Goal: Transaction & Acquisition: Purchase product/service

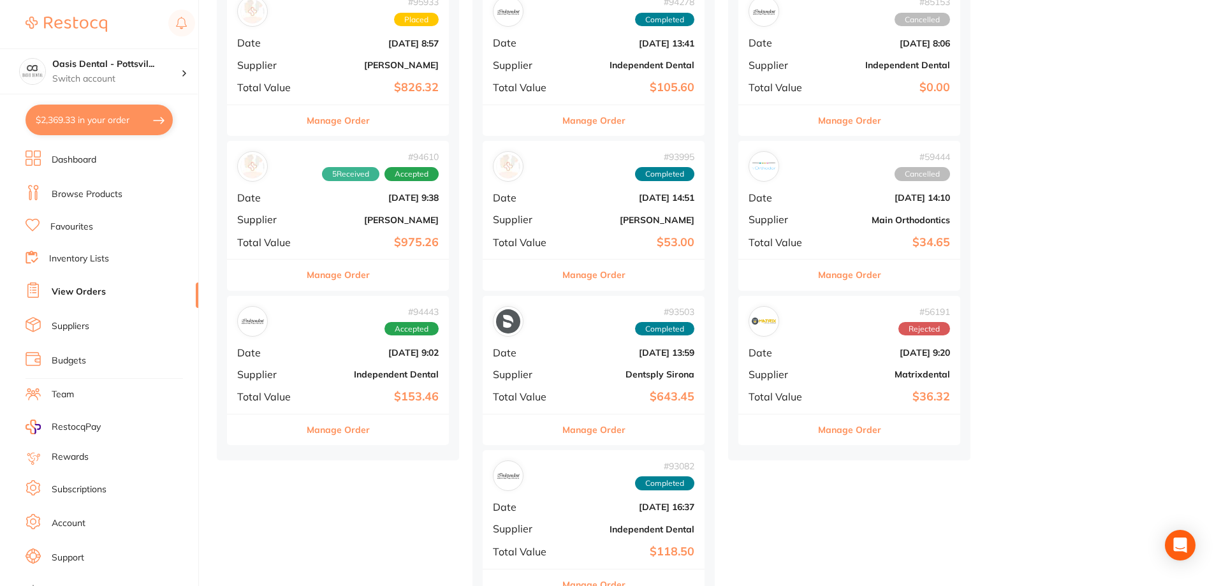
scroll to position [191, 0]
click at [311, 200] on b "[DATE] 9:38" at bounding box center [374, 198] width 127 height 10
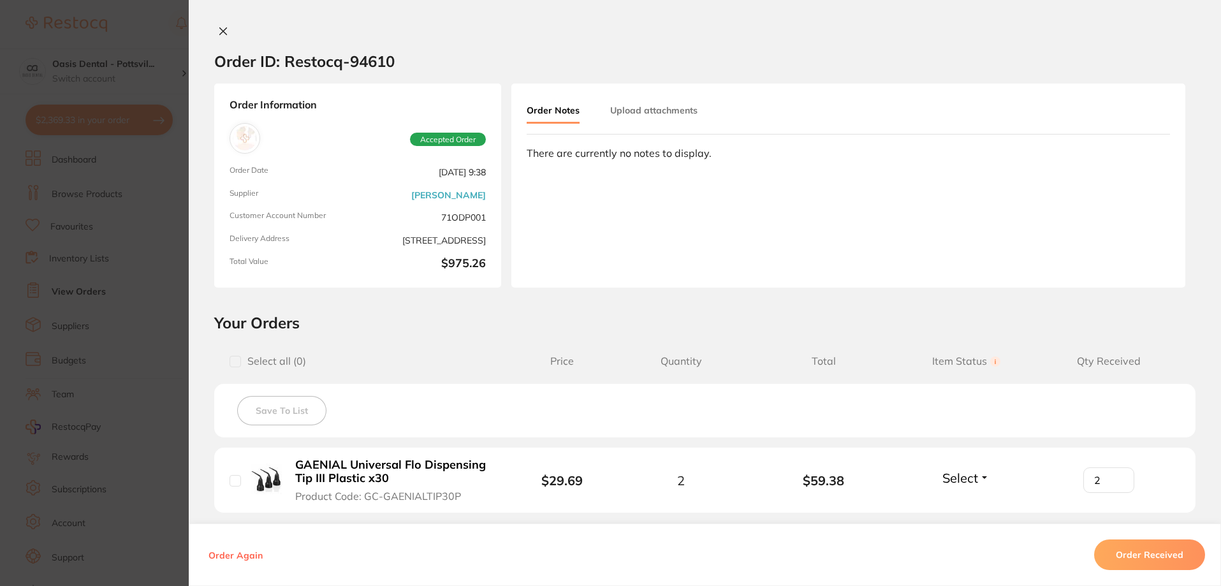
type input "2"
type input "6"
click at [541, 112] on button "Order Notes" at bounding box center [553, 111] width 53 height 25
click at [571, 157] on div "There are currently no notes to display." at bounding box center [848, 152] width 643 height 11
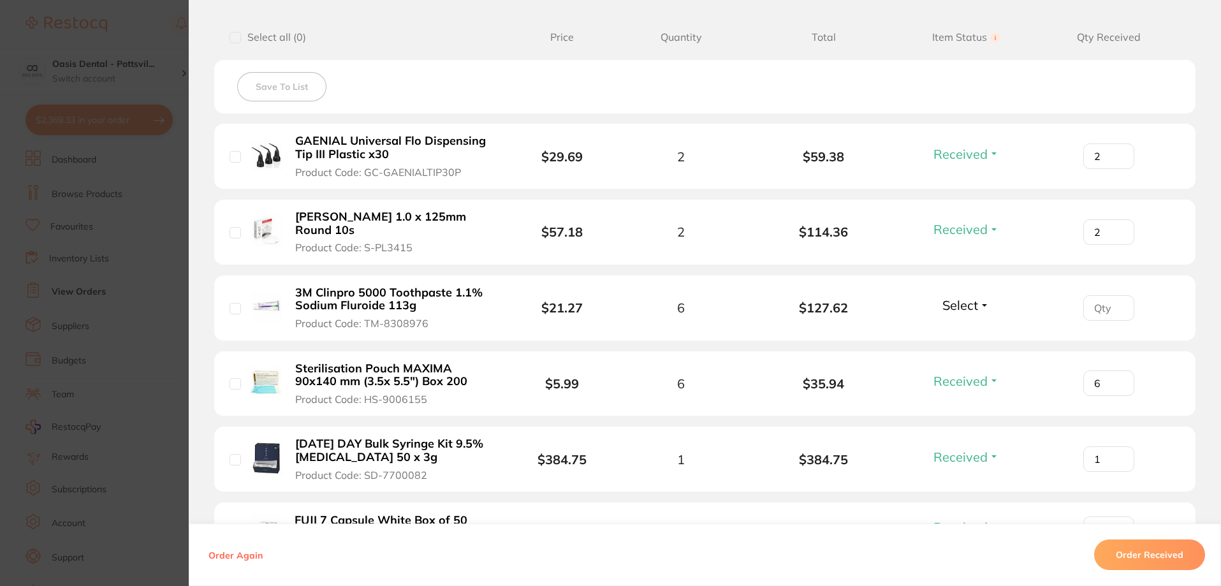
scroll to position [510, 0]
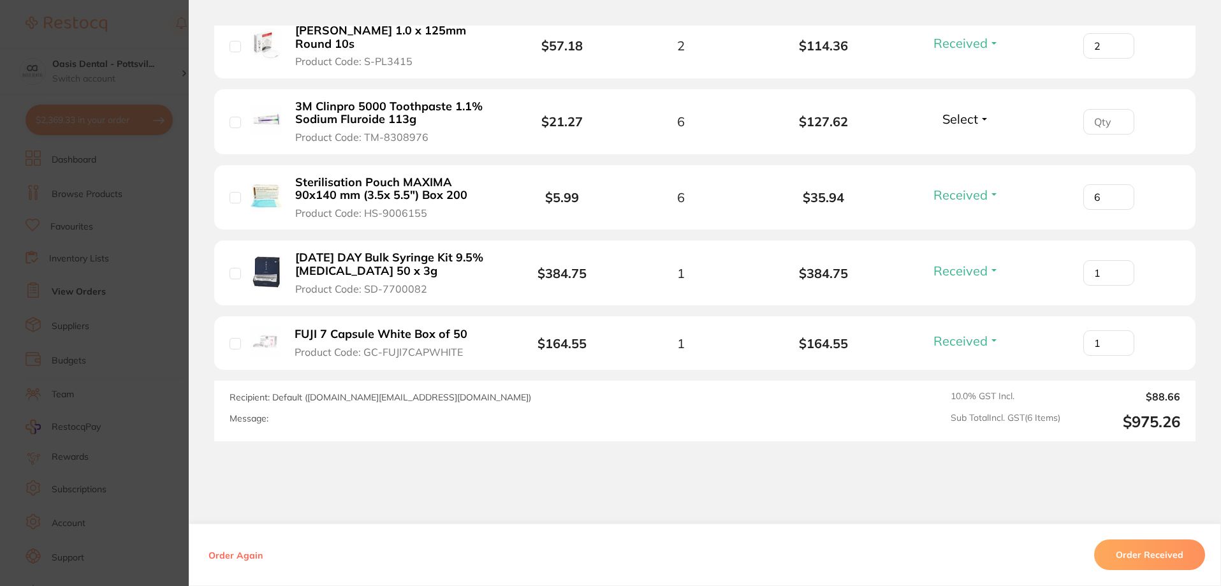
click at [320, 411] on div "Recipient: Default ( [DOMAIN_NAME][EMAIL_ADDRESS][DOMAIN_NAME] ) Message:" at bounding box center [514, 411] width 571 height 40
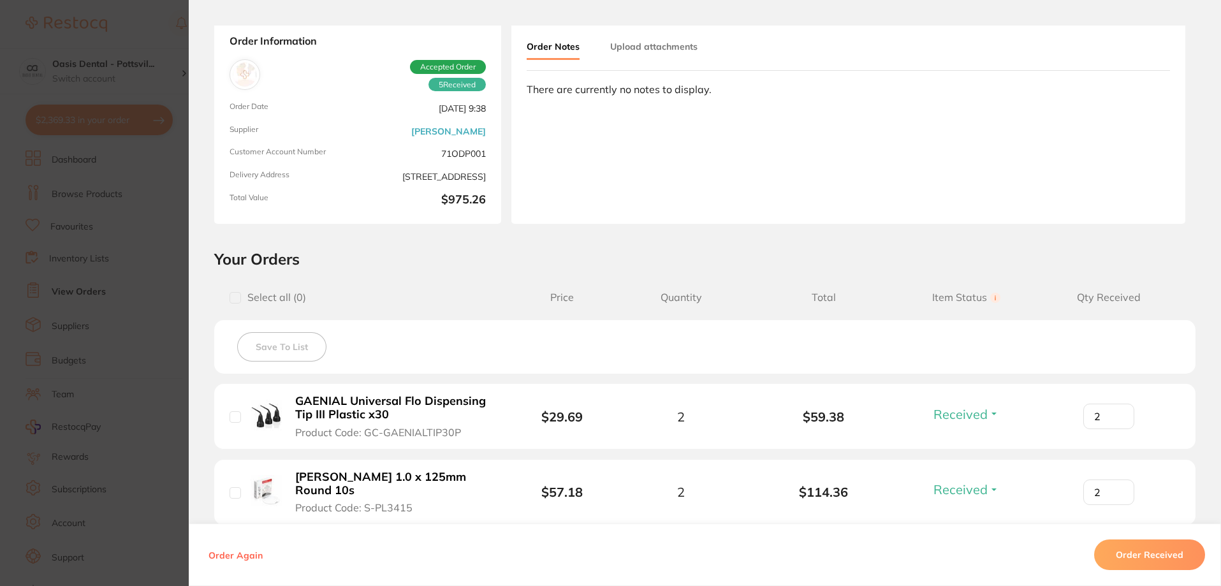
scroll to position [0, 0]
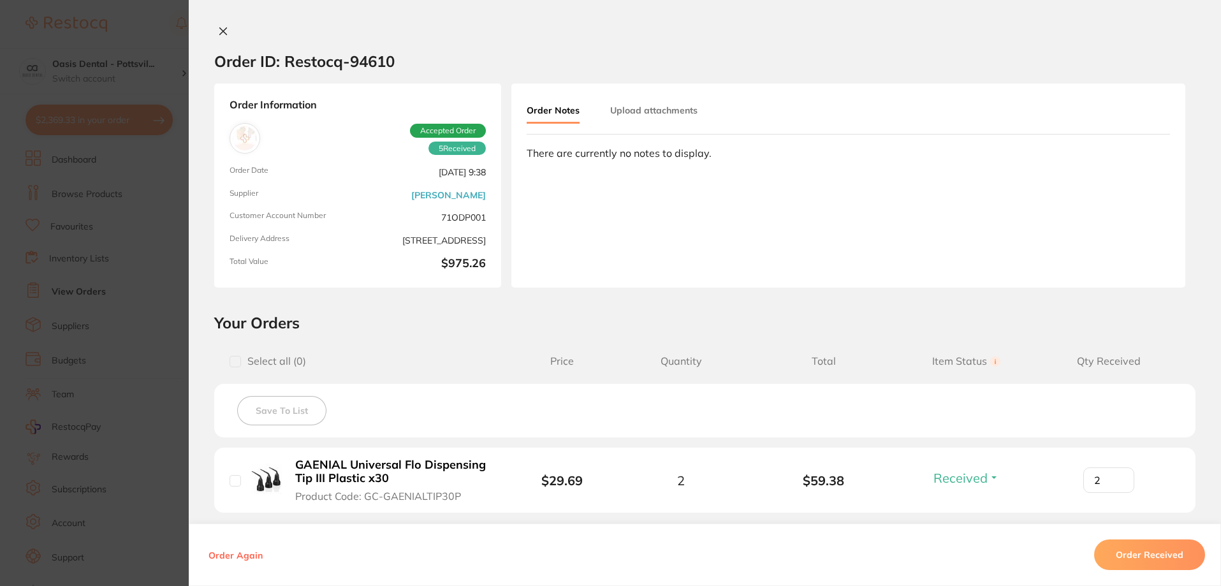
drag, startPoint x: 563, startPoint y: 115, endPoint x: 529, endPoint y: 109, distance: 34.3
click at [529, 109] on button "Order Notes" at bounding box center [553, 111] width 53 height 25
drag, startPoint x: 564, startPoint y: 171, endPoint x: 559, endPoint y: 159, distance: 13.5
click at [562, 168] on div "Order Notes Upload attachments There are currently no notes to display." at bounding box center [848, 186] width 674 height 204
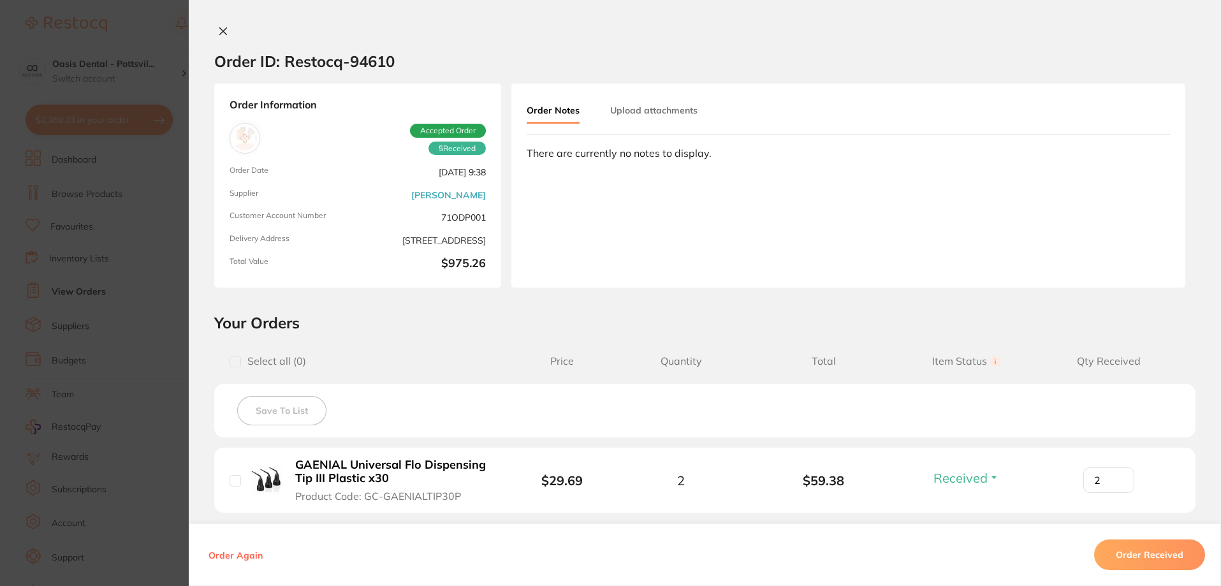
click at [559, 159] on div "There are currently no notes to display." at bounding box center [848, 152] width 643 height 11
click at [521, 157] on div "Order Notes Upload attachments There are currently no notes to display." at bounding box center [848, 186] width 674 height 204
click at [523, 154] on div "Order Notes Upload attachments There are currently no notes to display." at bounding box center [848, 186] width 674 height 204
click at [523, 153] on div "Order Notes Upload attachments There are currently no notes to display." at bounding box center [848, 186] width 674 height 204
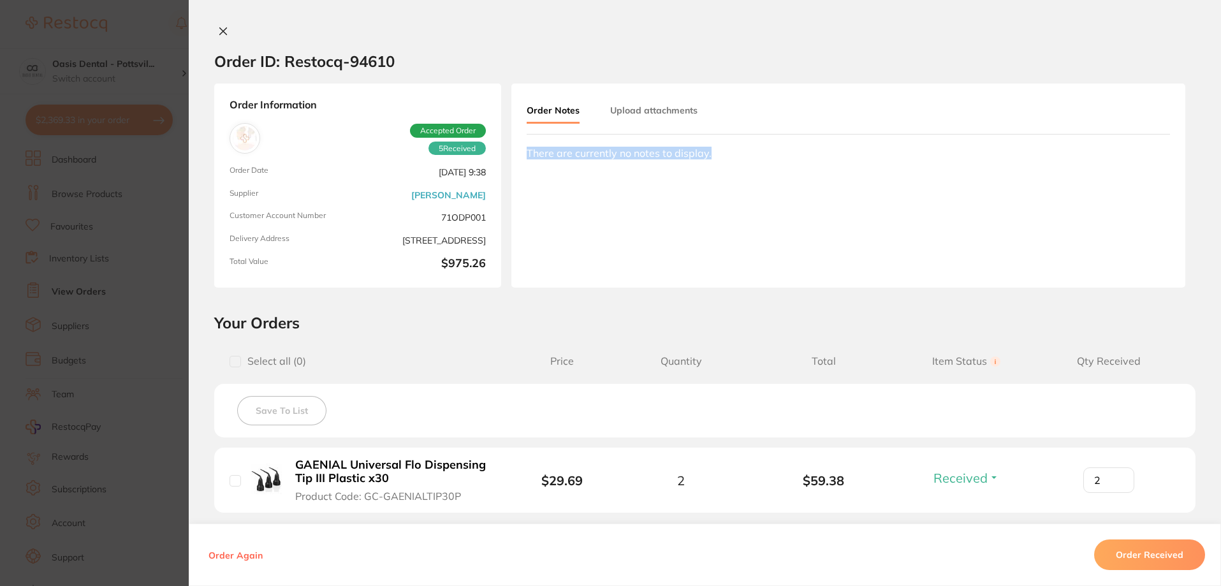
drag, startPoint x: 526, startPoint y: 152, endPoint x: 725, endPoint y: 156, distance: 198.9
click at [725, 156] on div "There are currently no notes to display." at bounding box center [848, 152] width 643 height 11
drag, startPoint x: 597, startPoint y: 166, endPoint x: 565, endPoint y: 197, distance: 44.2
click at [565, 197] on div "Order Notes Upload attachments There are currently no notes to display." at bounding box center [848, 186] width 674 height 204
click at [314, 89] on div "Order Information 5 Received Accepted Order Order Date [DATE] 9:38 Supplier [PE…" at bounding box center [357, 186] width 287 height 204
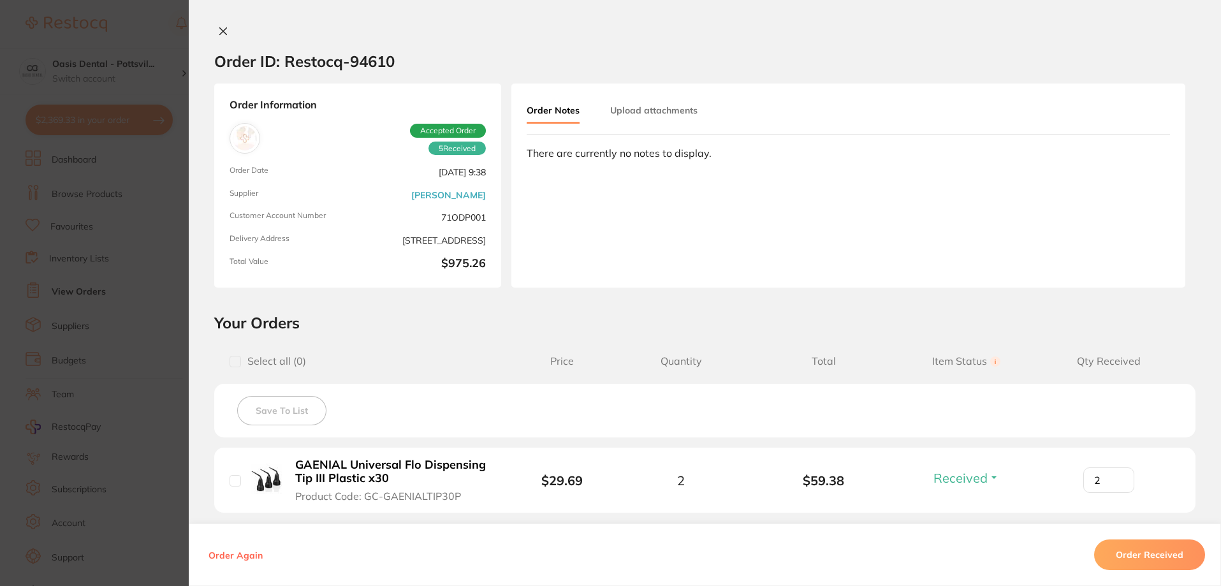
drag, startPoint x: 379, startPoint y: 92, endPoint x: 748, endPoint y: 191, distance: 382.1
click at [752, 201] on div "Order Notes Upload attachments There are currently no notes to display." at bounding box center [848, 186] width 674 height 204
click at [673, 109] on button "Upload attachments" at bounding box center [653, 110] width 87 height 23
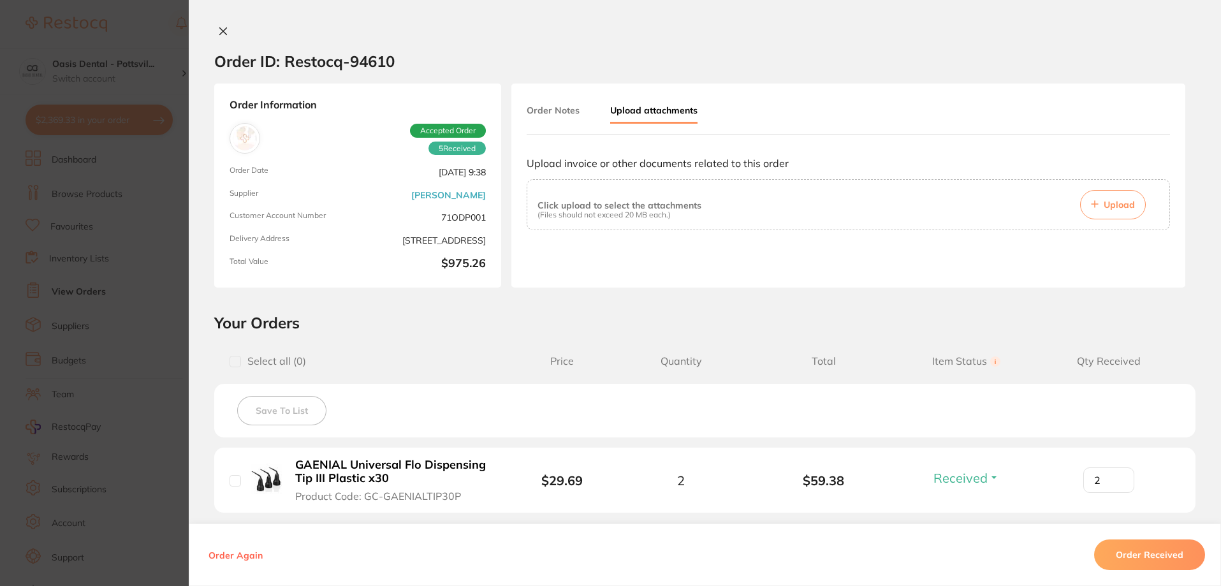
click at [551, 113] on button "Order Notes" at bounding box center [553, 110] width 53 height 23
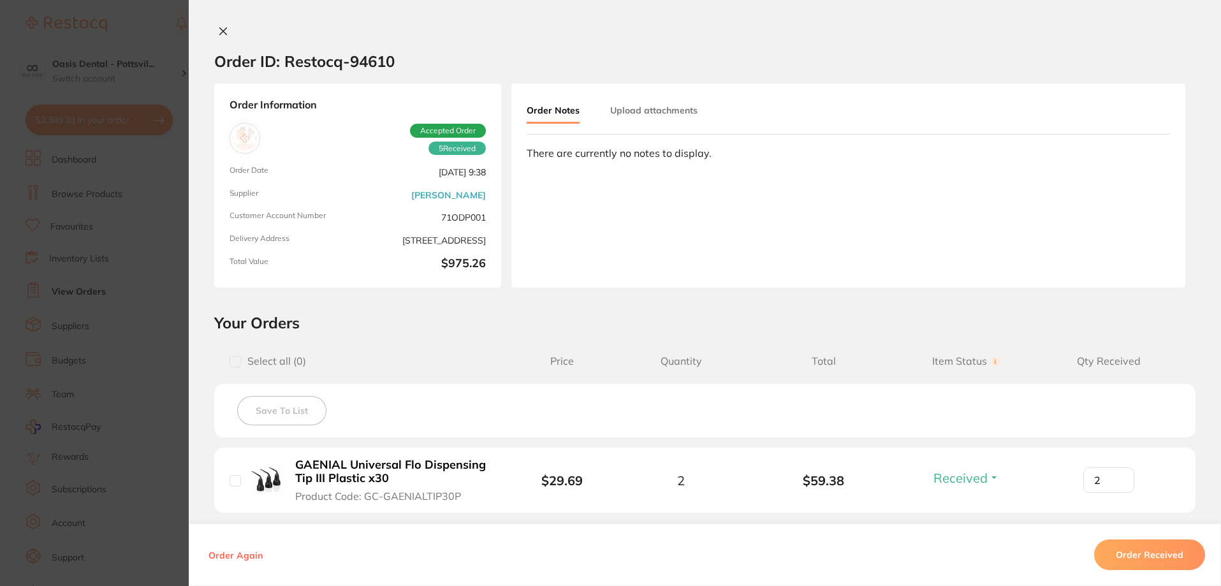
click at [646, 113] on button "Upload attachments" at bounding box center [653, 110] width 87 height 23
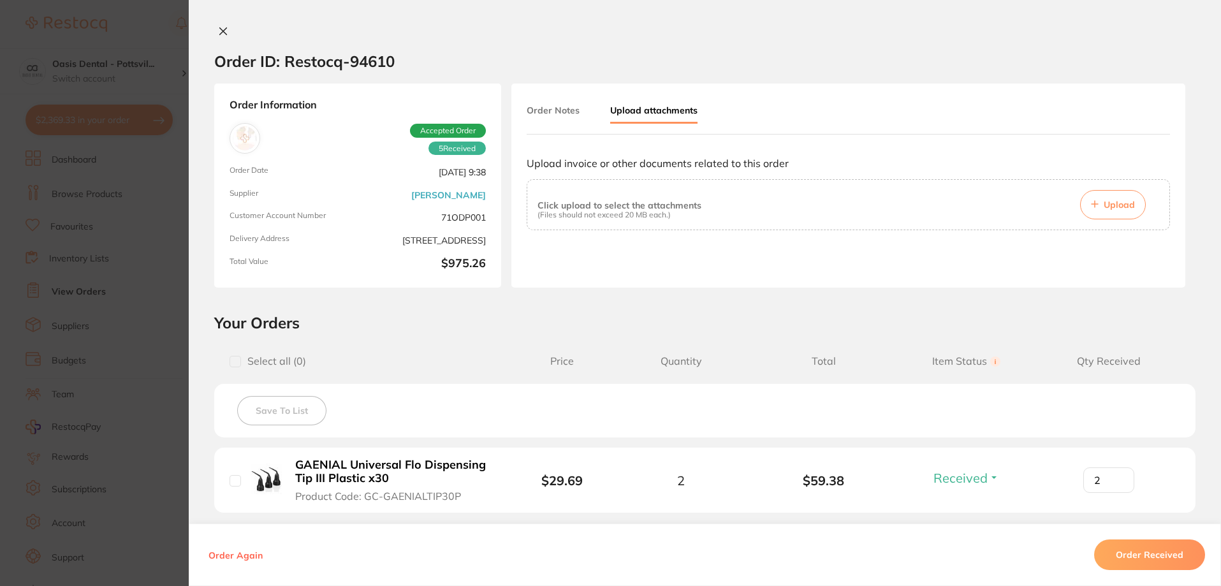
click at [561, 110] on button "Order Notes" at bounding box center [553, 110] width 53 height 23
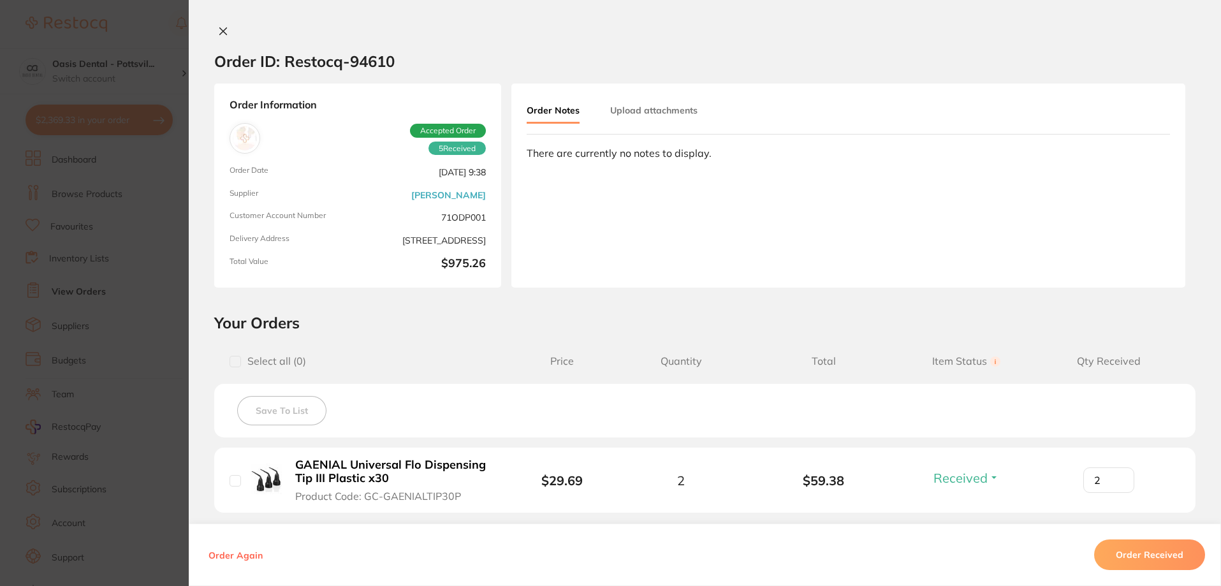
click at [224, 31] on icon at bounding box center [223, 31] width 10 height 10
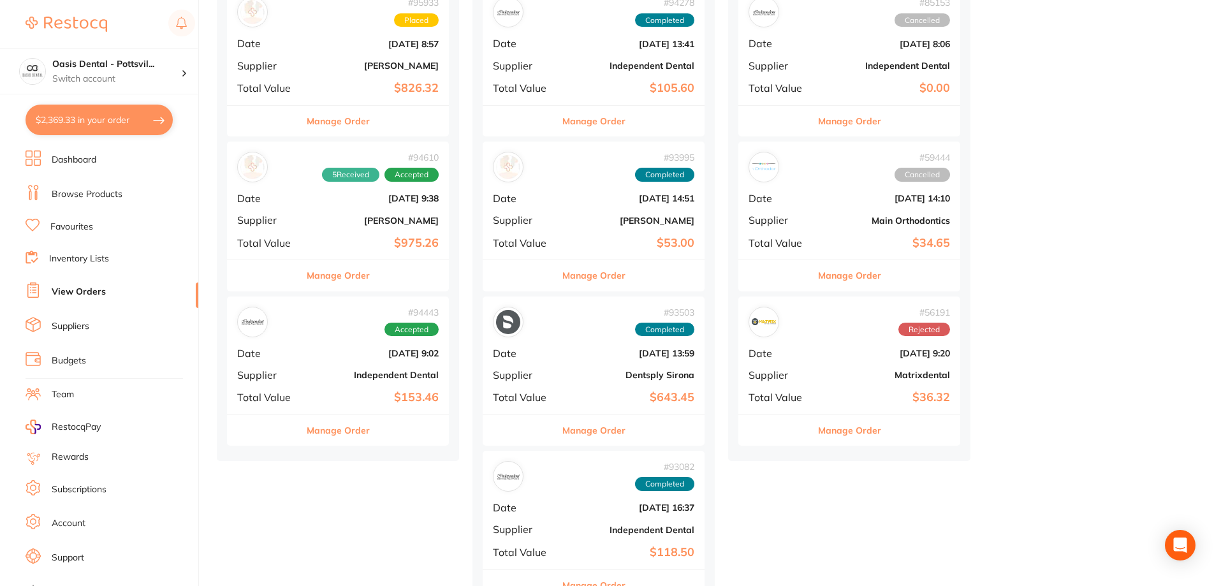
click at [352, 279] on button "Manage Order" at bounding box center [338, 275] width 63 height 31
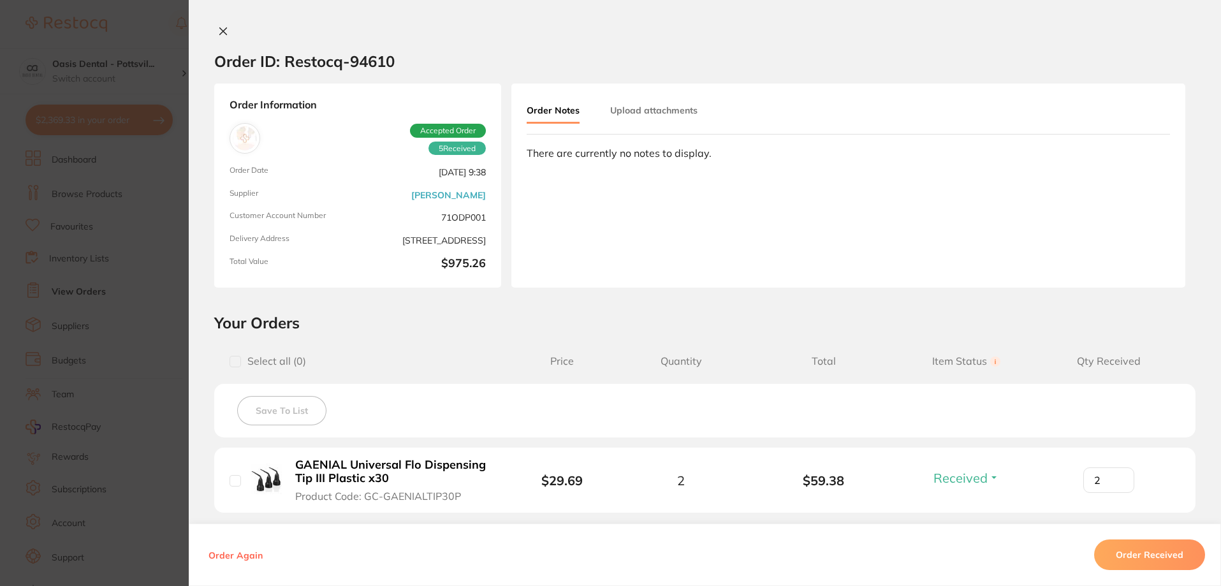
click at [537, 140] on div "Order Notes Upload attachments There are currently no notes to display." at bounding box center [848, 186] width 674 height 204
click at [546, 152] on div "There are currently no notes to display." at bounding box center [848, 152] width 643 height 11
click at [527, 147] on div "There are currently no notes to display." at bounding box center [848, 152] width 643 height 11
drag, startPoint x: 523, startPoint y: 147, endPoint x: 574, endPoint y: 153, distance: 50.8
click at [574, 153] on div "There are currently no notes to display." at bounding box center [848, 152] width 643 height 11
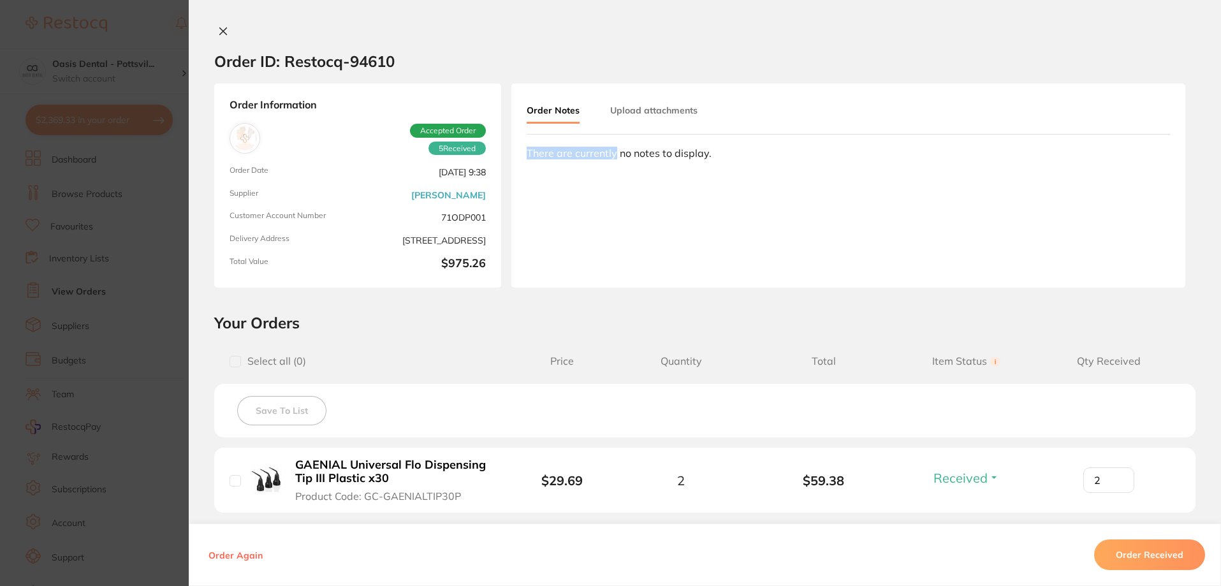
click at [541, 101] on button "Order Notes" at bounding box center [553, 111] width 53 height 25
click at [551, 110] on button "Order Notes" at bounding box center [553, 111] width 53 height 25
click at [542, 159] on div "There are currently no notes to display." at bounding box center [848, 152] width 643 height 11
click at [536, 152] on div "There are currently no notes to display." at bounding box center [848, 152] width 643 height 11
click at [564, 175] on div "Order Notes Upload attachments There are currently no notes to display." at bounding box center [848, 186] width 674 height 204
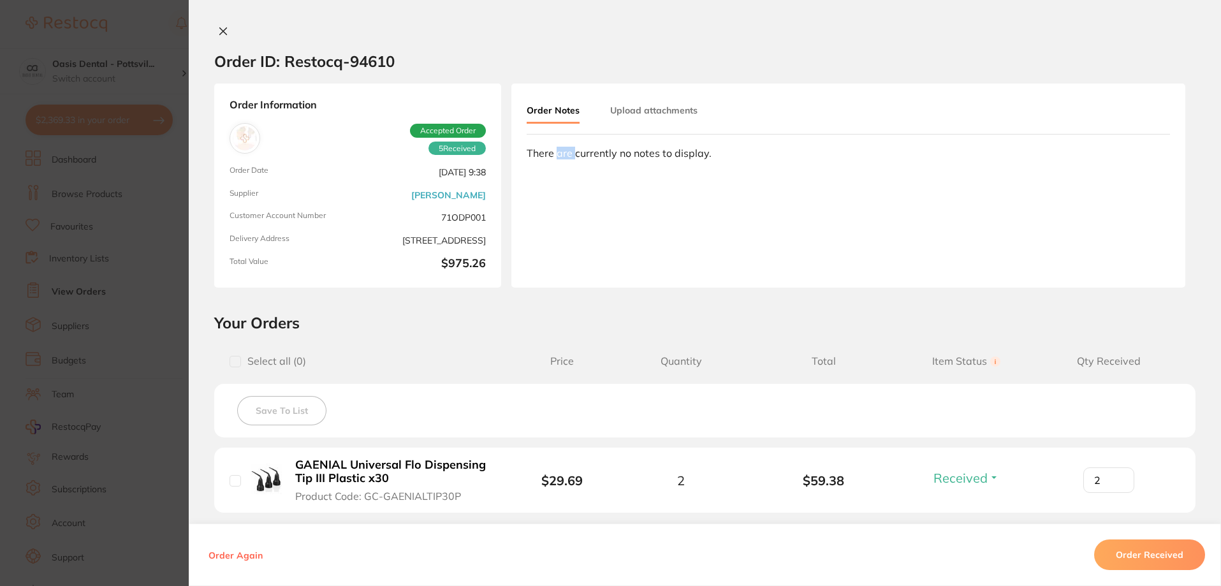
click at [562, 174] on div "Order Notes Upload attachments There are currently no notes to display." at bounding box center [848, 186] width 674 height 204
click at [708, 154] on div "There are currently no notes to display." at bounding box center [848, 152] width 643 height 11
click at [732, 169] on div "Order Notes Upload attachments There are currently no notes to display." at bounding box center [848, 186] width 674 height 204
drag, startPoint x: 720, startPoint y: 171, endPoint x: 713, endPoint y: 166, distance: 8.7
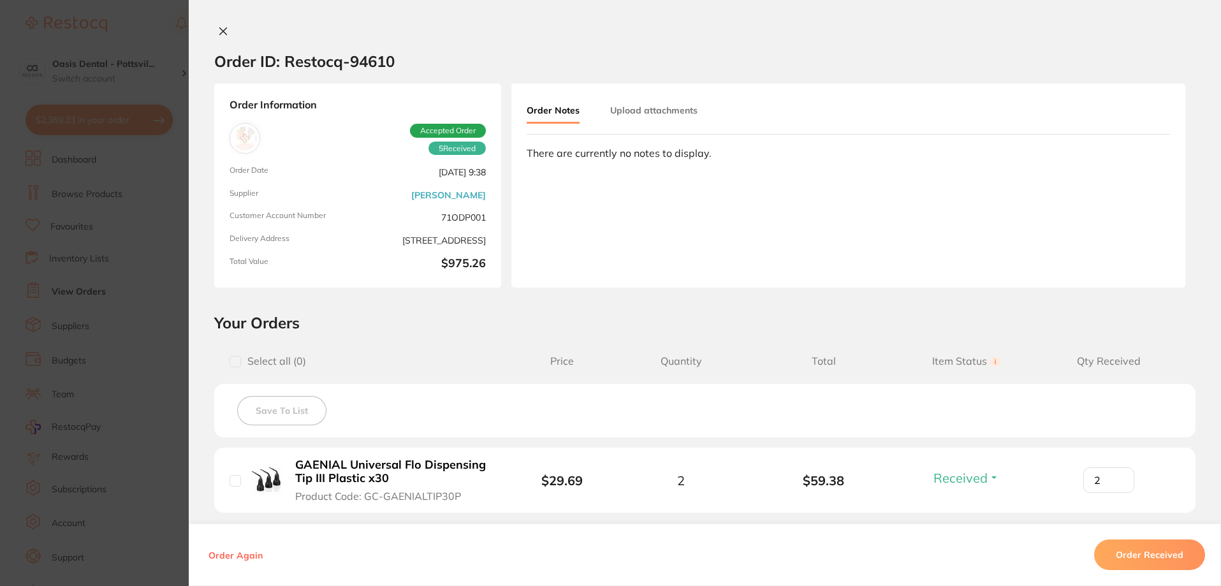
click at [718, 171] on div "Order Notes Upload attachments There are currently no notes to display." at bounding box center [848, 186] width 674 height 204
click at [713, 166] on div "Order Notes Upload attachments There are currently no notes to display." at bounding box center [848, 186] width 674 height 204
click at [710, 166] on div "Order Notes Upload attachments There are currently no notes to display." at bounding box center [848, 186] width 674 height 204
click at [221, 29] on icon at bounding box center [223, 31] width 10 height 10
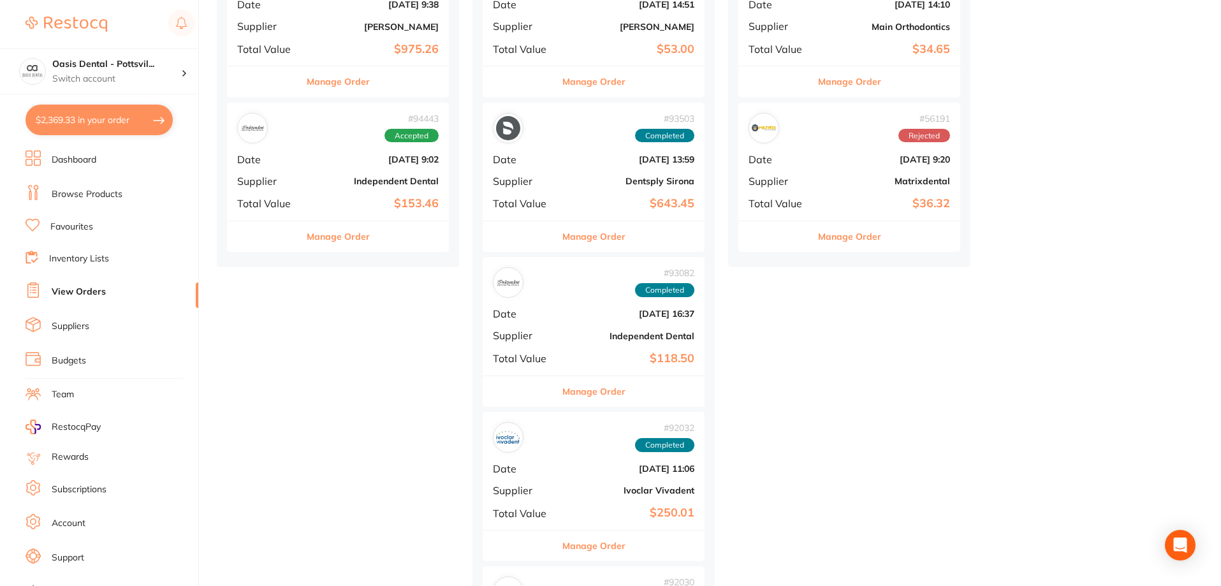
click at [355, 83] on button "Manage Order" at bounding box center [338, 81] width 63 height 31
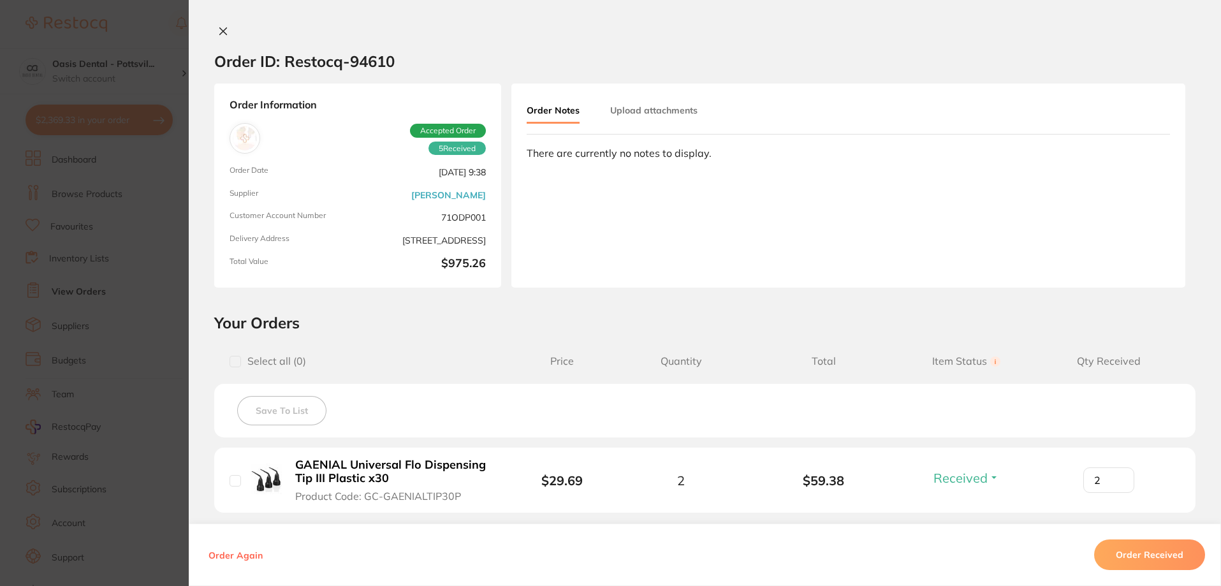
click at [381, 129] on div "5 Received Accepted Order" at bounding box center [424, 139] width 123 height 33
click at [220, 30] on icon at bounding box center [223, 31] width 7 height 7
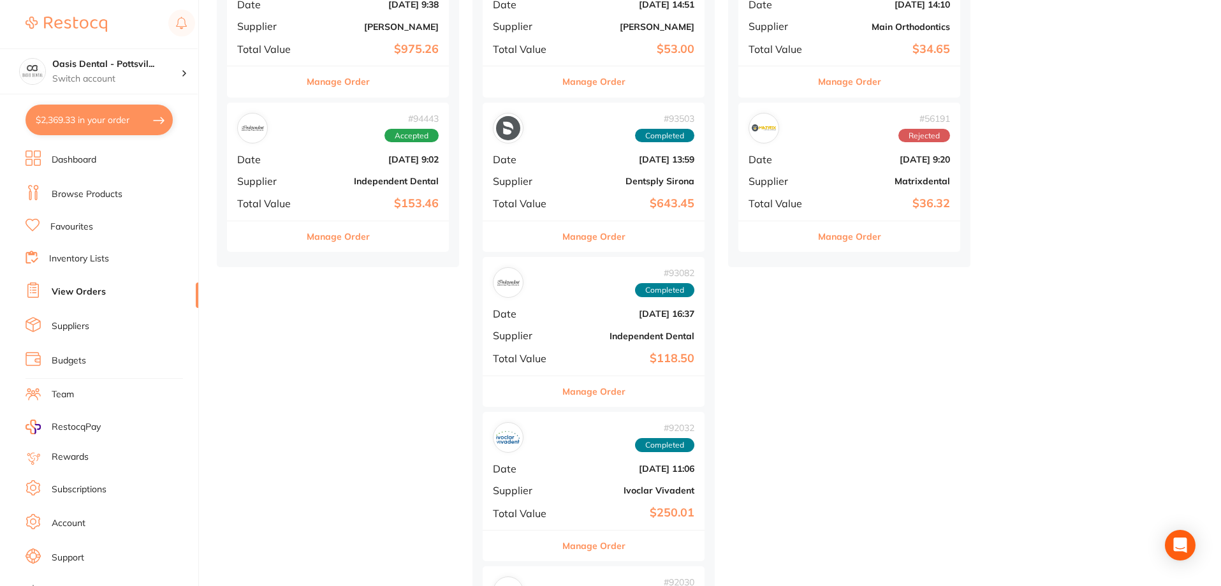
scroll to position [130, 0]
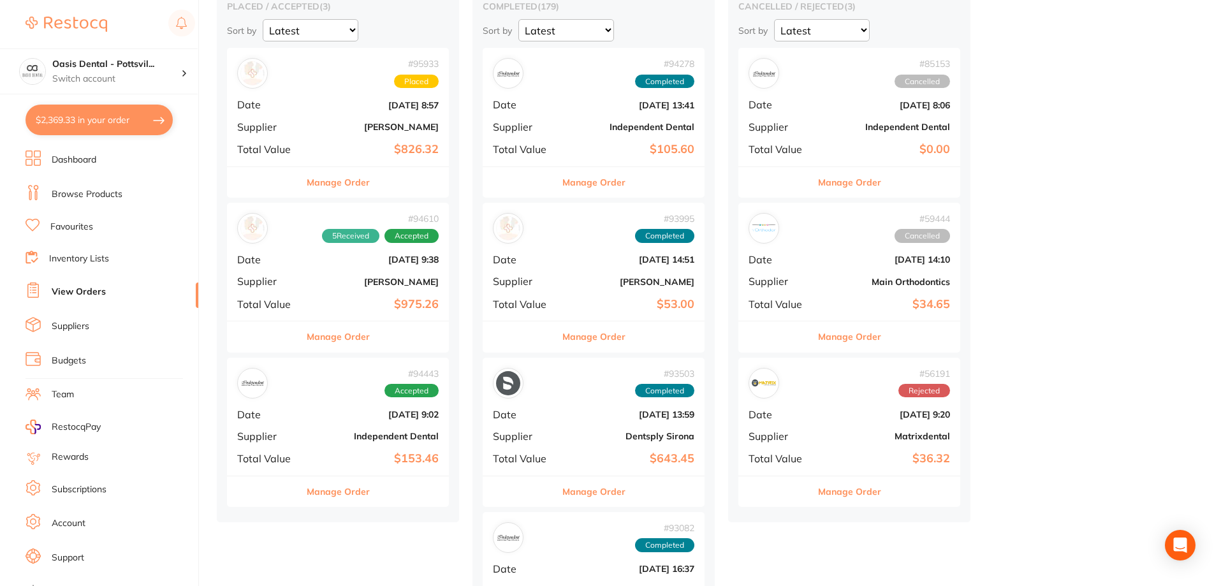
click at [421, 222] on span "# 94610" at bounding box center [380, 219] width 117 height 10
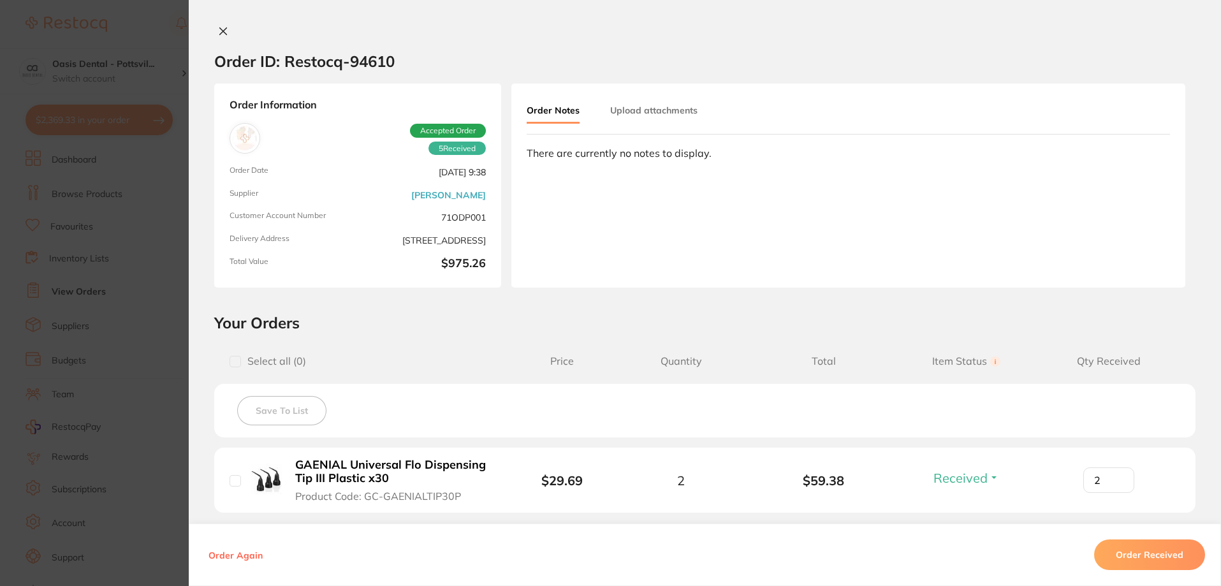
click at [545, 105] on button "Order Notes" at bounding box center [553, 111] width 53 height 25
click at [536, 108] on button "Order Notes" at bounding box center [553, 111] width 53 height 25
click at [637, 113] on button "Upload attachments" at bounding box center [653, 110] width 87 height 23
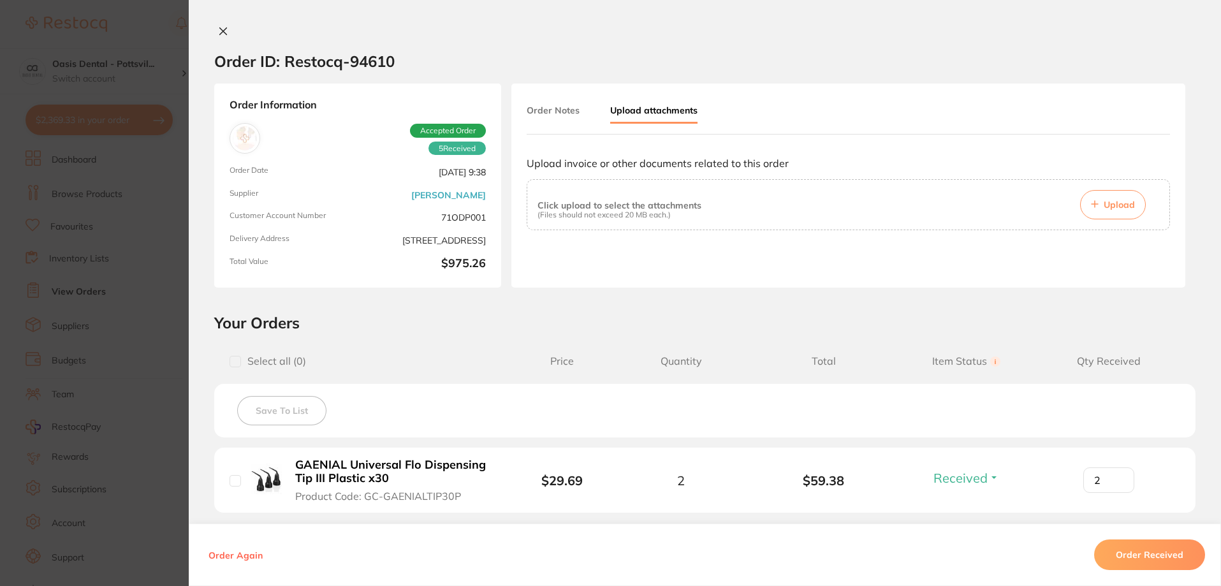
click at [218, 31] on icon at bounding box center [223, 31] width 10 height 10
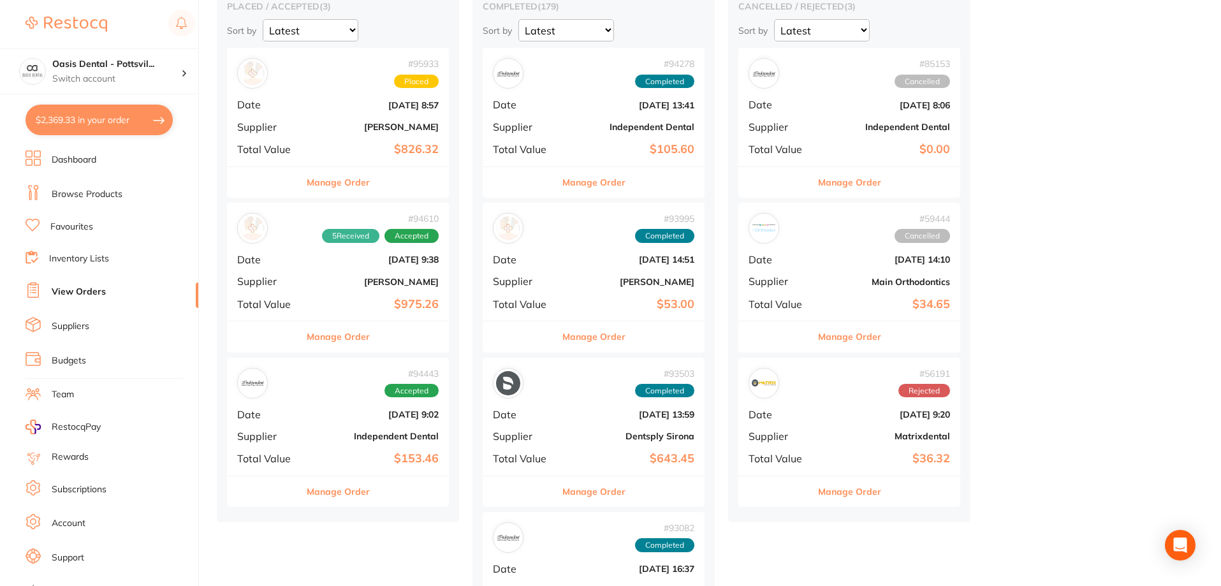
click at [92, 196] on link "Browse Products" at bounding box center [87, 194] width 71 height 13
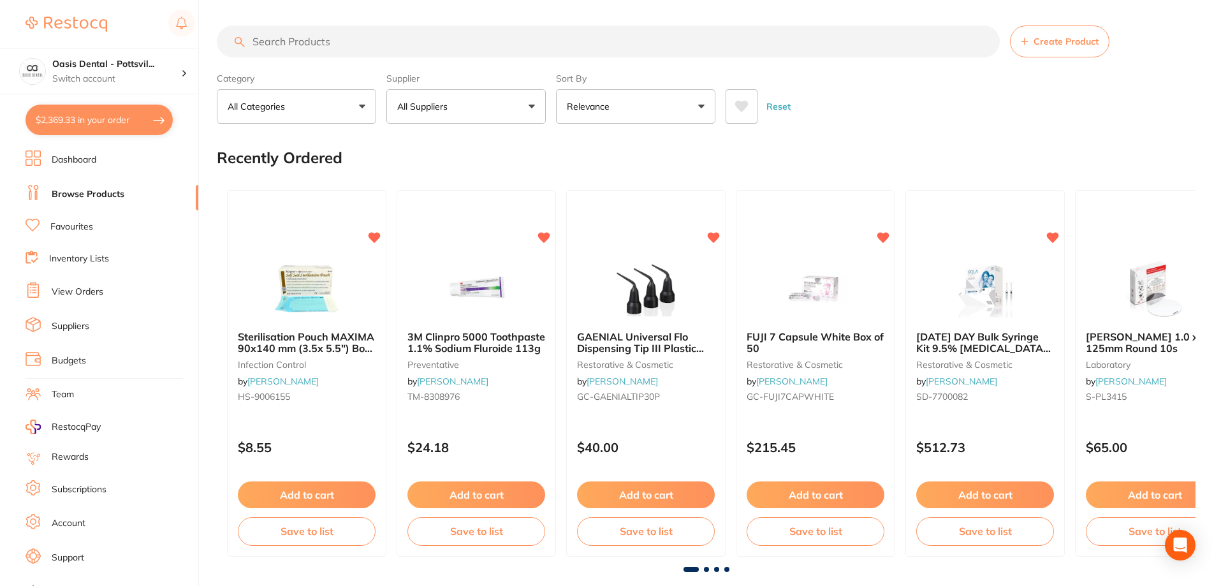
click at [277, 43] on input "search" at bounding box center [608, 41] width 783 height 32
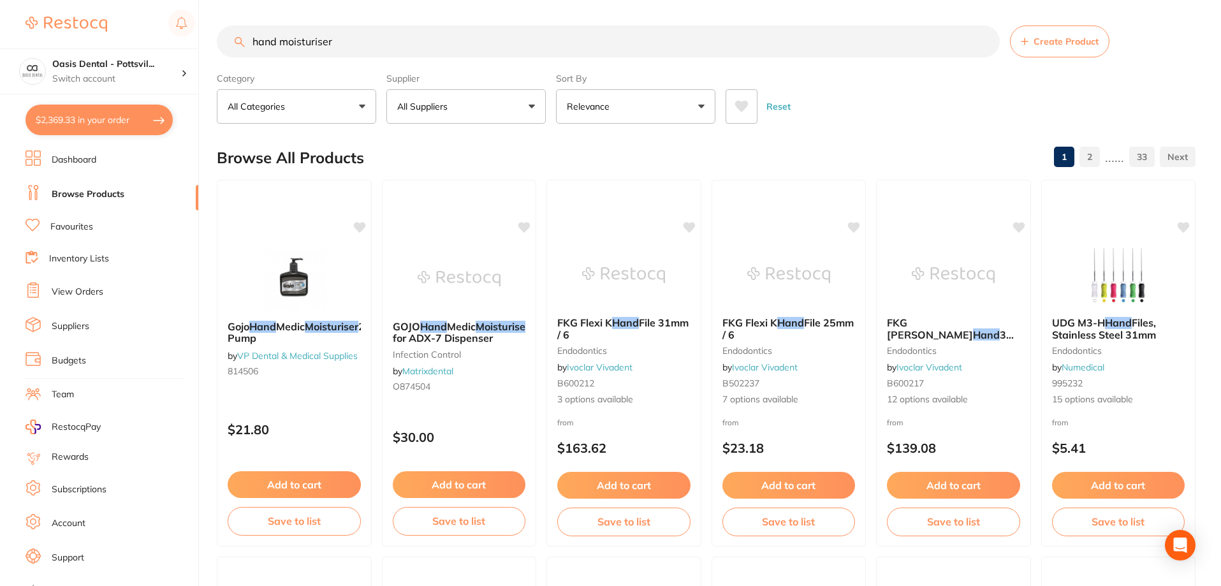
click at [256, 45] on input "hand moisturiser" at bounding box center [608, 41] width 783 height 32
click at [251, 41] on input "hand moisturiser" at bounding box center [608, 41] width 783 height 32
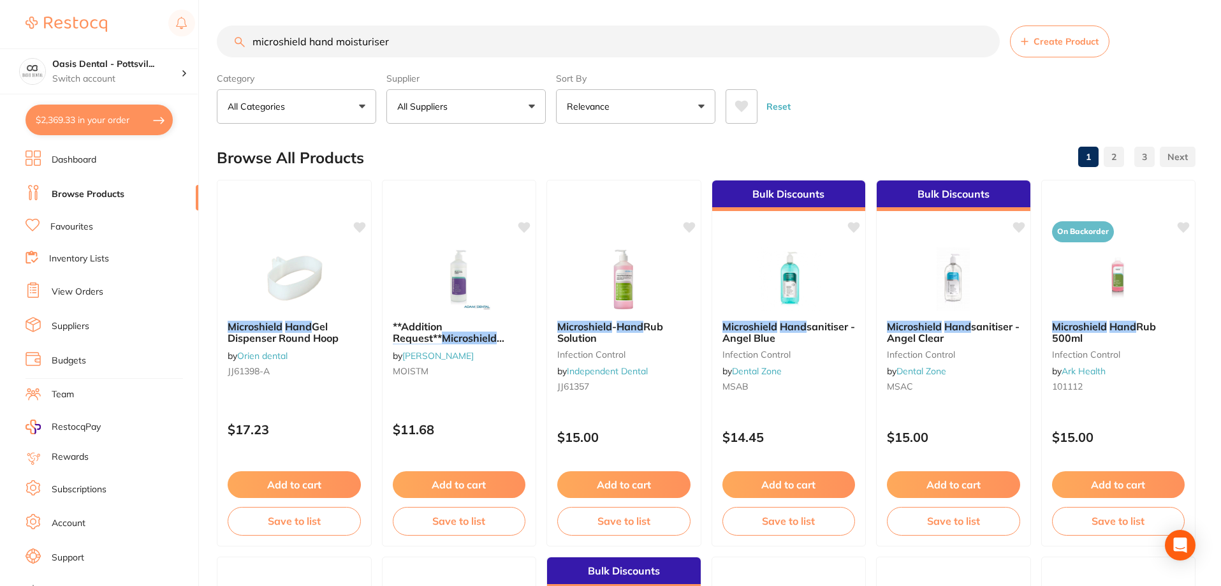
type input "microshield hand moisturiser"
click at [527, 105] on button "All Suppliers" at bounding box center [465, 106] width 159 height 34
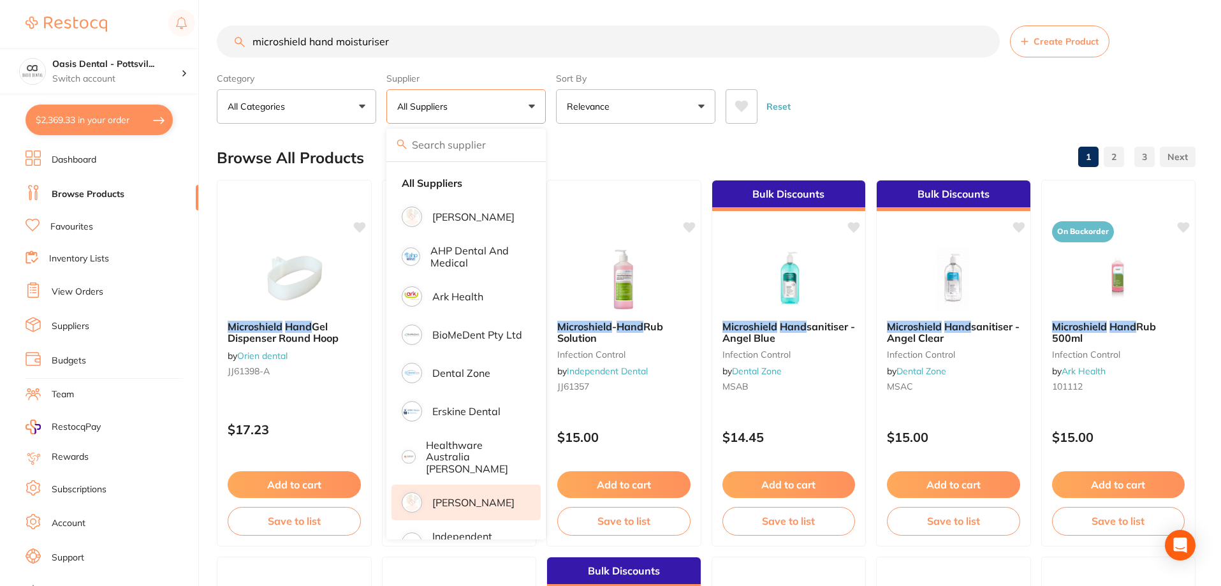
click at [433, 497] on p "[PERSON_NAME]" at bounding box center [473, 502] width 82 height 11
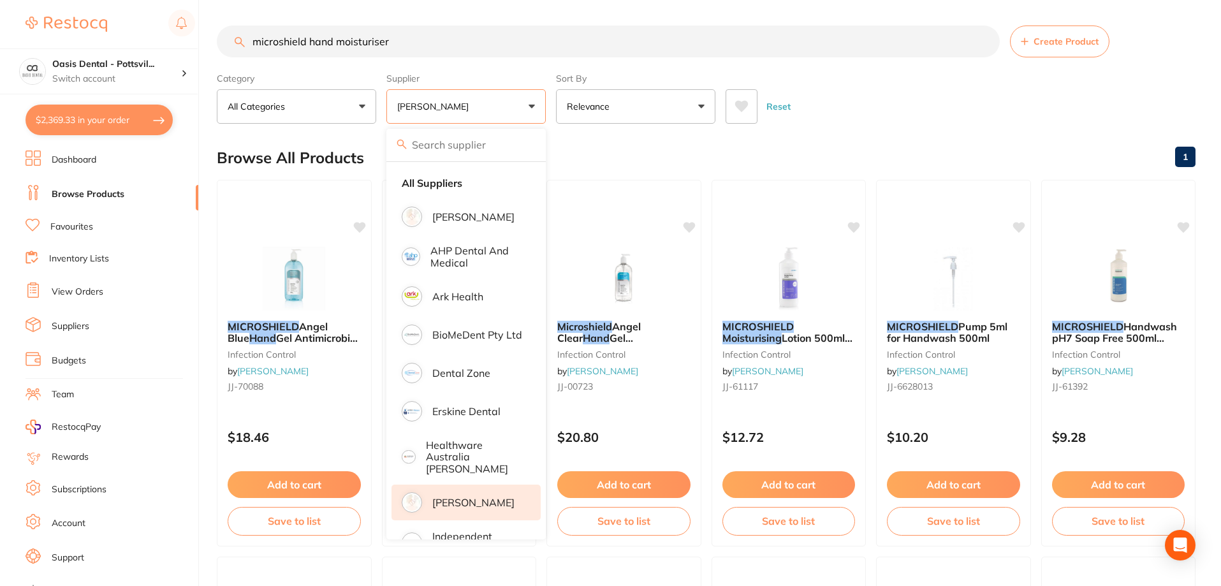
click at [833, 111] on div "Reset" at bounding box center [955, 101] width 460 height 45
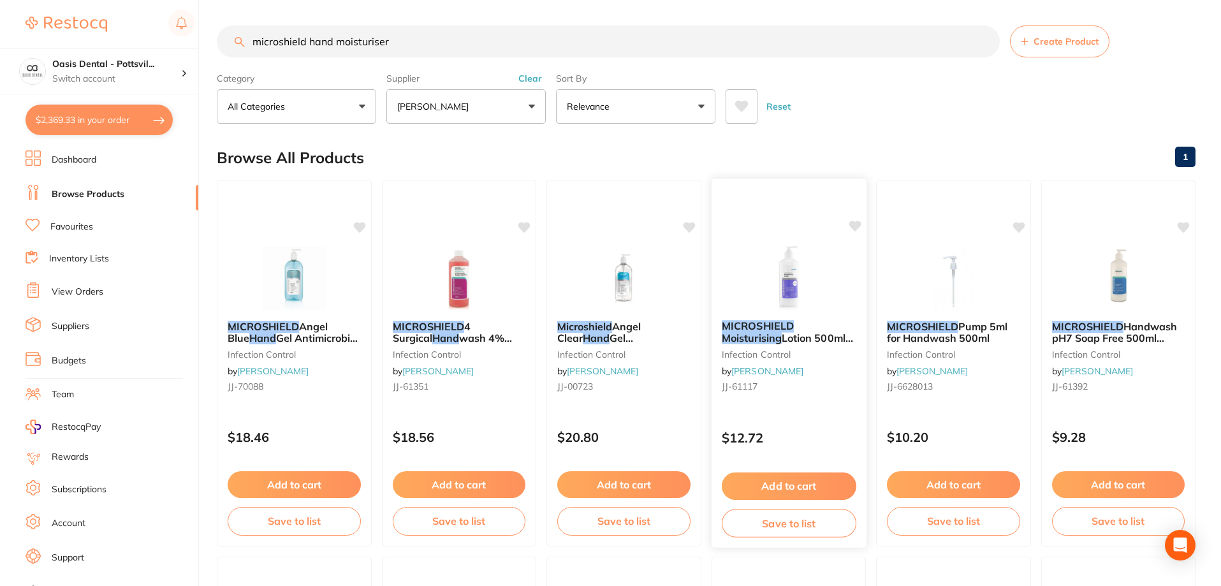
click at [853, 224] on icon at bounding box center [854, 226] width 12 height 11
click at [800, 483] on button "Add to cart" at bounding box center [788, 485] width 135 height 27
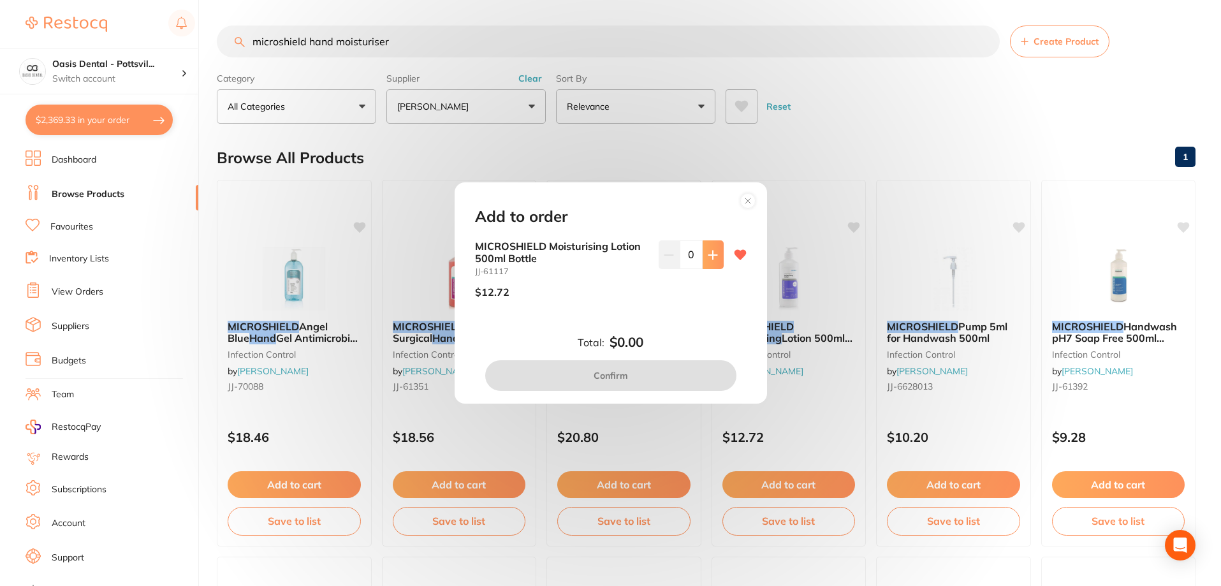
click at [711, 254] on icon at bounding box center [713, 255] width 10 height 10
click at [710, 260] on button at bounding box center [712, 254] width 21 height 28
type input "3"
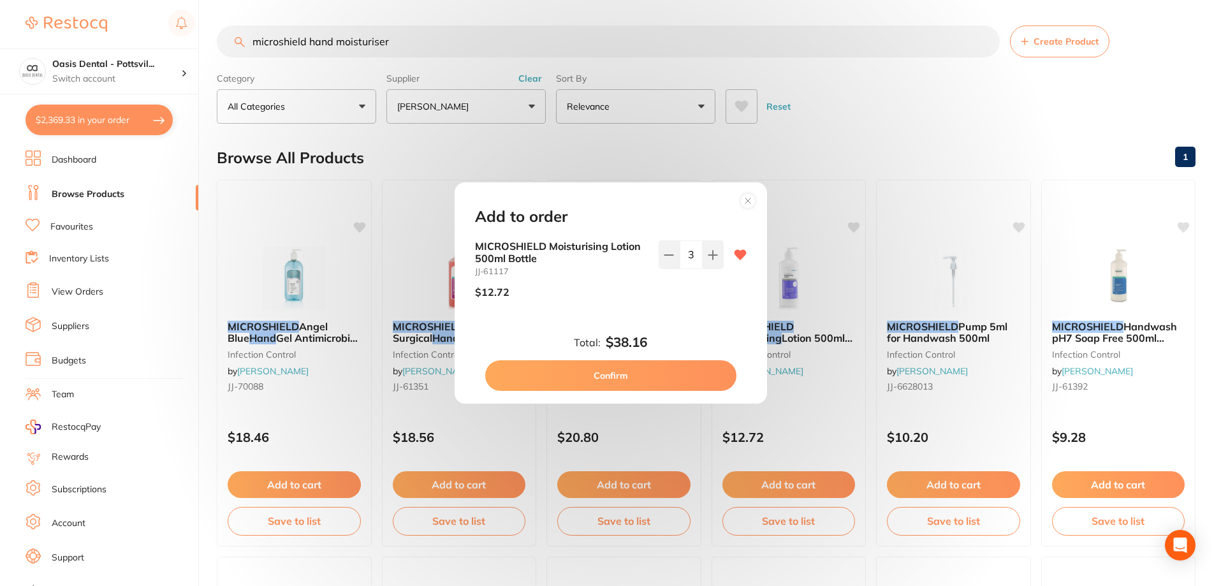
click at [593, 375] on button "Confirm" at bounding box center [610, 375] width 251 height 31
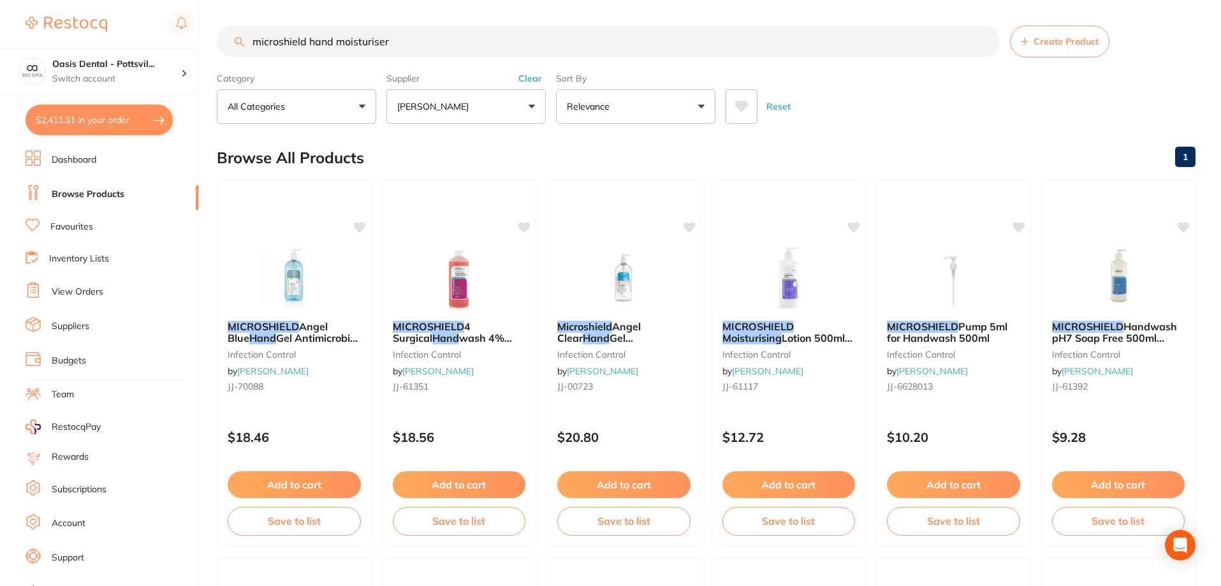
click at [84, 226] on link "Favourites" at bounding box center [71, 227] width 43 height 13
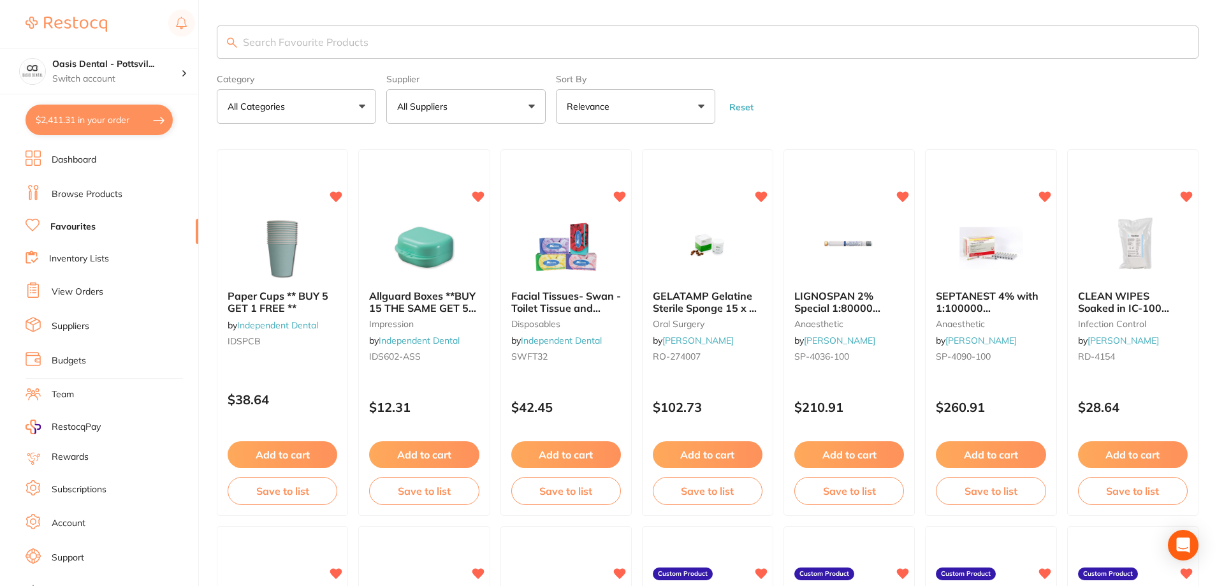
click at [289, 48] on input "search" at bounding box center [708, 41] width 982 height 33
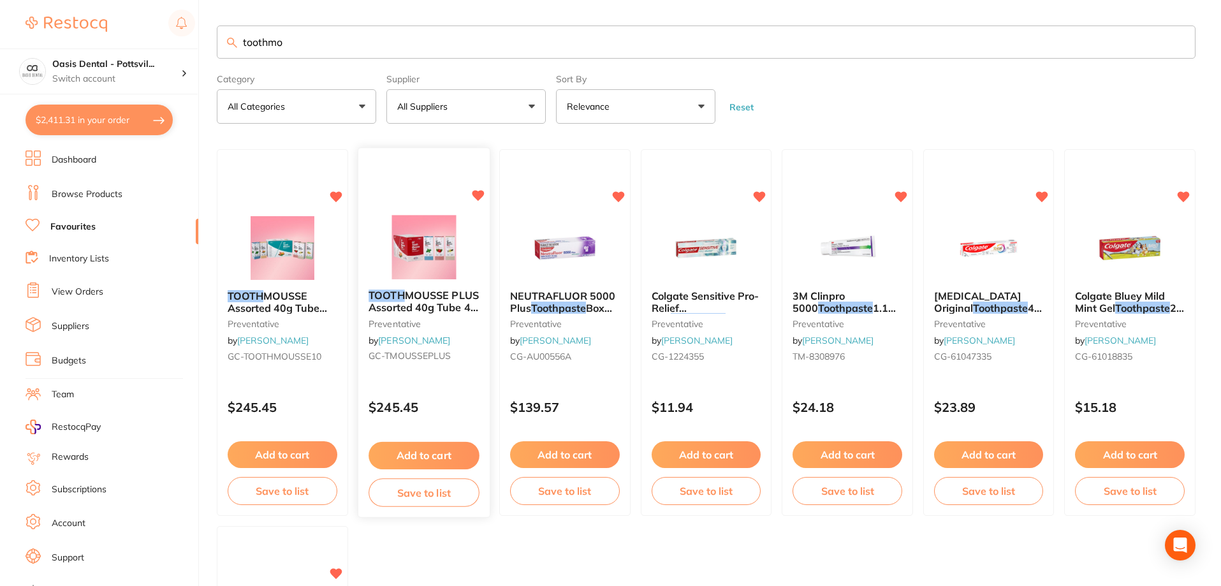
type input "toothmo"
click at [422, 458] on button "Add to cart" at bounding box center [423, 455] width 110 height 27
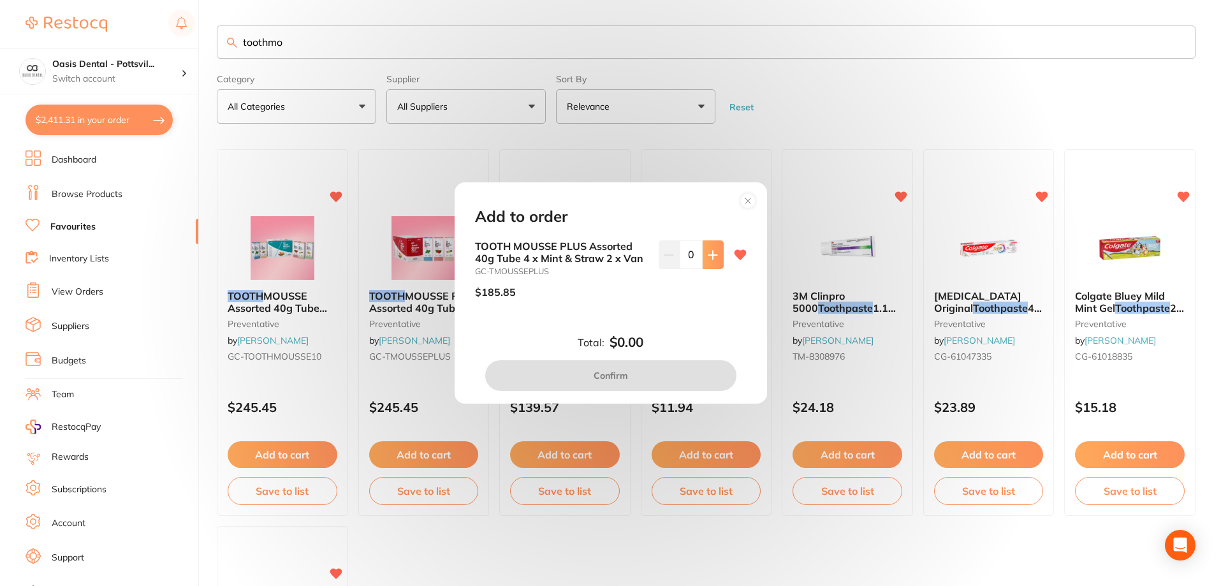
click at [714, 261] on button at bounding box center [712, 254] width 21 height 28
type input "1"
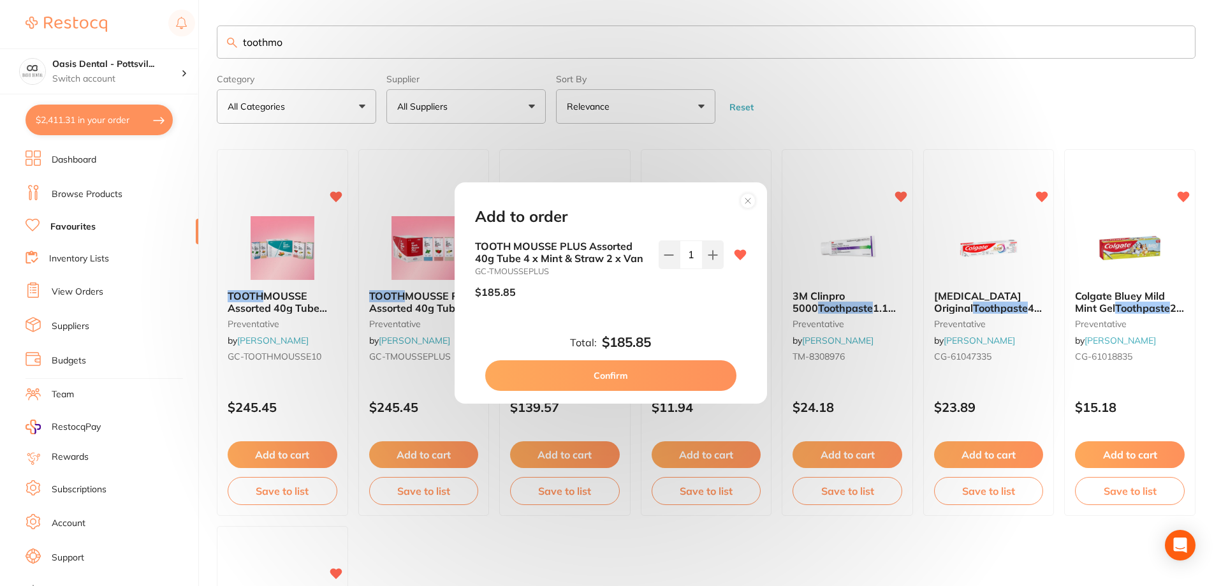
click at [613, 376] on button "Confirm" at bounding box center [610, 375] width 251 height 31
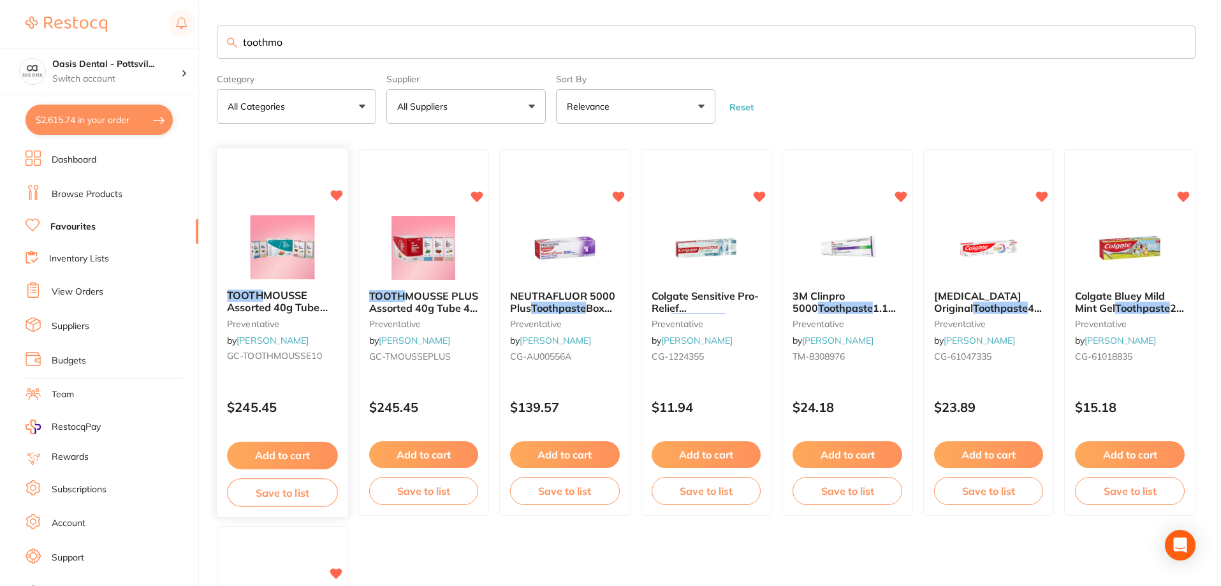
click at [296, 454] on button "Add to cart" at bounding box center [282, 455] width 110 height 27
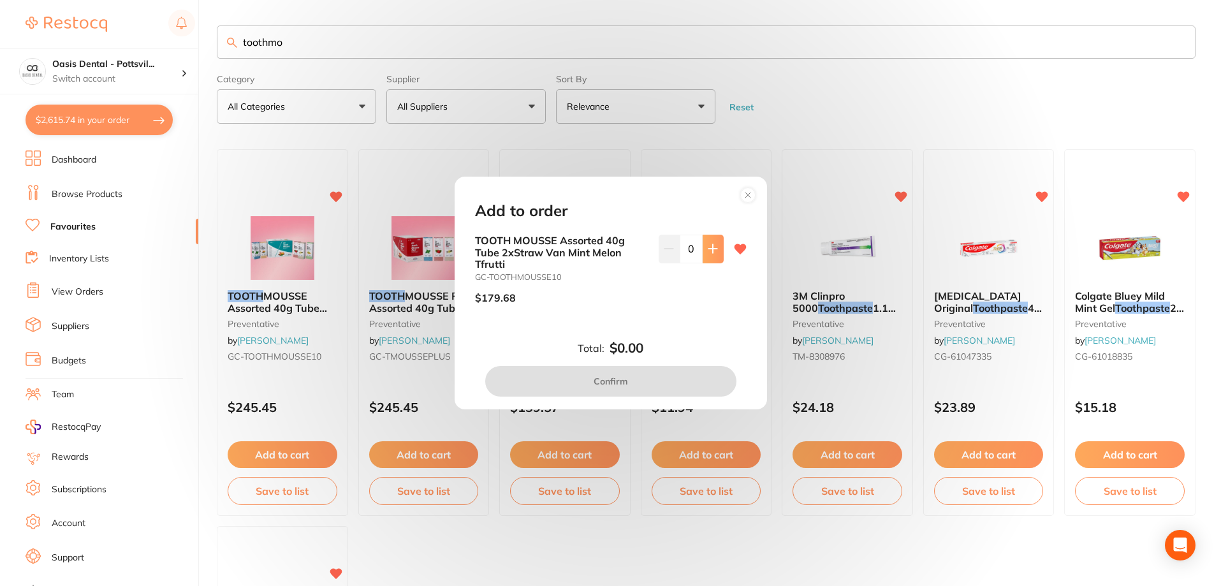
click at [715, 249] on button at bounding box center [712, 249] width 21 height 28
type input "1"
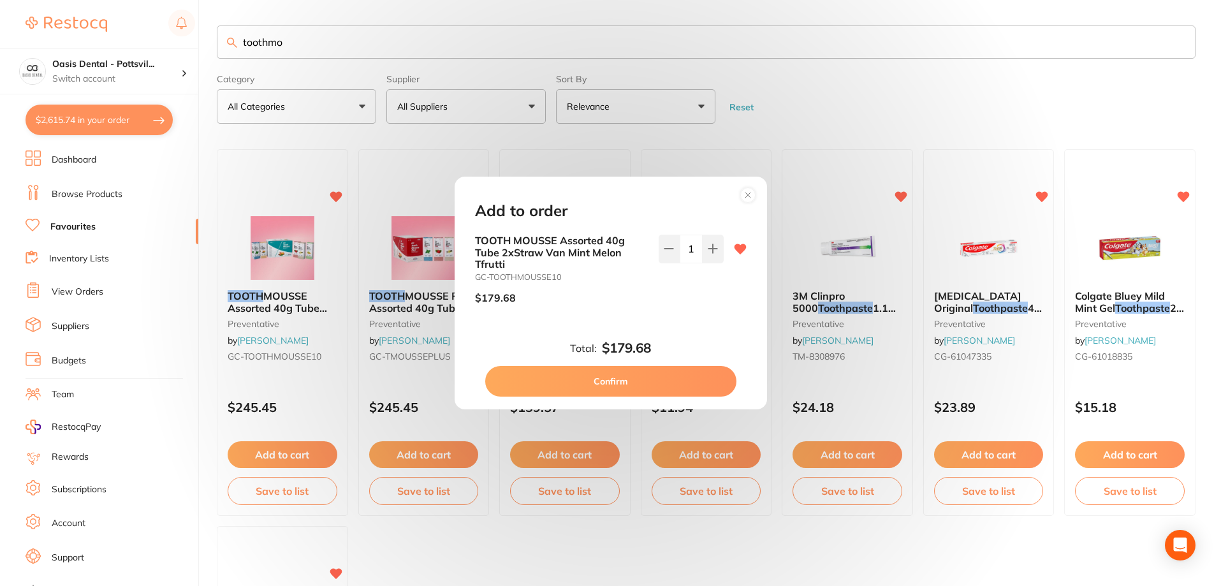
click at [621, 379] on button "Confirm" at bounding box center [610, 381] width 251 height 31
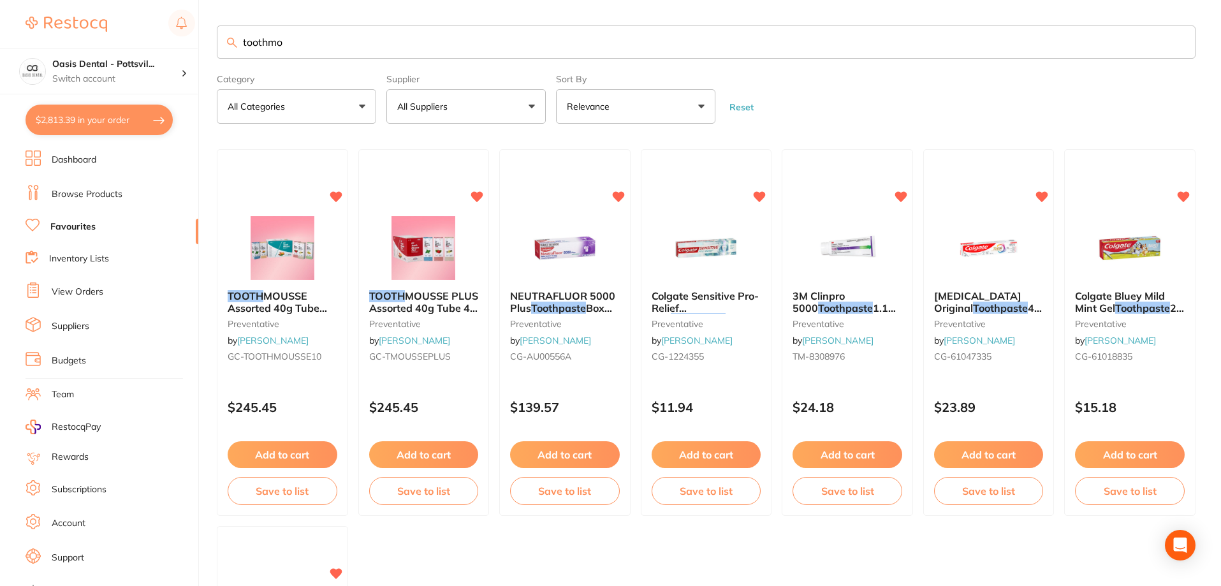
click at [78, 117] on button "$2,813.39 in your order" at bounding box center [98, 120] width 147 height 31
checkbox input "true"
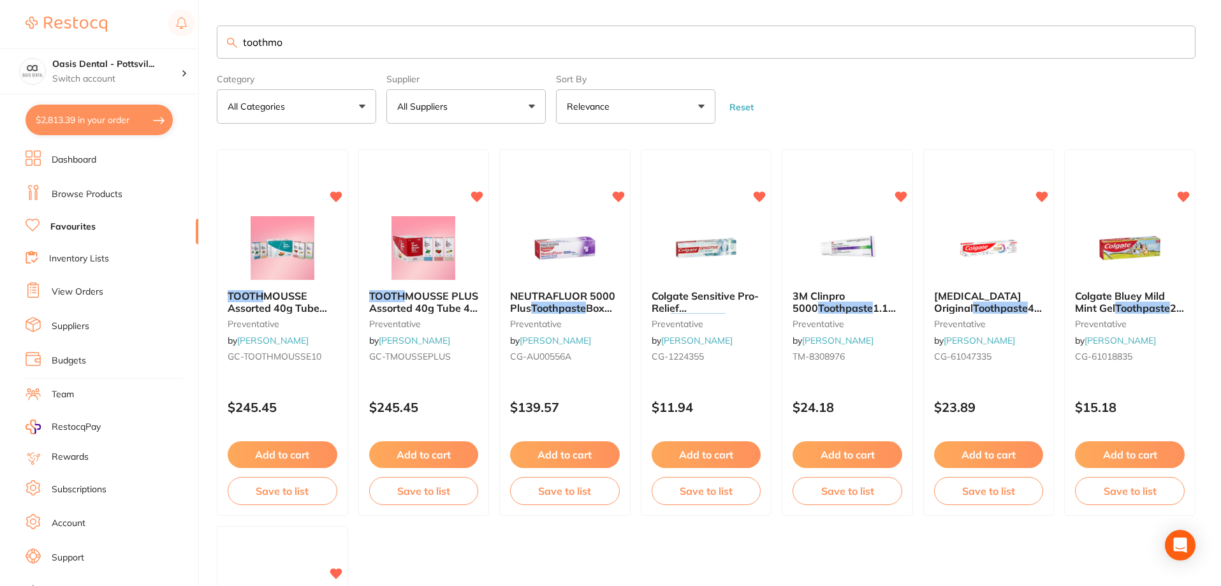
checkbox input "true"
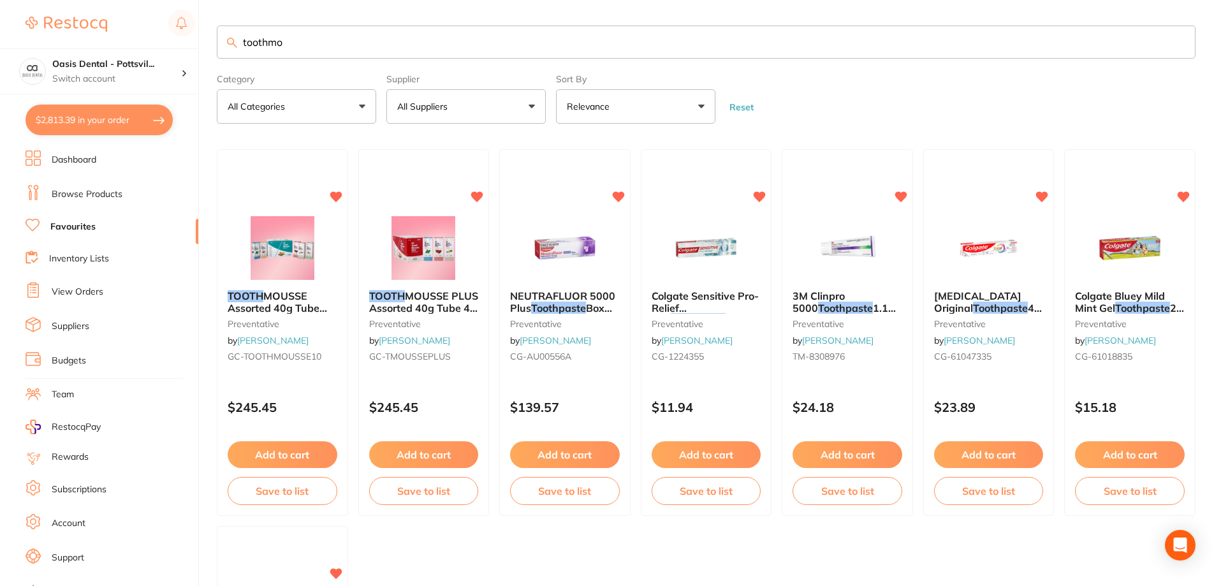
checkbox input "true"
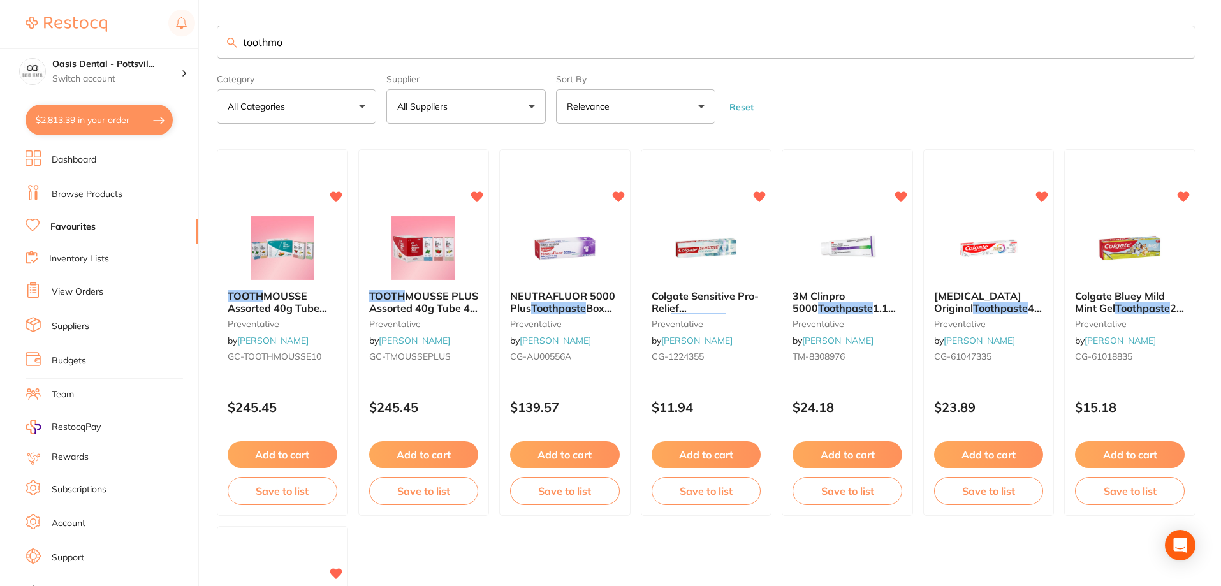
checkbox input "true"
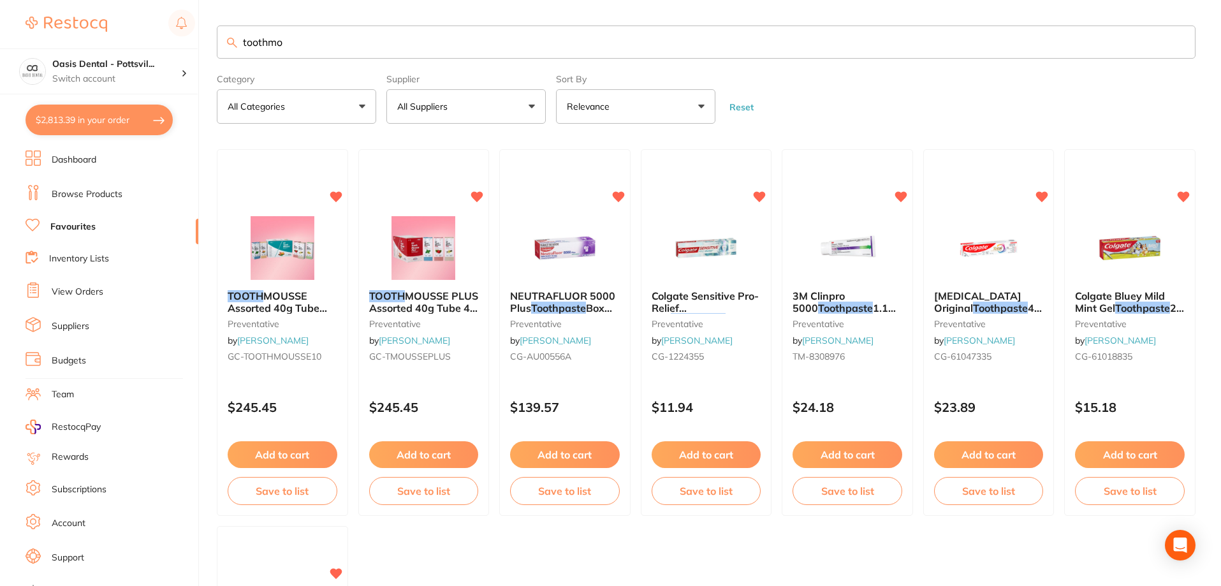
checkbox input "true"
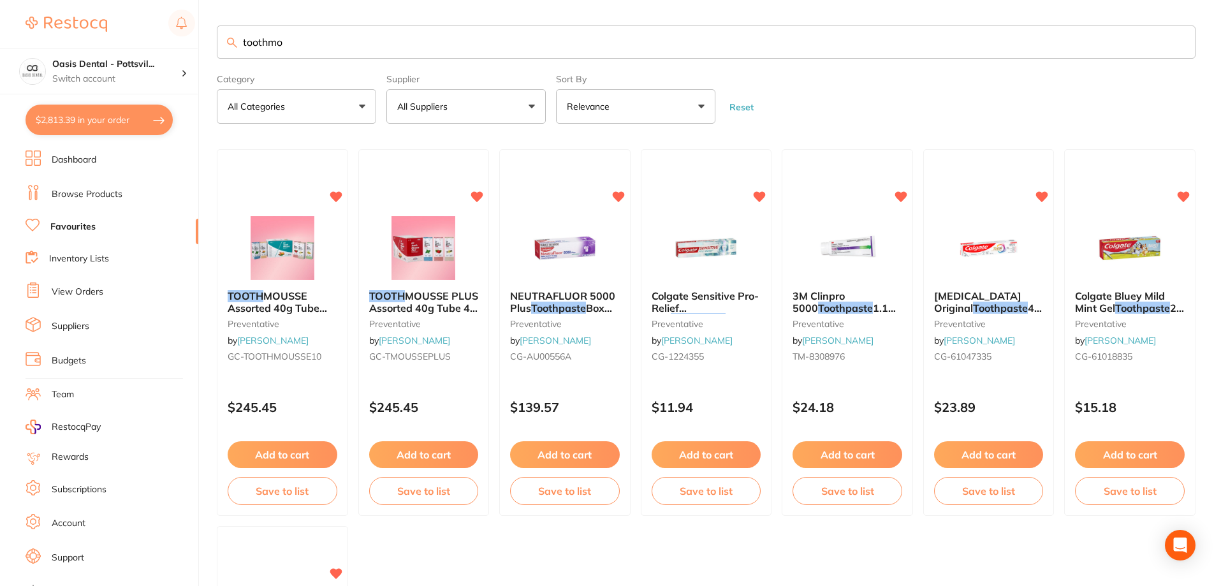
checkbox input "true"
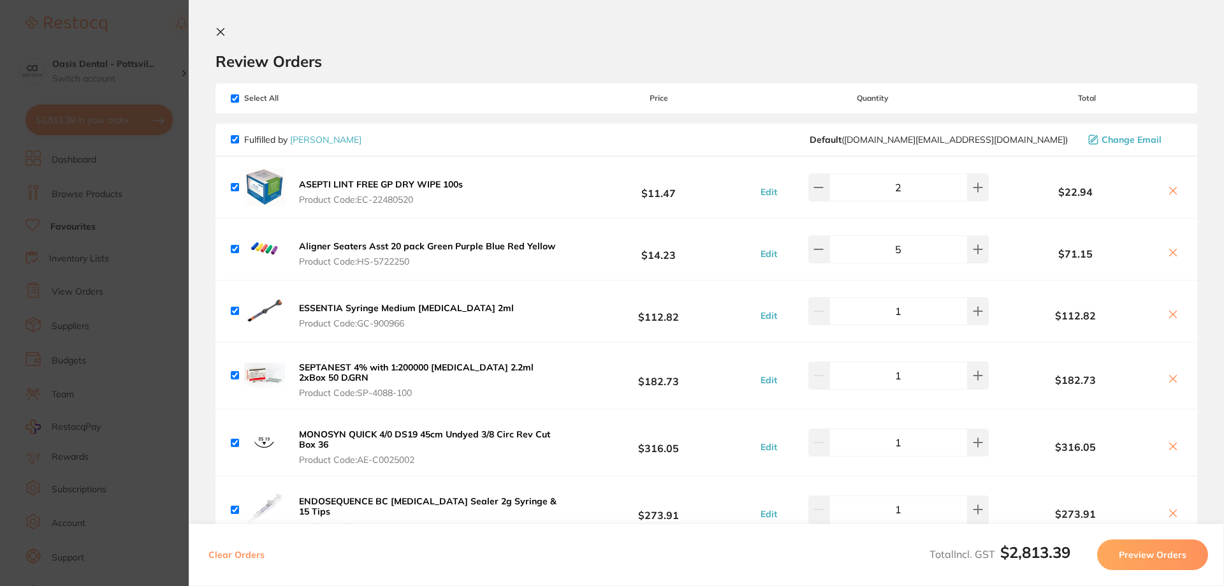
click at [225, 28] on icon at bounding box center [220, 32] width 10 height 10
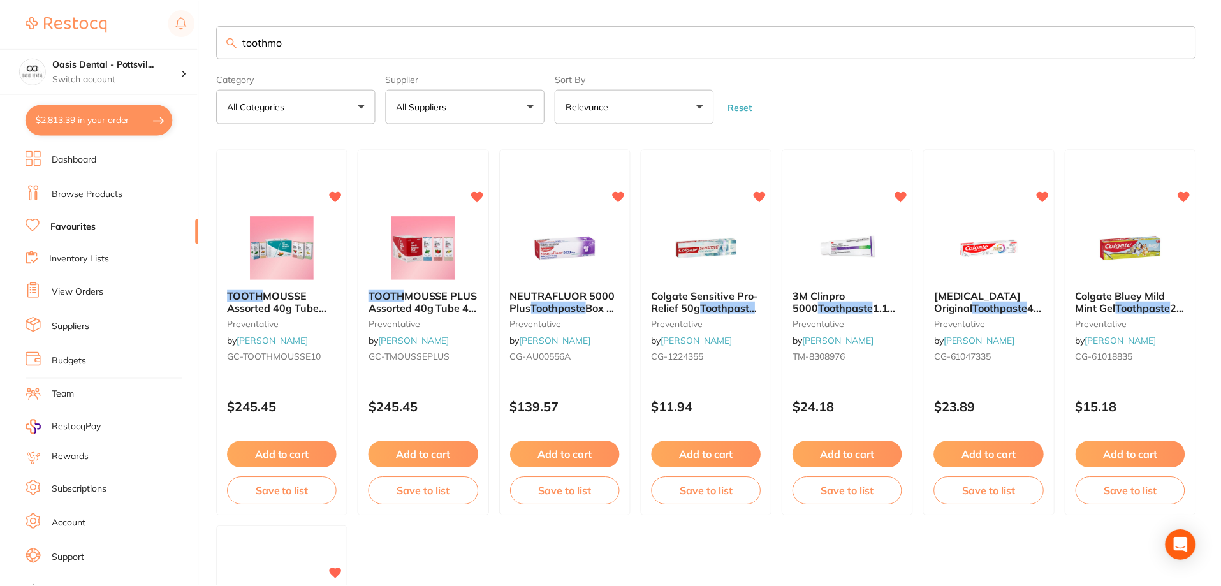
scroll to position [4, 0]
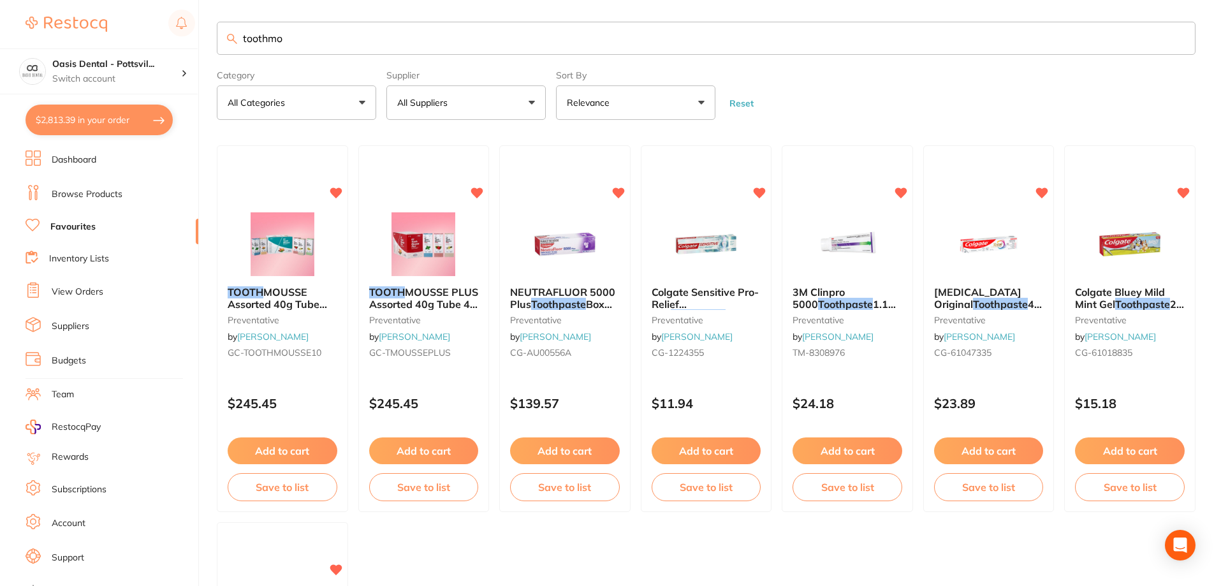
click at [87, 227] on link "Favourites" at bounding box center [72, 227] width 45 height 13
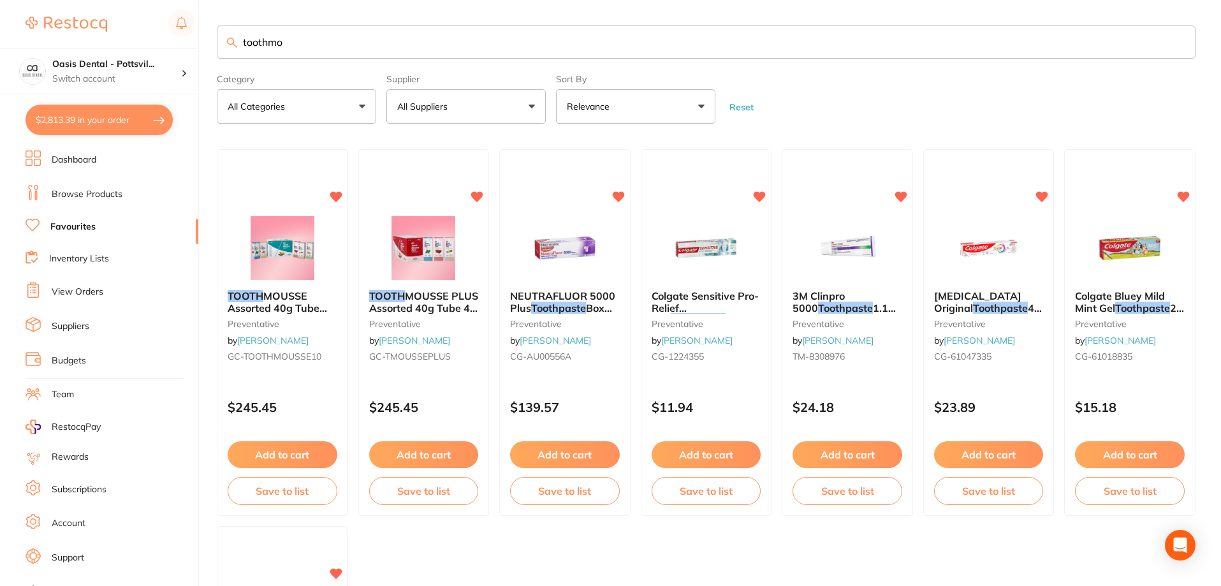
click at [291, 47] on input "toothmo" at bounding box center [706, 41] width 979 height 33
drag, startPoint x: 279, startPoint y: 44, endPoint x: 234, endPoint y: 45, distance: 45.3
click at [234, 45] on div "toothmo" at bounding box center [706, 41] width 979 height 33
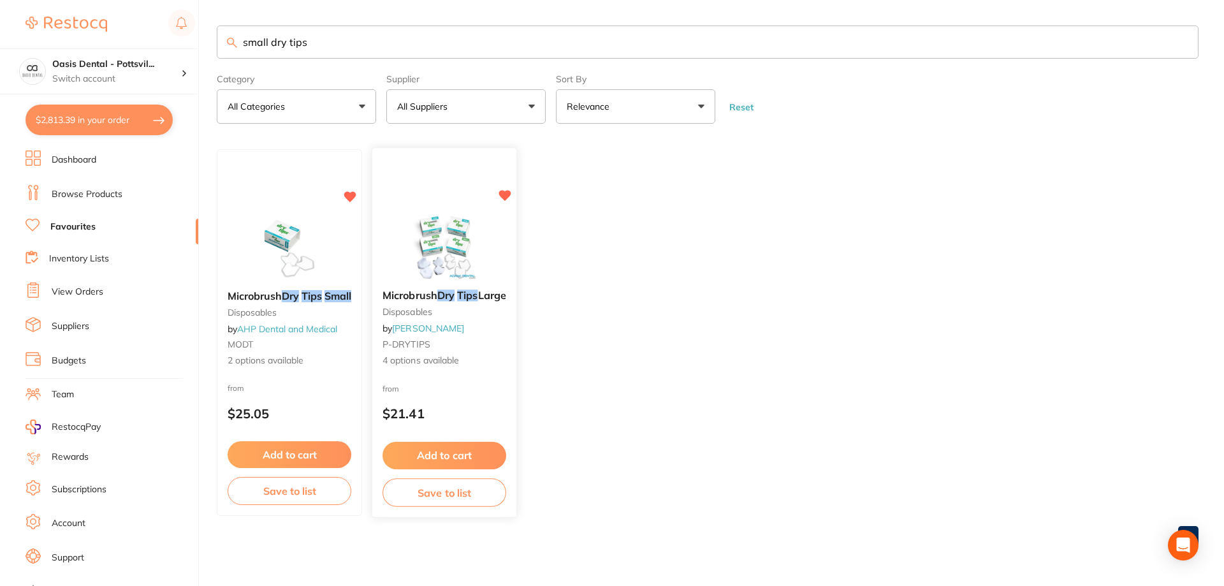
type input "small dry tips"
click at [495, 349] on small "P-DRYTIPS" at bounding box center [444, 344] width 124 height 10
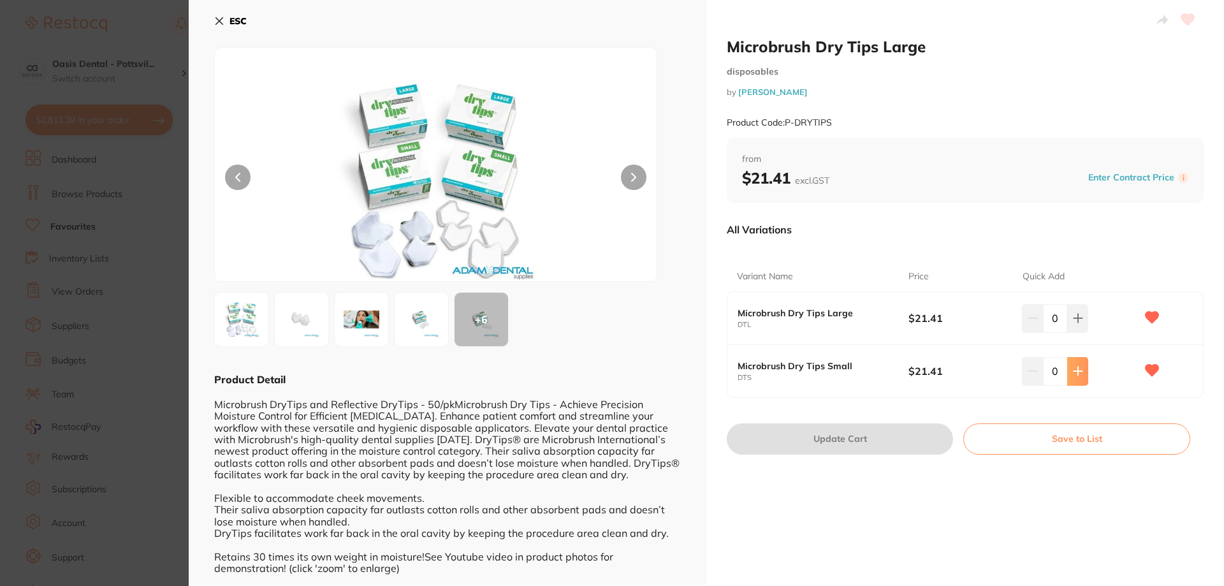
click at [1079, 374] on icon at bounding box center [1078, 371] width 10 height 10
type input "2"
click at [844, 439] on button "Update Cart" at bounding box center [840, 438] width 226 height 31
checkbox input "false"
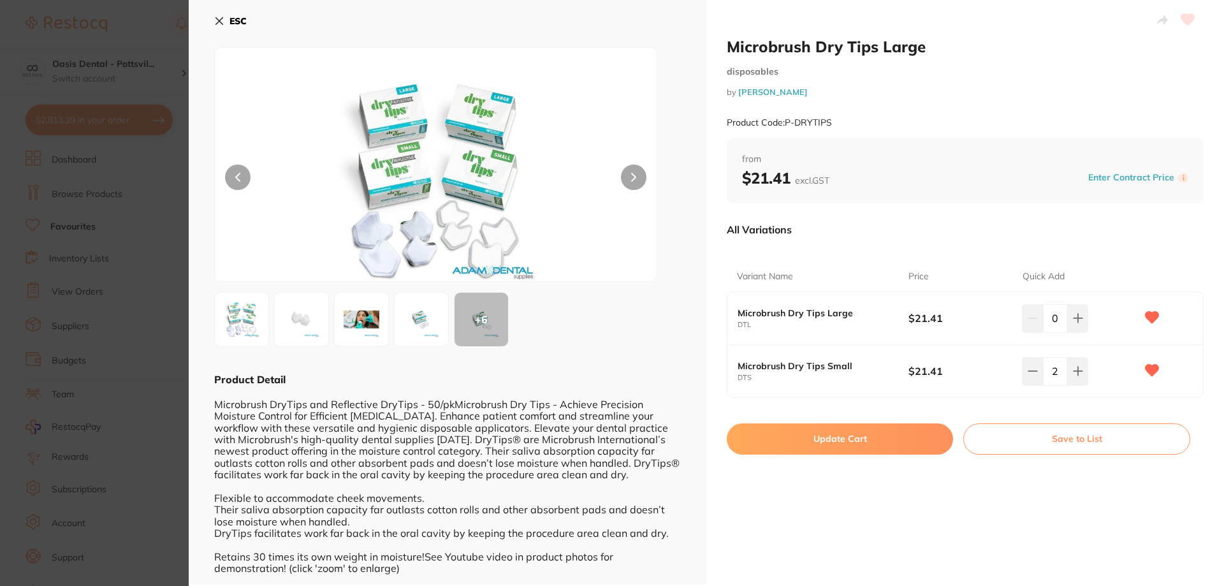
checkbox input "false"
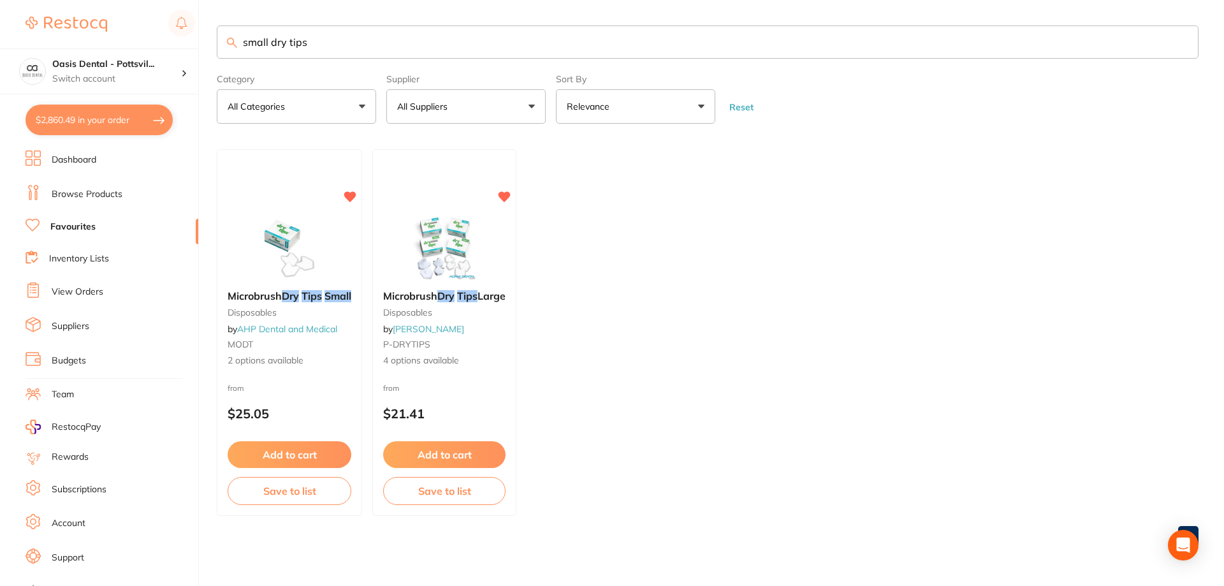
click at [497, 346] on small "P-DRYTIPS" at bounding box center [444, 344] width 122 height 10
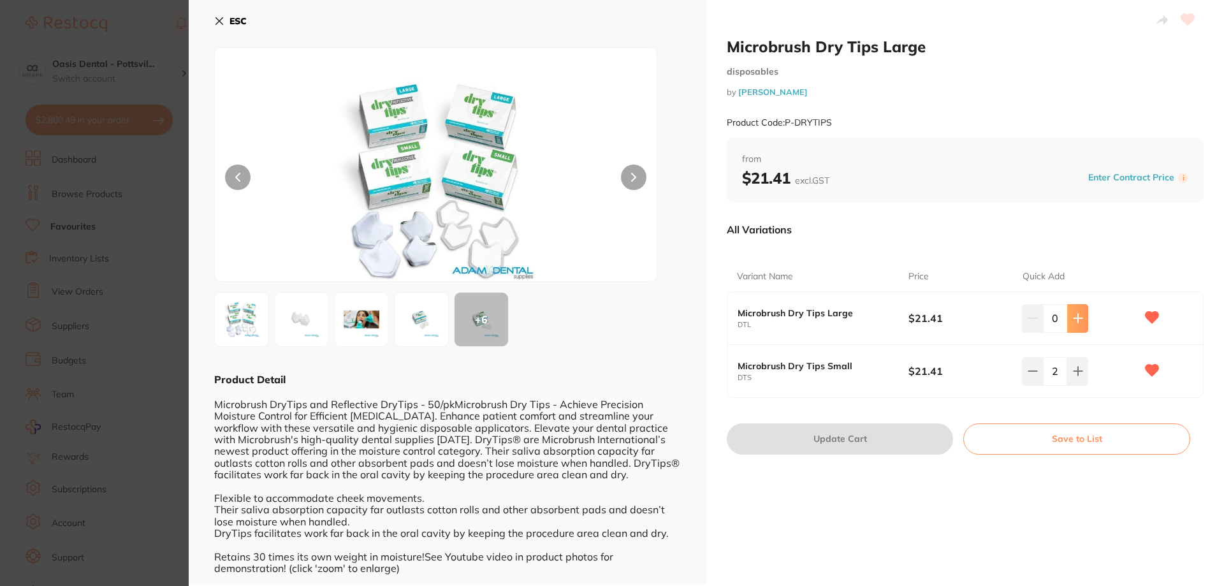
click at [1075, 317] on icon at bounding box center [1078, 318] width 8 height 8
type input "2"
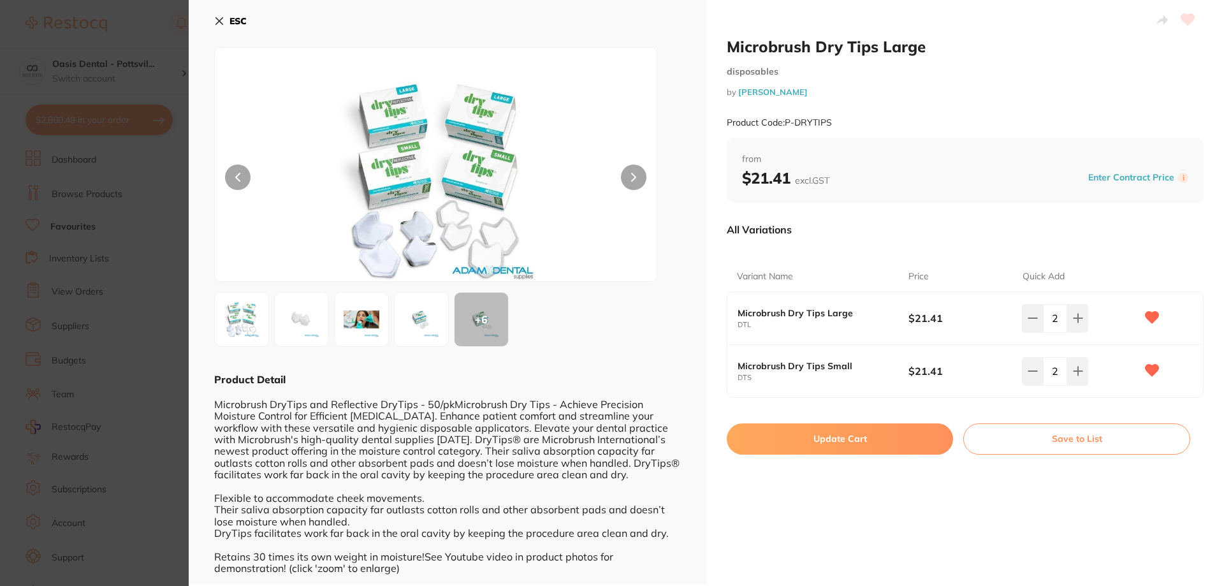
click at [838, 439] on button "Update Cart" at bounding box center [840, 438] width 226 height 31
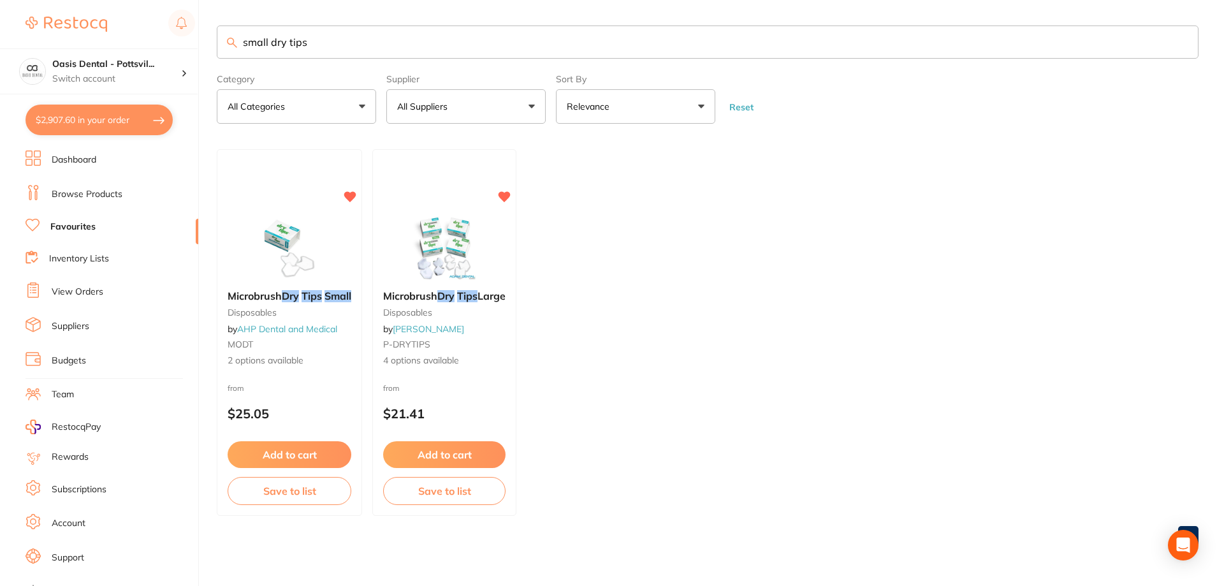
click at [80, 228] on link "Favourites" at bounding box center [72, 227] width 45 height 13
drag, startPoint x: 245, startPoint y: 43, endPoint x: 424, endPoint y: 46, distance: 179.2
click at [424, 46] on input "small dry tips" at bounding box center [708, 41] width 982 height 33
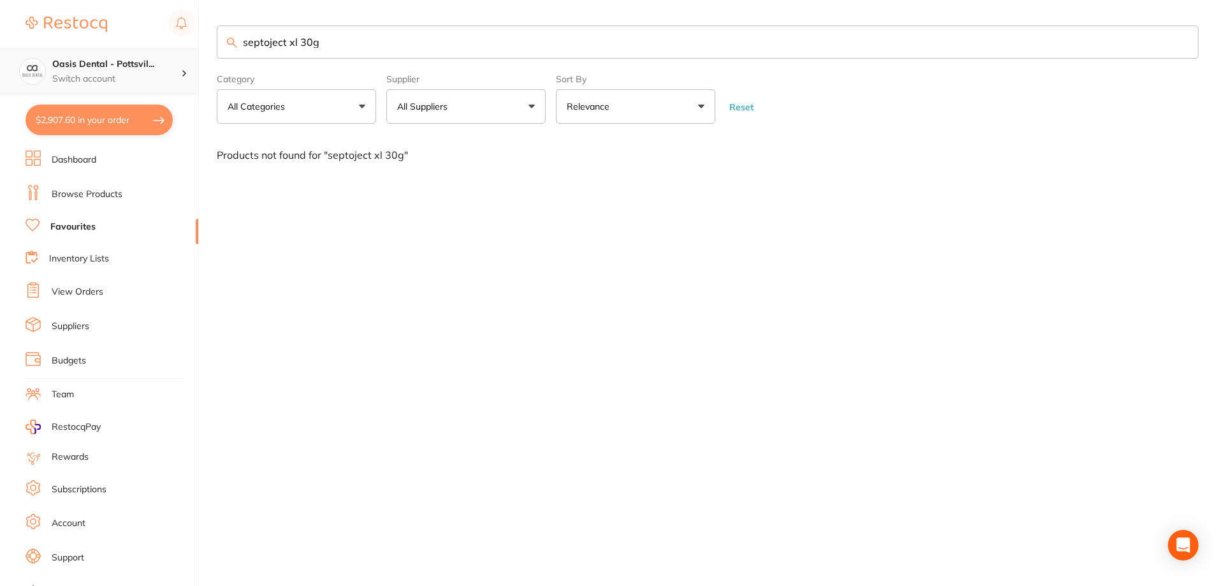
scroll to position [1, 0]
drag, startPoint x: 296, startPoint y: 41, endPoint x: 196, endPoint y: 55, distance: 101.7
click at [196, 55] on div "$2,907.60 Oasis Dental - Pottsvil... Switch account Oasis Dental - Pottsville $…" at bounding box center [612, 293] width 1224 height 586
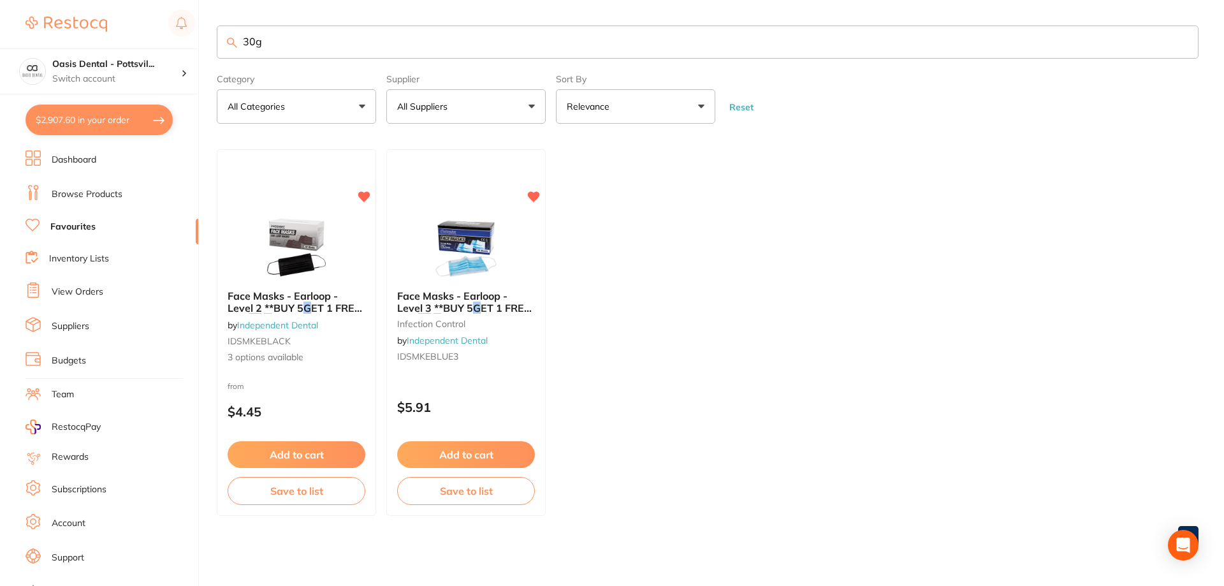
type input "30g"
click at [105, 193] on link "Browse Products" at bounding box center [87, 194] width 71 height 13
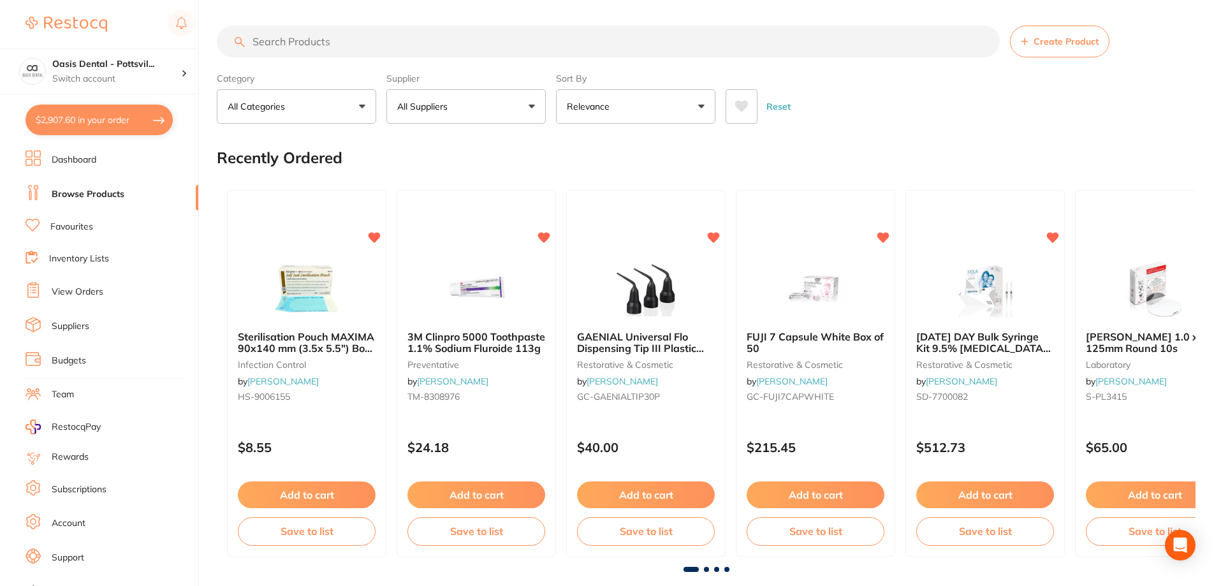
click at [279, 38] on input "search" at bounding box center [608, 41] width 783 height 32
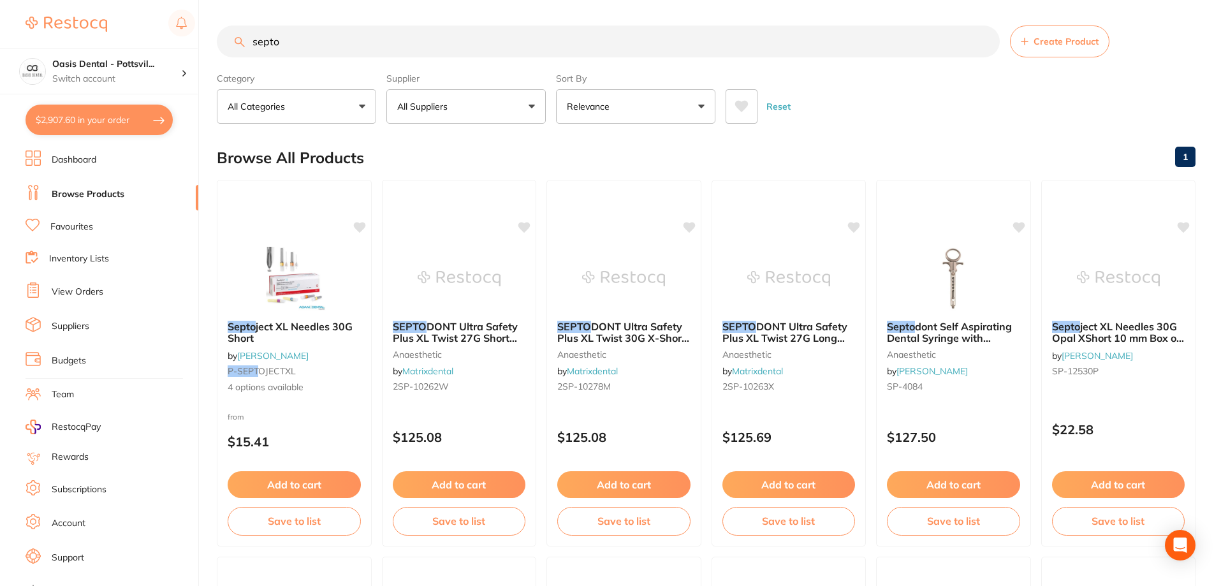
type input "septo"
click at [316, 371] on small "P-SEPT OJECTXL" at bounding box center [294, 371] width 133 height 10
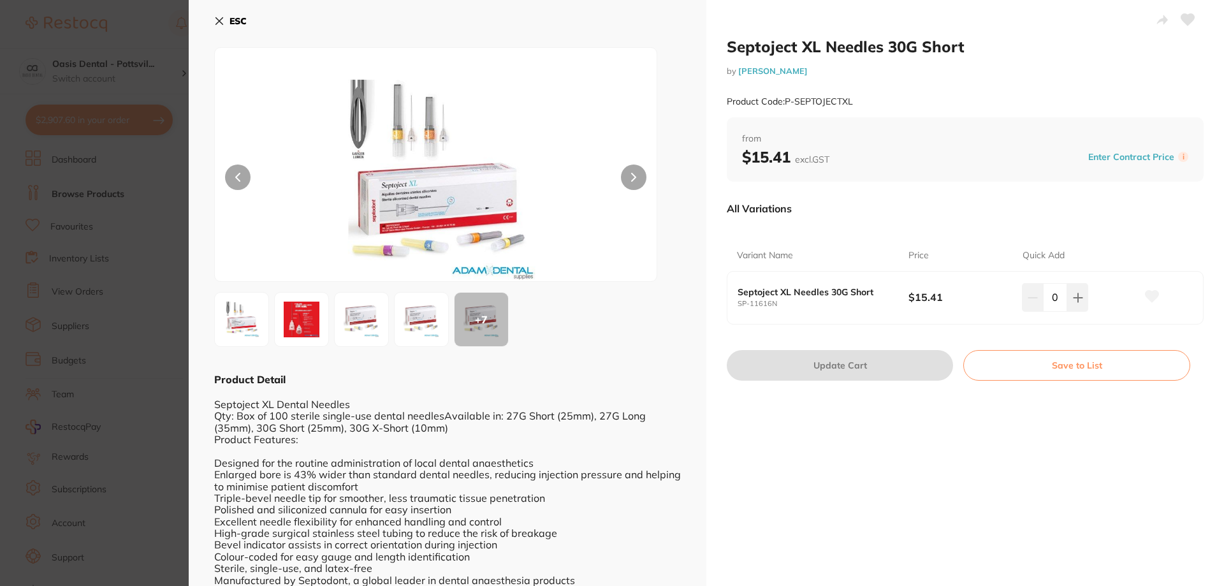
click at [214, 20] on div "ESC + 7 Product Detail Septoject XL Dental Needles Qty: Box of 100 sterile sing…" at bounding box center [448, 427] width 518 height 854
click at [220, 22] on icon at bounding box center [219, 21] width 7 height 7
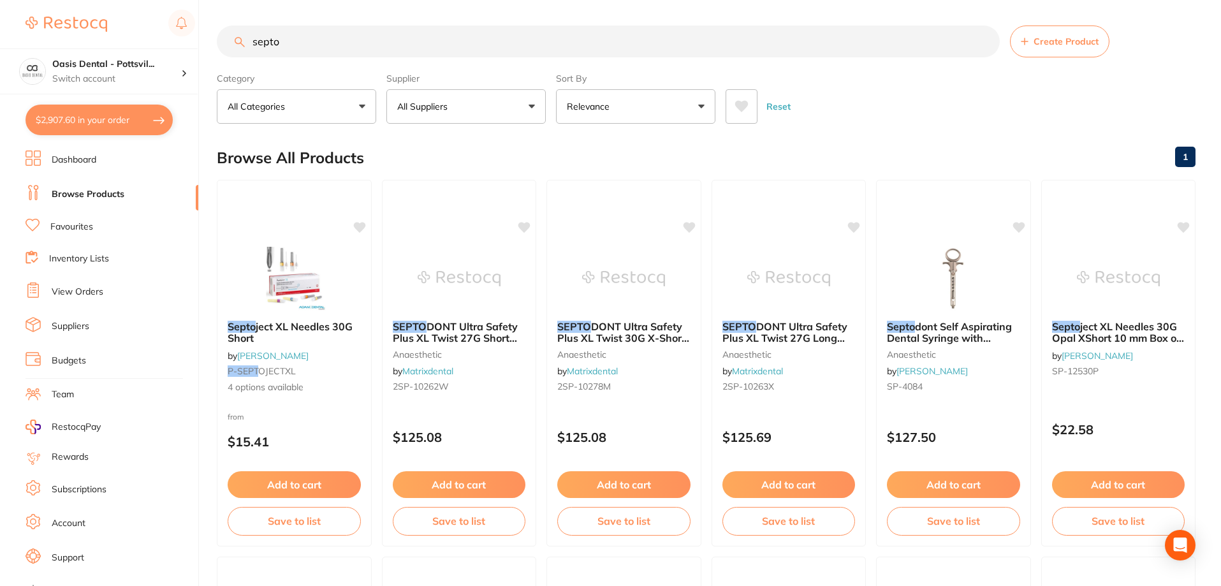
click at [481, 105] on button "All Suppliers" at bounding box center [465, 106] width 159 height 34
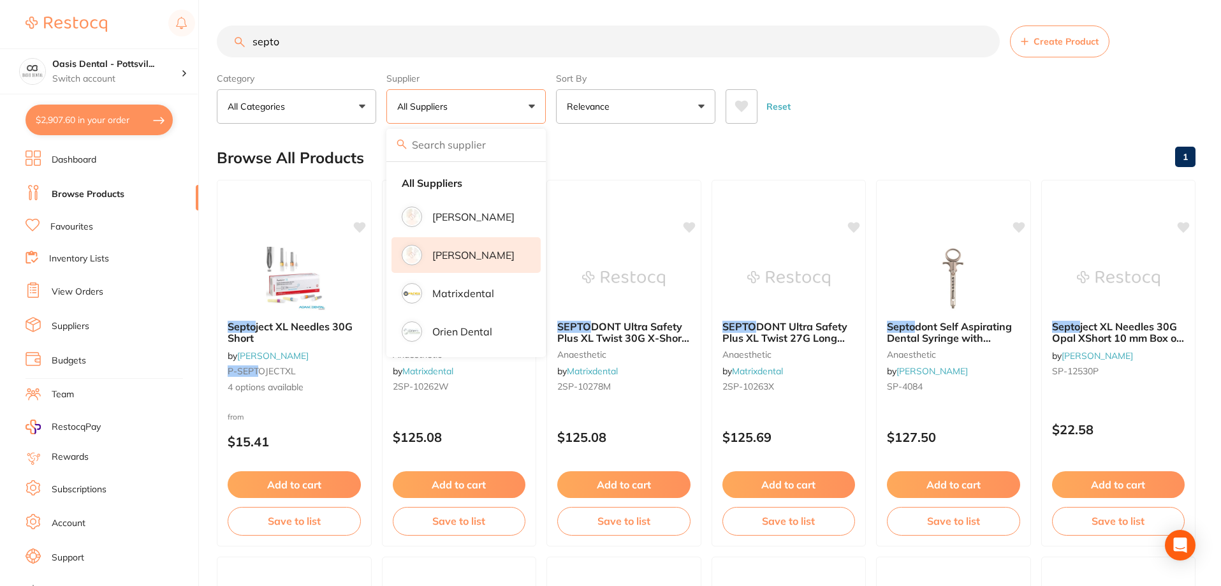
click at [447, 255] on p "[PERSON_NAME]" at bounding box center [473, 254] width 82 height 11
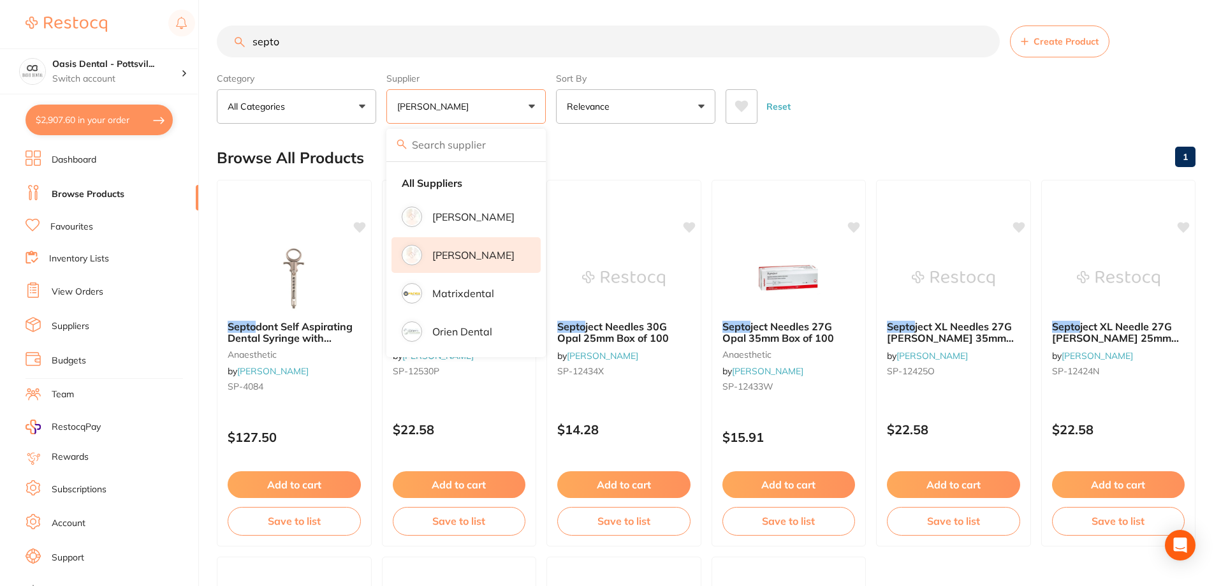
click at [655, 149] on div "Browse All Products 1" at bounding box center [706, 157] width 979 height 43
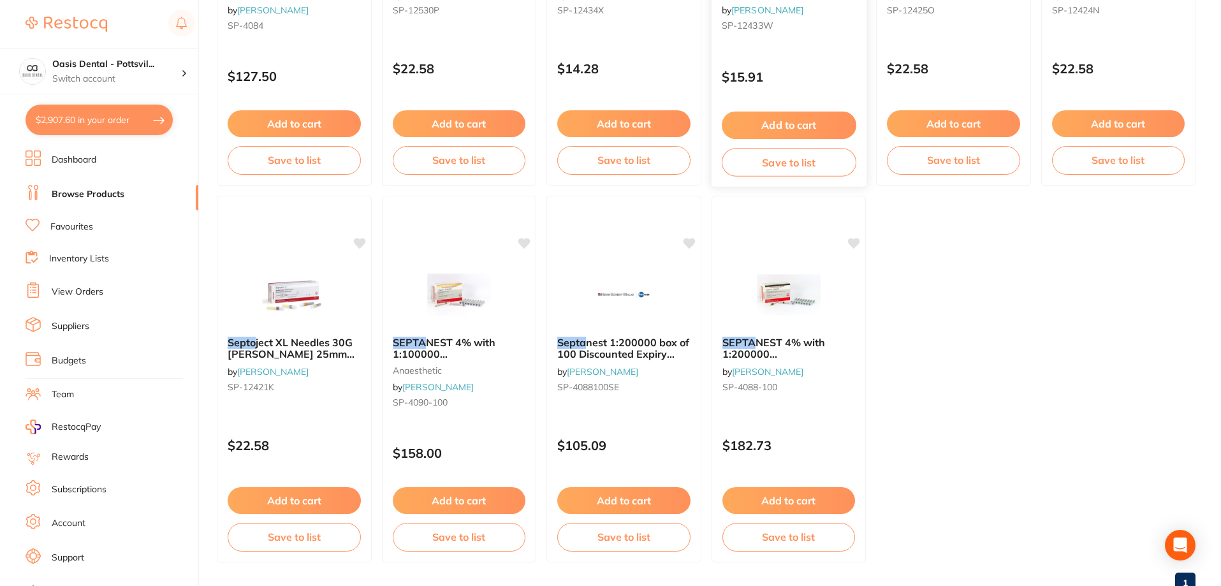
scroll to position [382, 0]
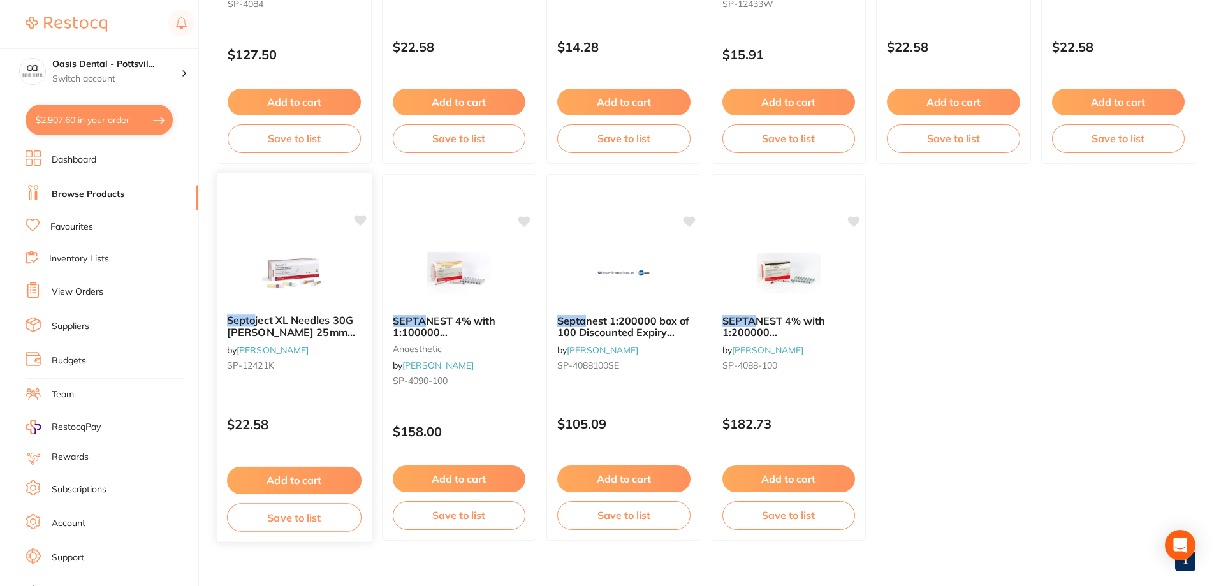
click at [331, 345] on div "Septo ject XL Needles 30G [PERSON_NAME] 25mm Box of 100 by [PERSON_NAME] [PERSO…" at bounding box center [294, 345] width 155 height 82
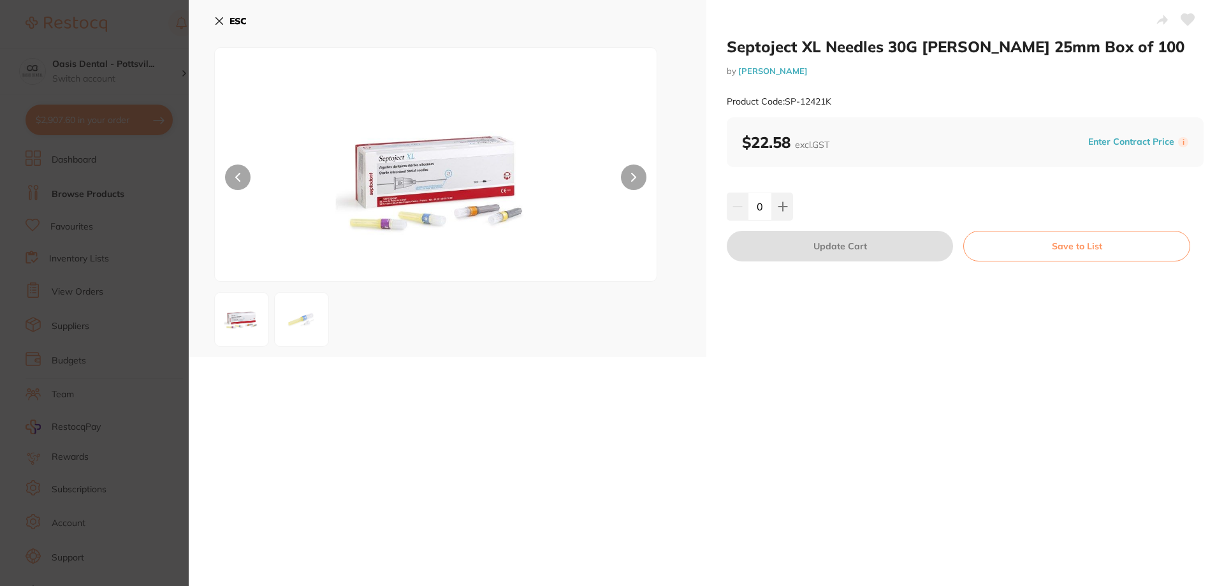
click at [314, 326] on img at bounding box center [302, 319] width 46 height 46
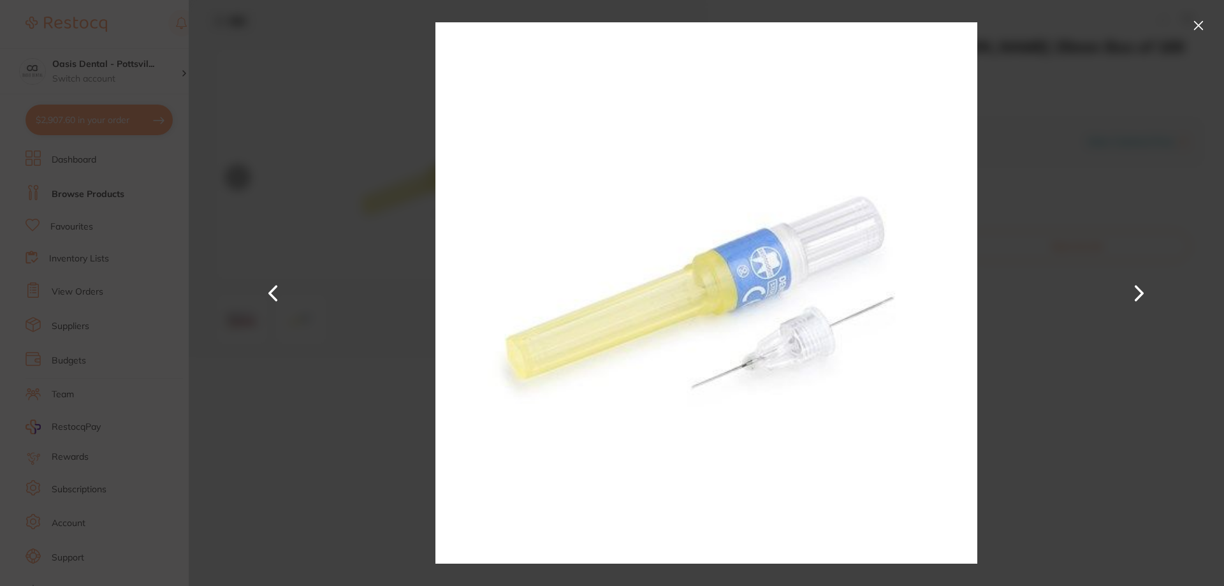
drag, startPoint x: 280, startPoint y: 287, endPoint x: 271, endPoint y: 291, distance: 10.3
click at [280, 288] on button at bounding box center [273, 293] width 31 height 293
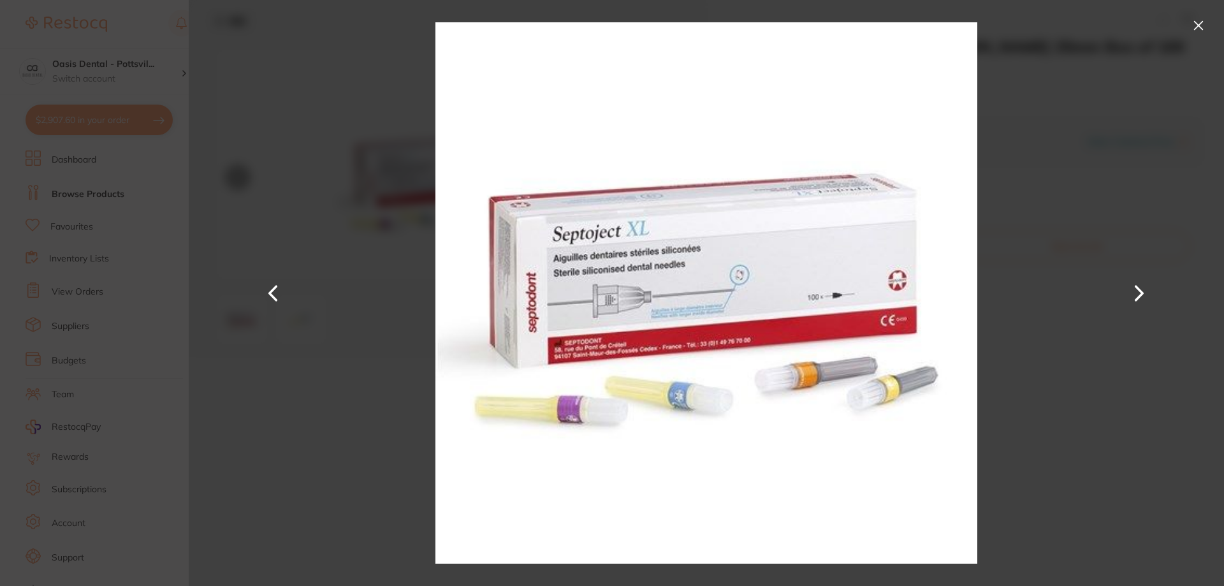
click at [1202, 25] on button at bounding box center [1198, 25] width 20 height 20
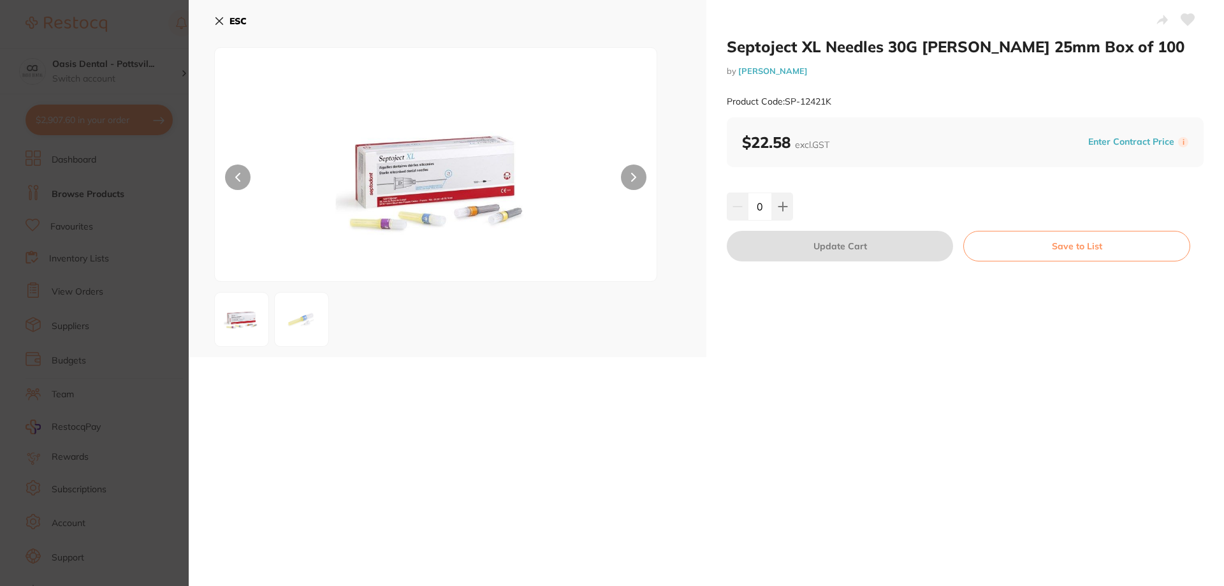
click at [1181, 13] on icon at bounding box center [1188, 19] width 14 height 13
click at [778, 203] on icon at bounding box center [783, 206] width 10 height 10
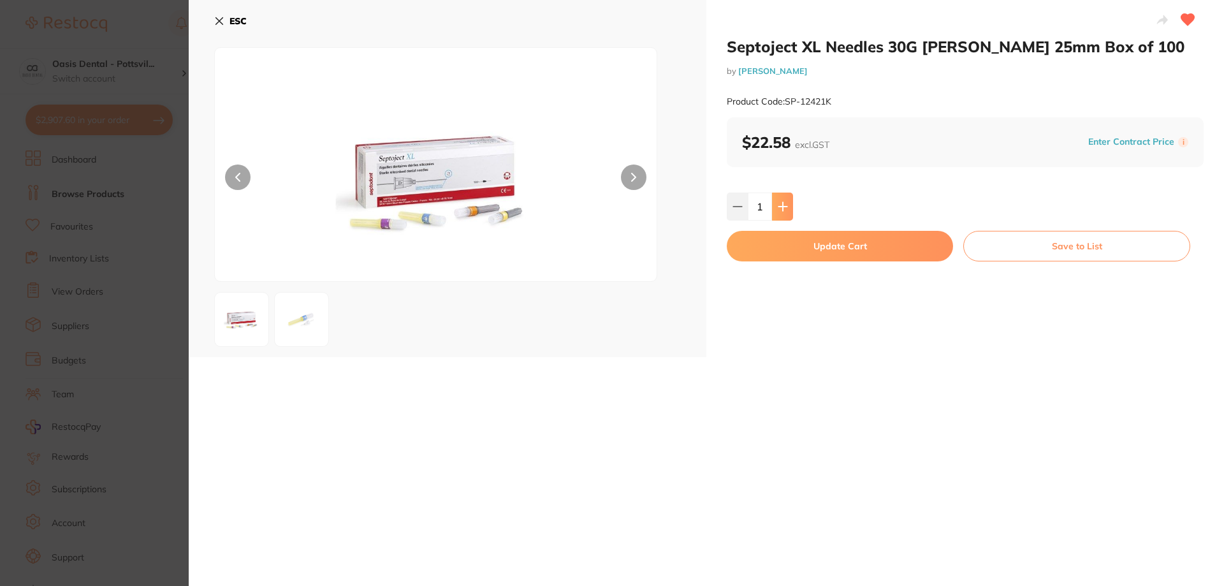
click at [778, 203] on icon at bounding box center [783, 206] width 10 height 10
click at [779, 210] on icon at bounding box center [783, 206] width 10 height 10
type input "3"
click at [859, 247] on button "Update Cart" at bounding box center [840, 246] width 226 height 31
checkbox input "false"
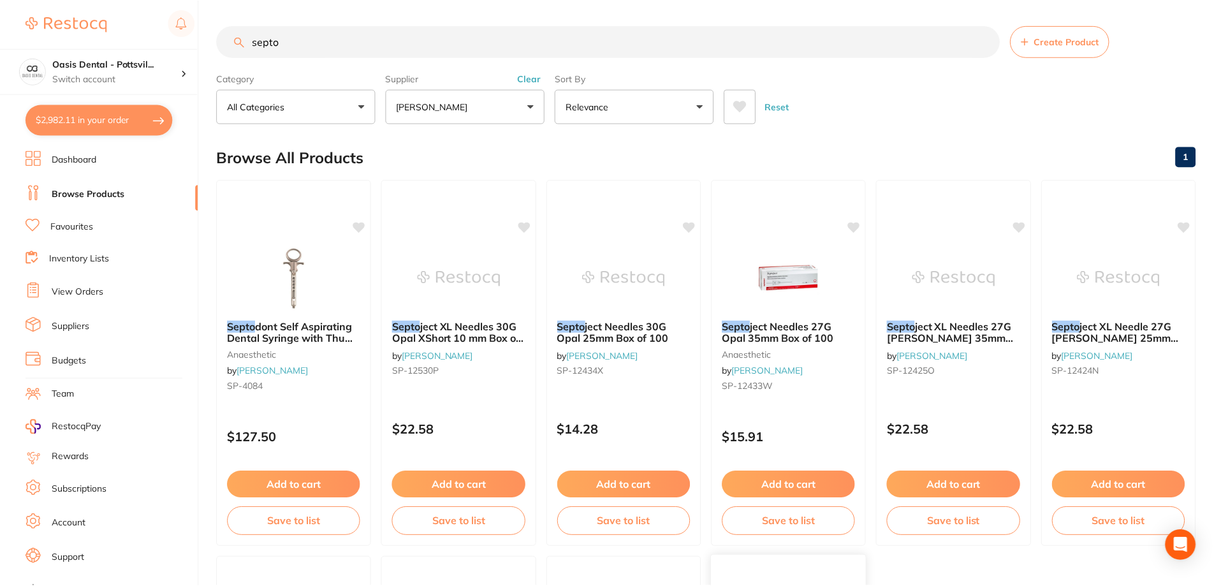
scroll to position [382, 0]
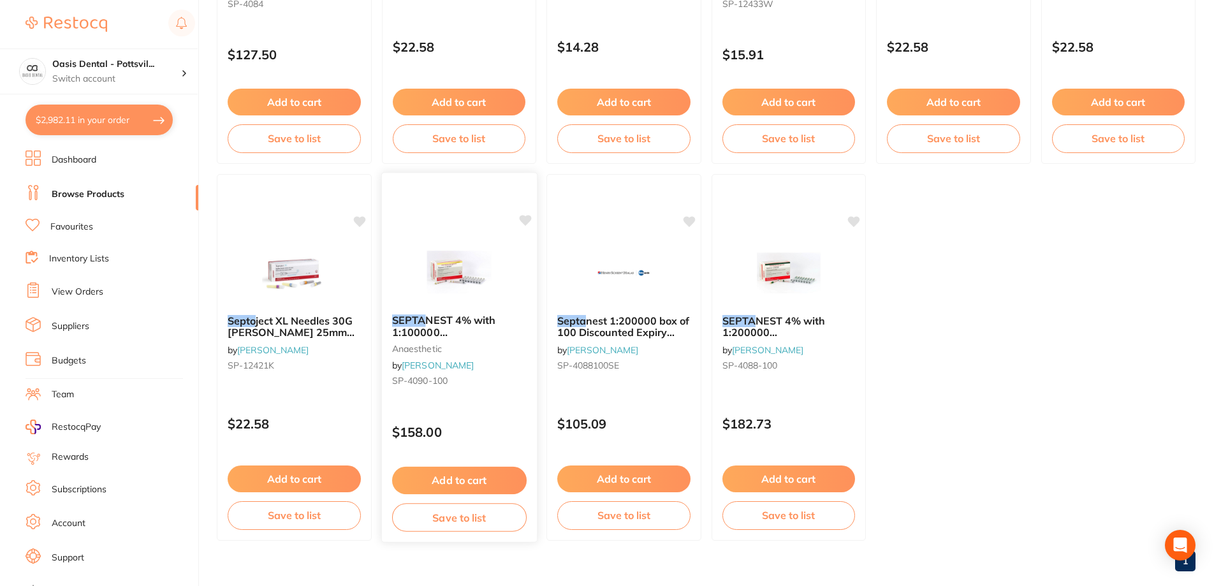
click at [484, 354] on div "SEPTA NEST 4% with 1:100000 adrenalin 2.2ml 2xBox 50 GOLD anaesthetic by Henry …" at bounding box center [458, 353] width 155 height 98
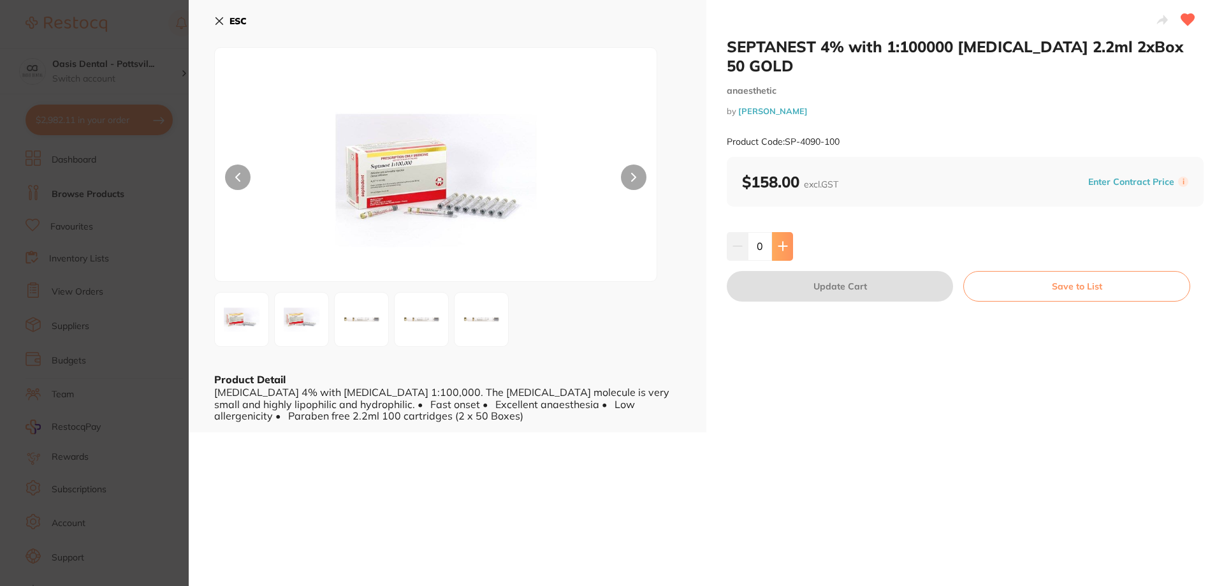
click at [782, 242] on icon at bounding box center [782, 246] width 8 height 8
type input "1"
click at [822, 271] on button "Update Cart" at bounding box center [840, 286] width 226 height 31
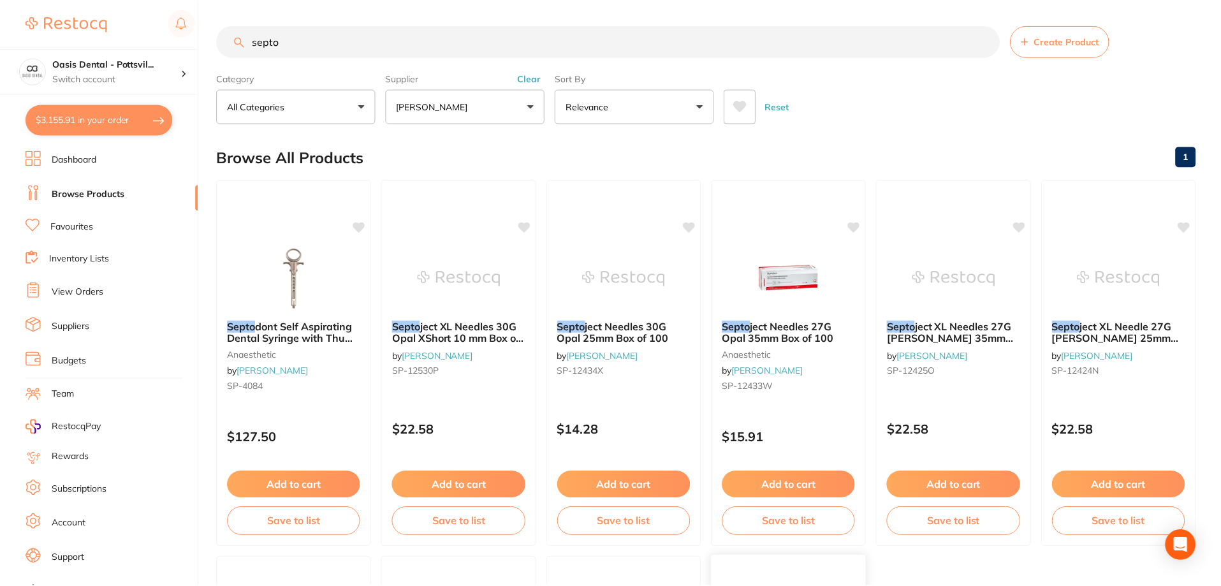
scroll to position [382, 0]
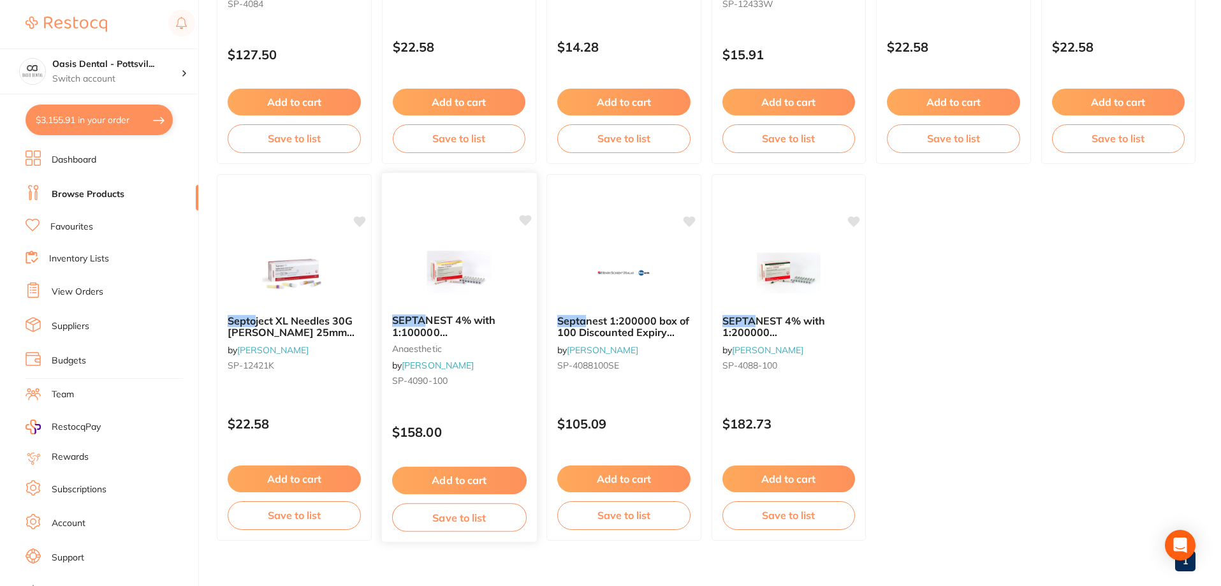
click at [522, 221] on icon at bounding box center [525, 220] width 12 height 11
click at [502, 260] on div at bounding box center [458, 272] width 155 height 64
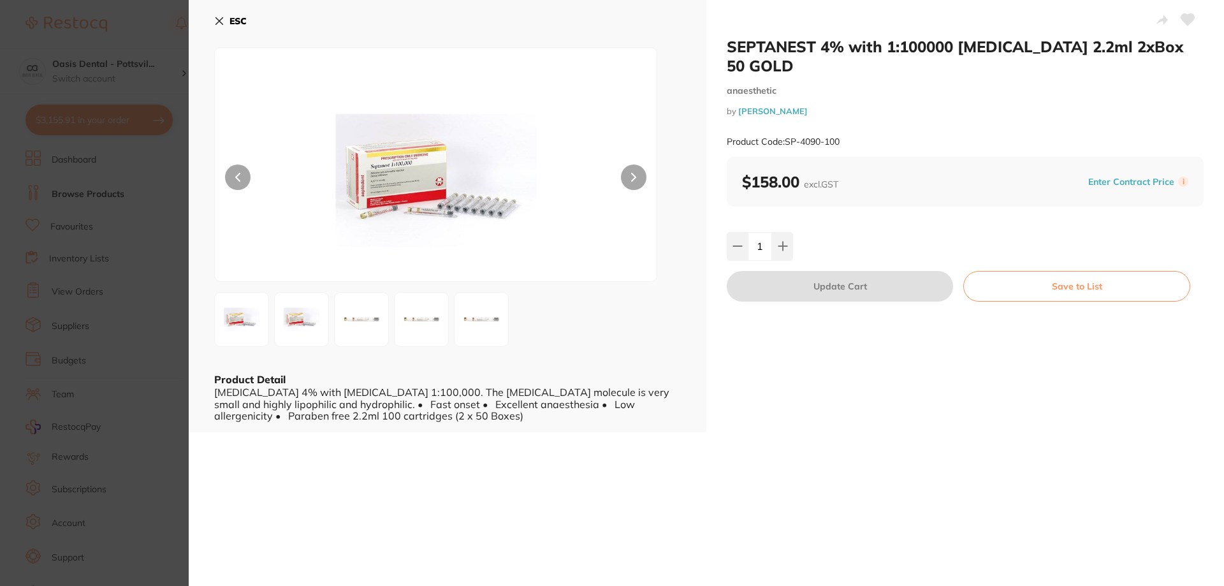
click at [1184, 15] on icon at bounding box center [1187, 19] width 13 height 11
click at [219, 19] on icon at bounding box center [219, 21] width 10 height 10
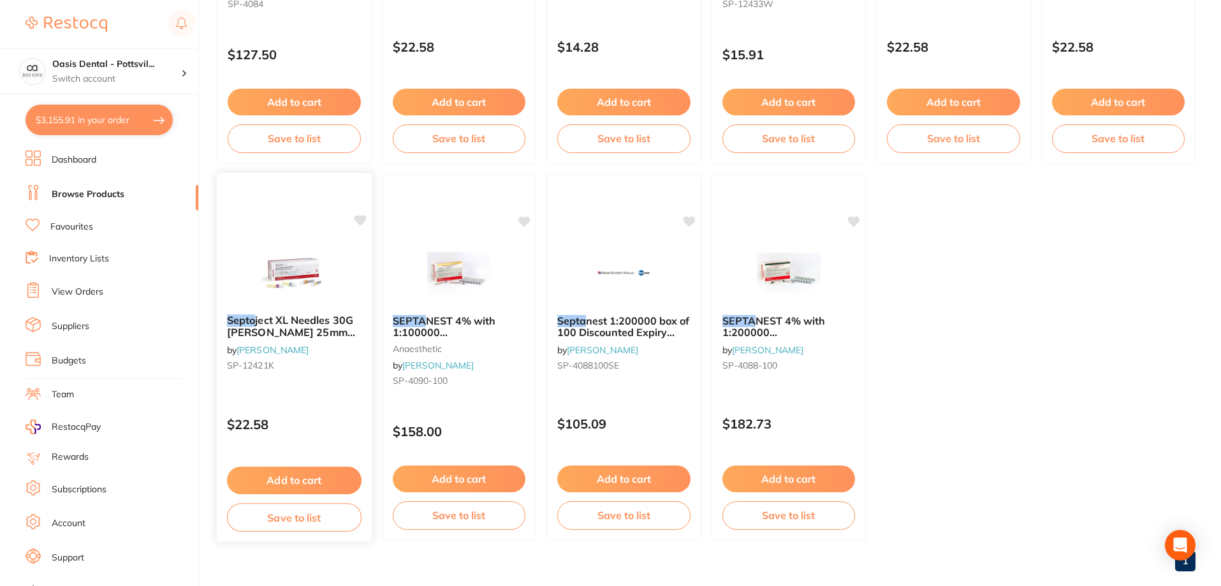
click at [315, 368] on small "SP-12421K" at bounding box center [294, 365] width 135 height 10
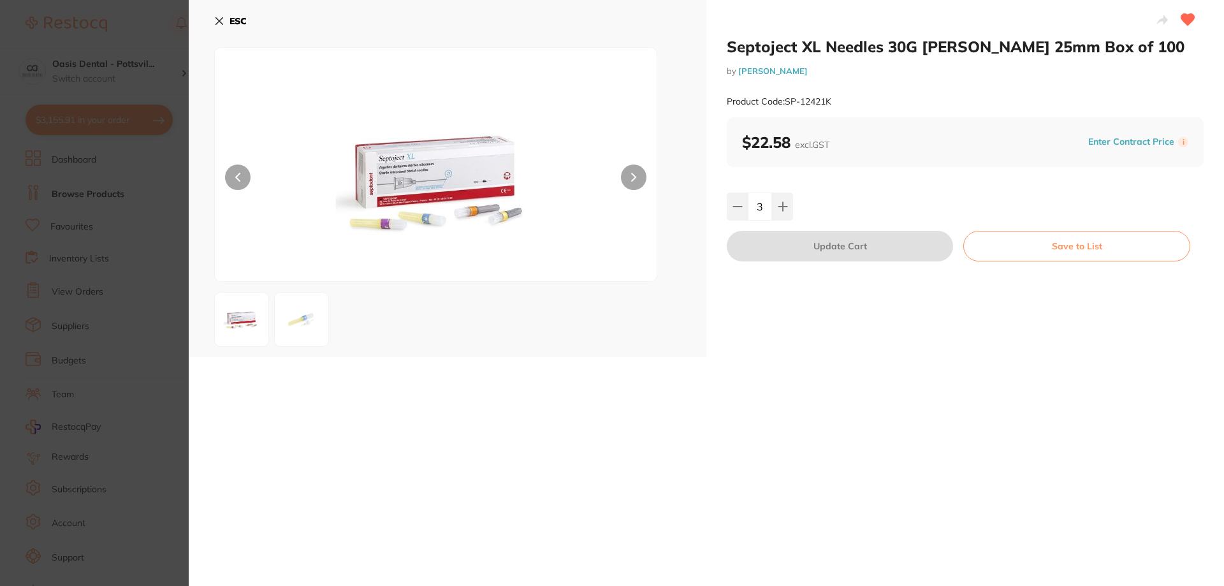
click at [217, 21] on icon at bounding box center [219, 21] width 10 height 10
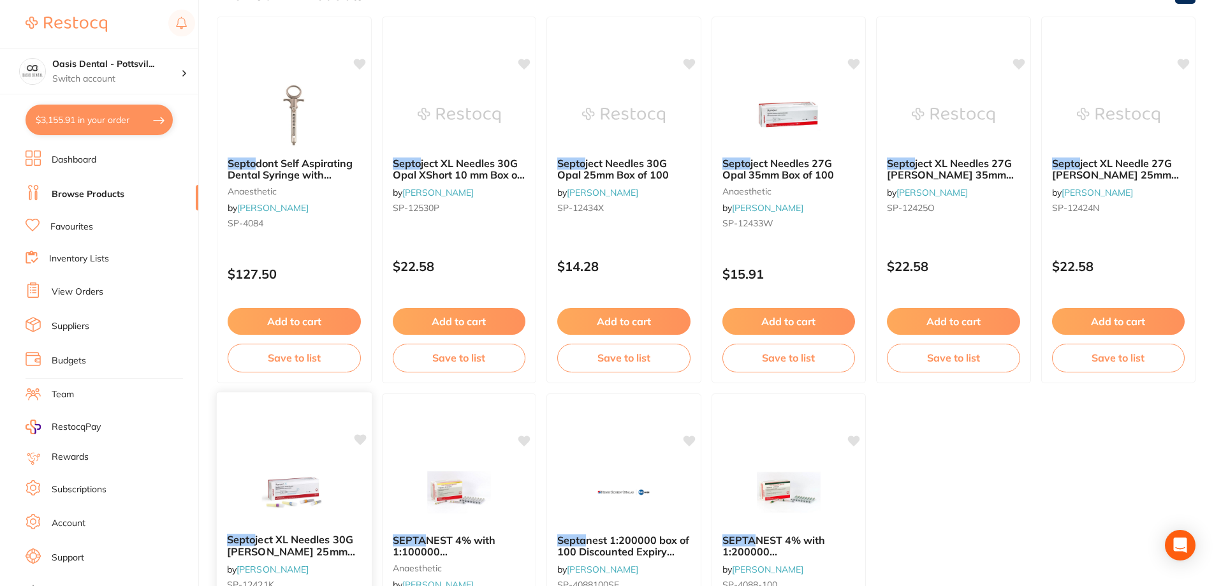
scroll to position [127, 0]
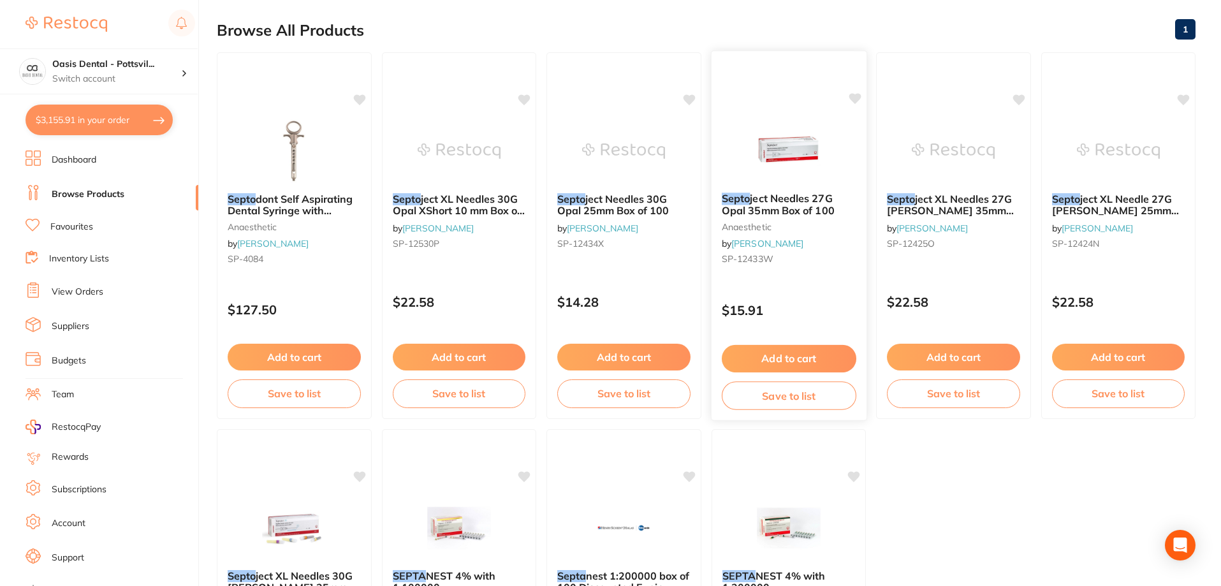
click at [831, 259] on small "SP-12433W" at bounding box center [788, 259] width 135 height 10
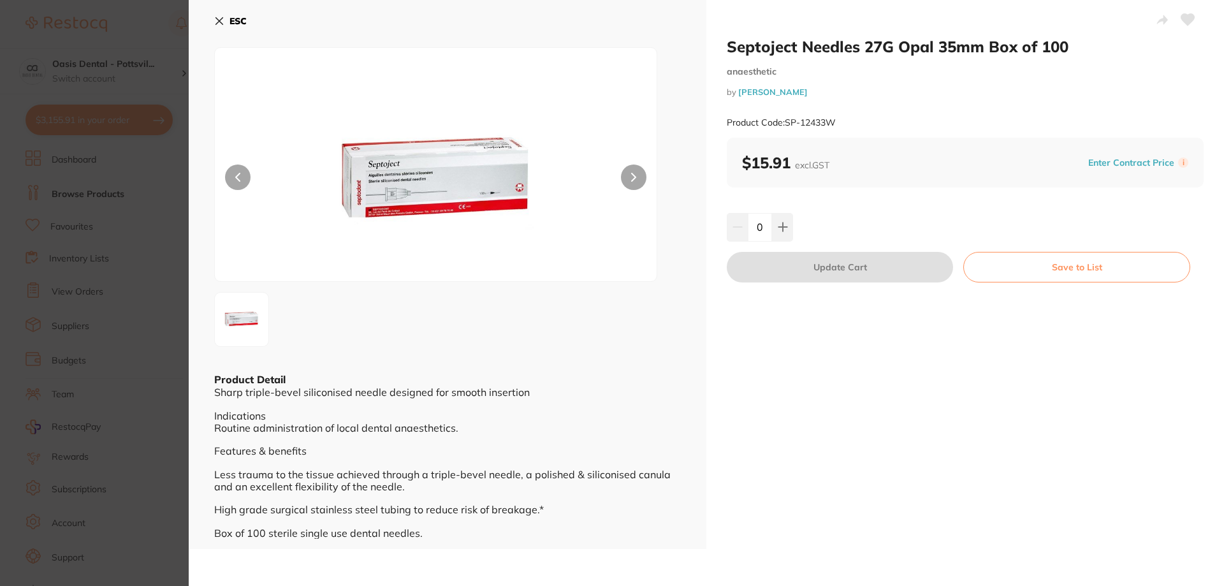
click at [222, 20] on icon at bounding box center [219, 21] width 10 height 10
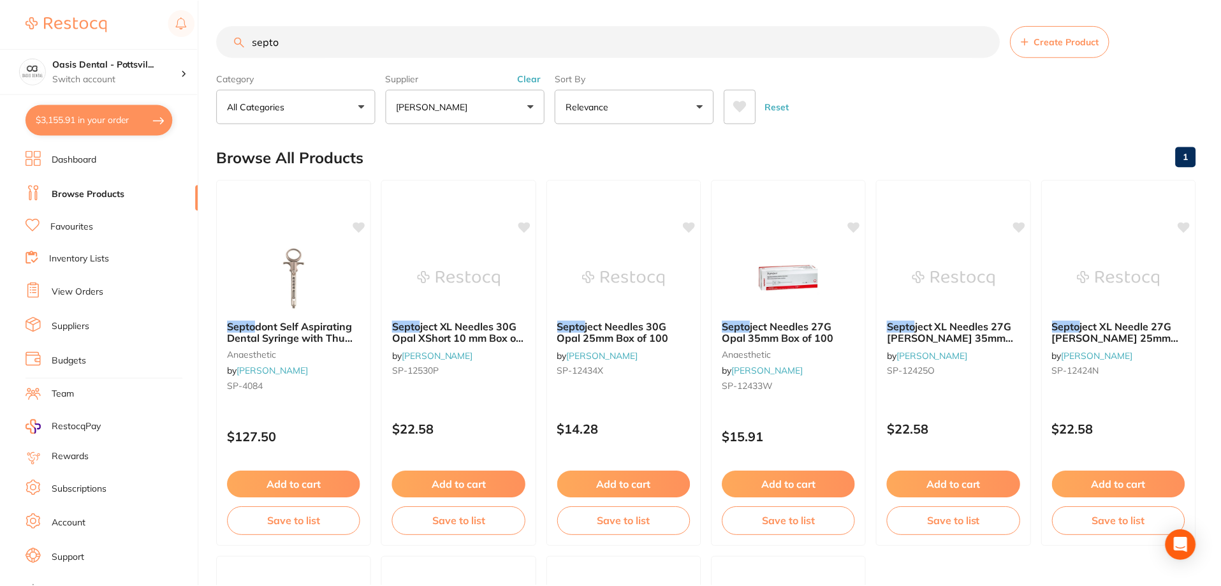
scroll to position [127, 0]
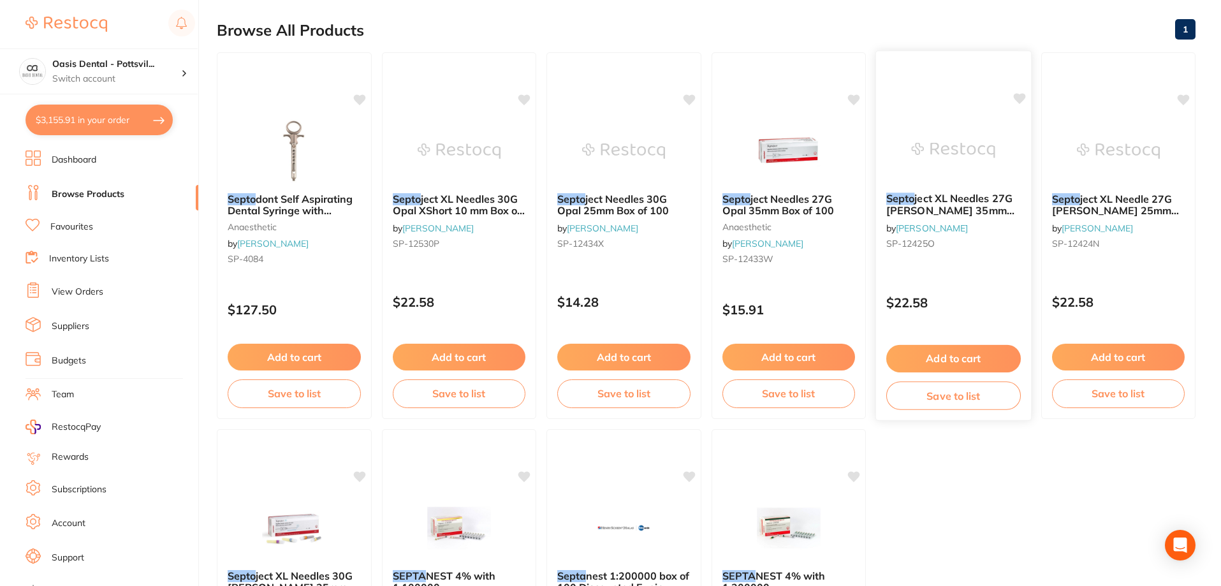
click at [999, 252] on div "Septo ject XL Needles 27G Opal Long 35mm Box of 100 by Henry Schein Halas SP-12…" at bounding box center [953, 223] width 155 height 82
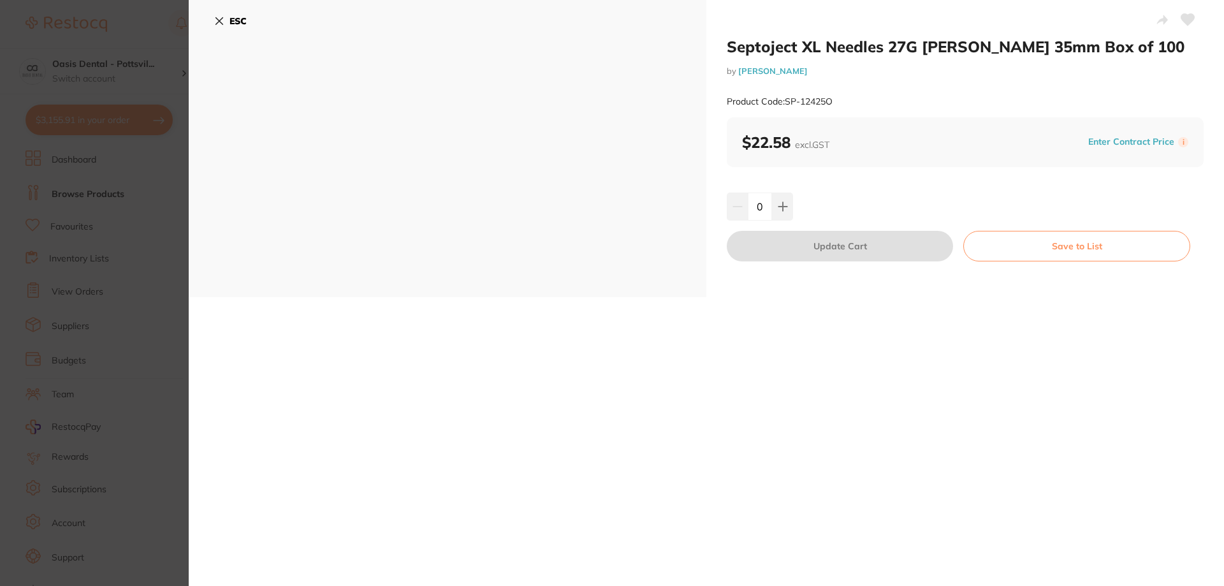
click at [219, 18] on icon at bounding box center [219, 21] width 10 height 10
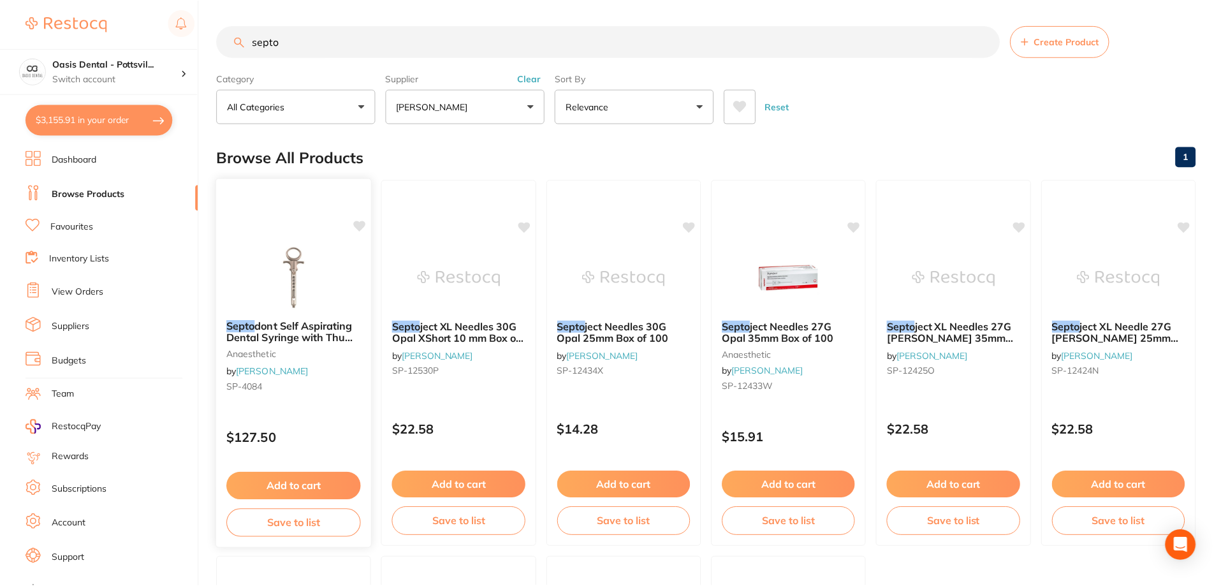
scroll to position [127, 0]
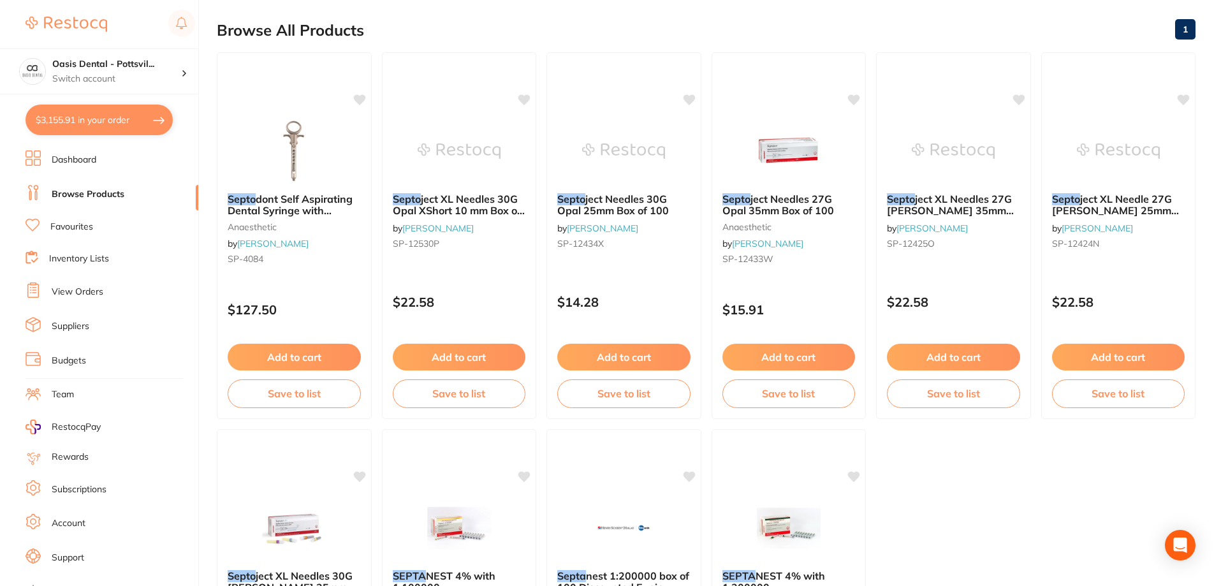
click at [85, 227] on link "Favourites" at bounding box center [71, 227] width 43 height 13
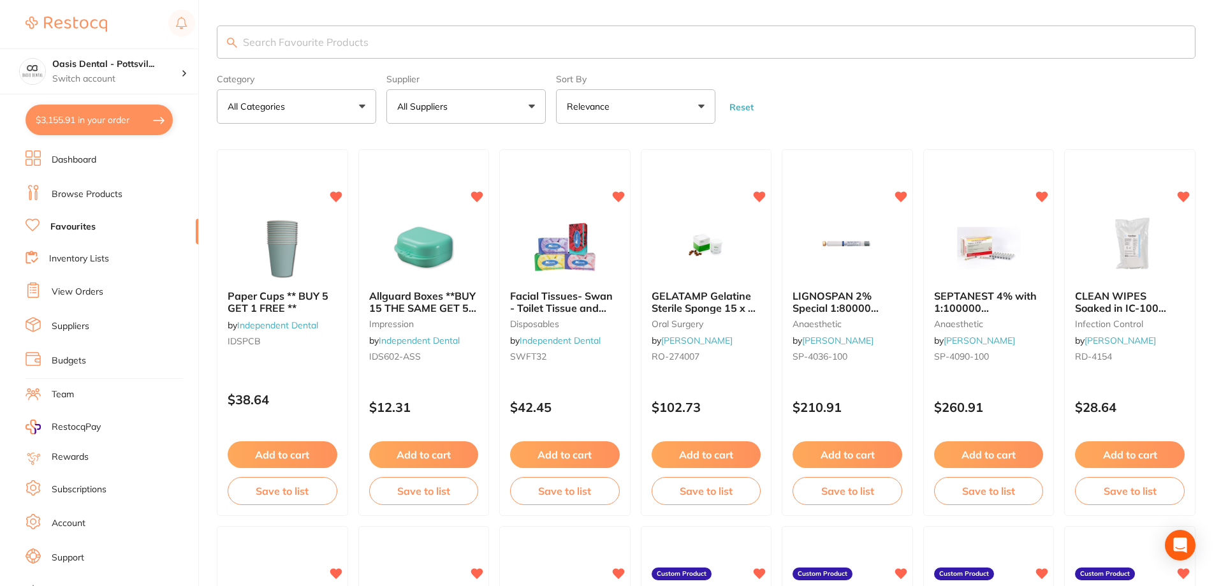
click at [289, 38] on input "search" at bounding box center [706, 41] width 979 height 33
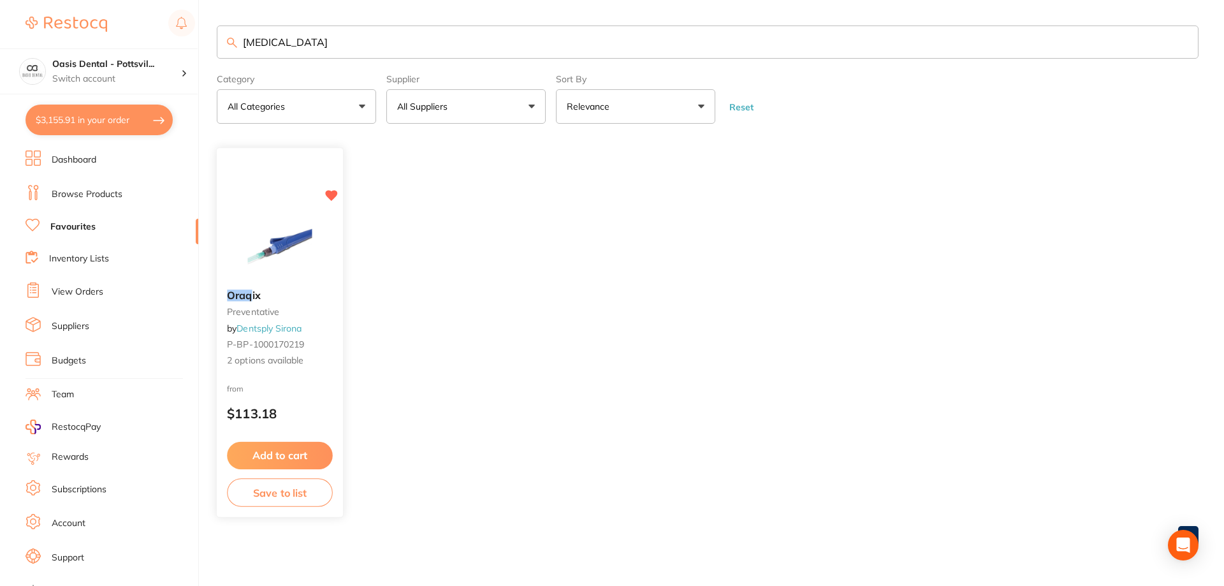
type input "oraqix"
click at [304, 302] on div "Oraq ix preventative by Dentsply Sirona P-BP-1000170219 2 options available" at bounding box center [280, 329] width 126 height 98
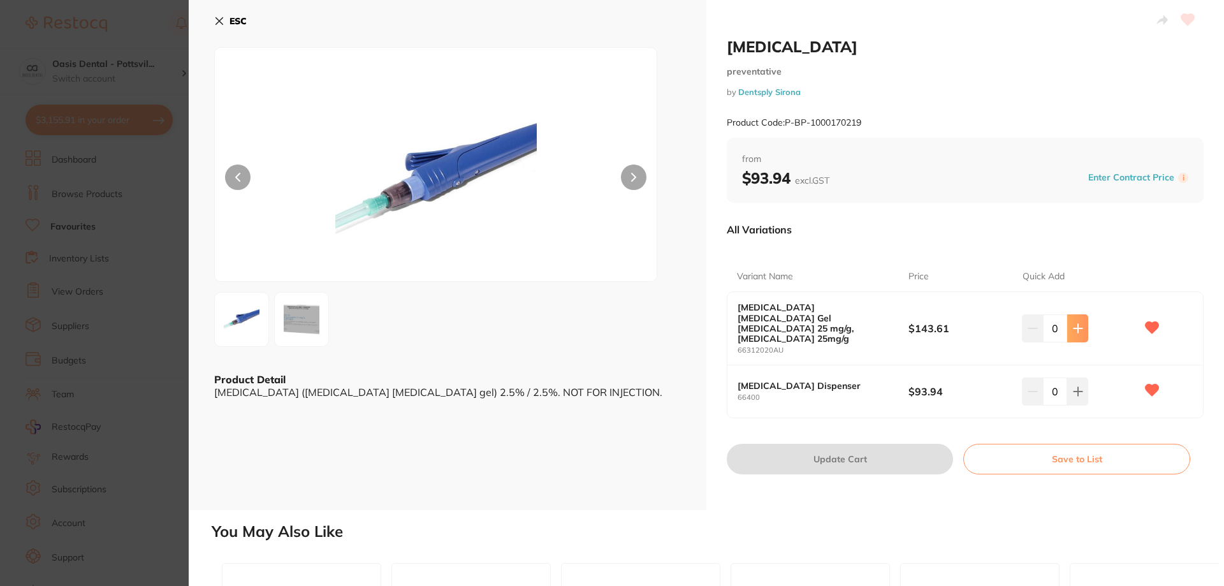
click at [1077, 323] on icon at bounding box center [1078, 328] width 10 height 10
type input "1"
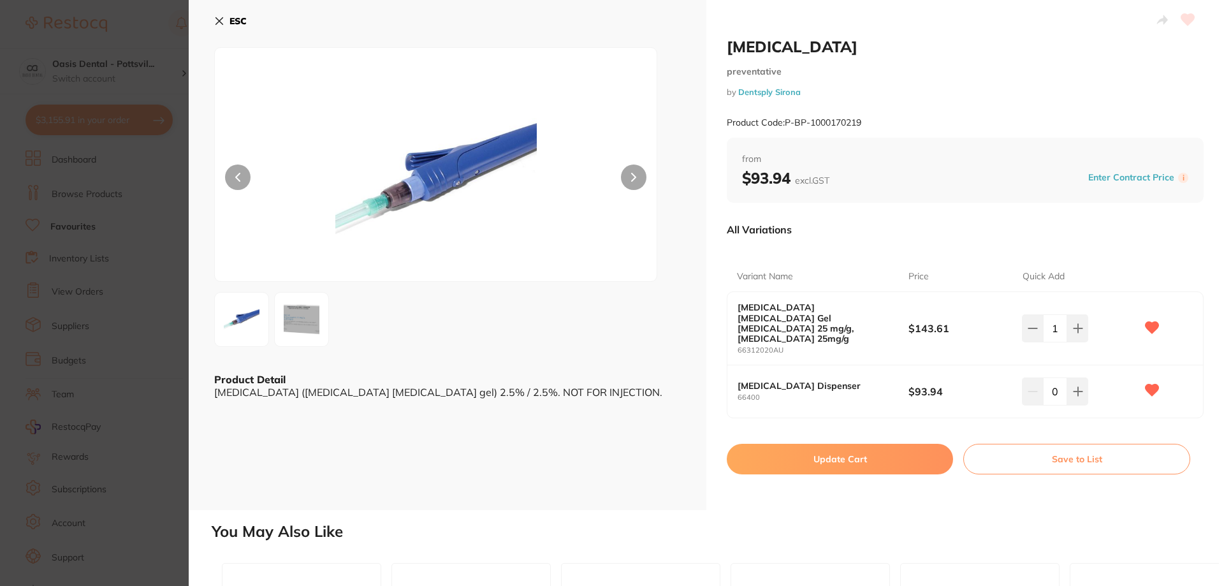
click at [834, 444] on button "Update Cart" at bounding box center [840, 459] width 226 height 31
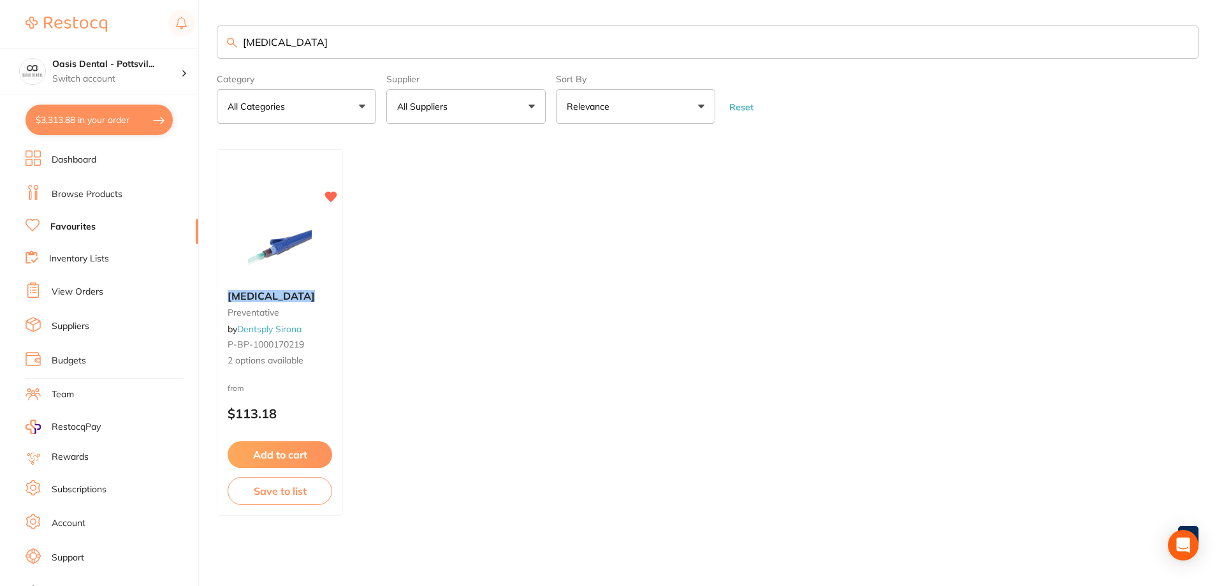
click at [117, 119] on button "$3,313.88 in your order" at bounding box center [98, 120] width 147 height 31
checkbox input "true"
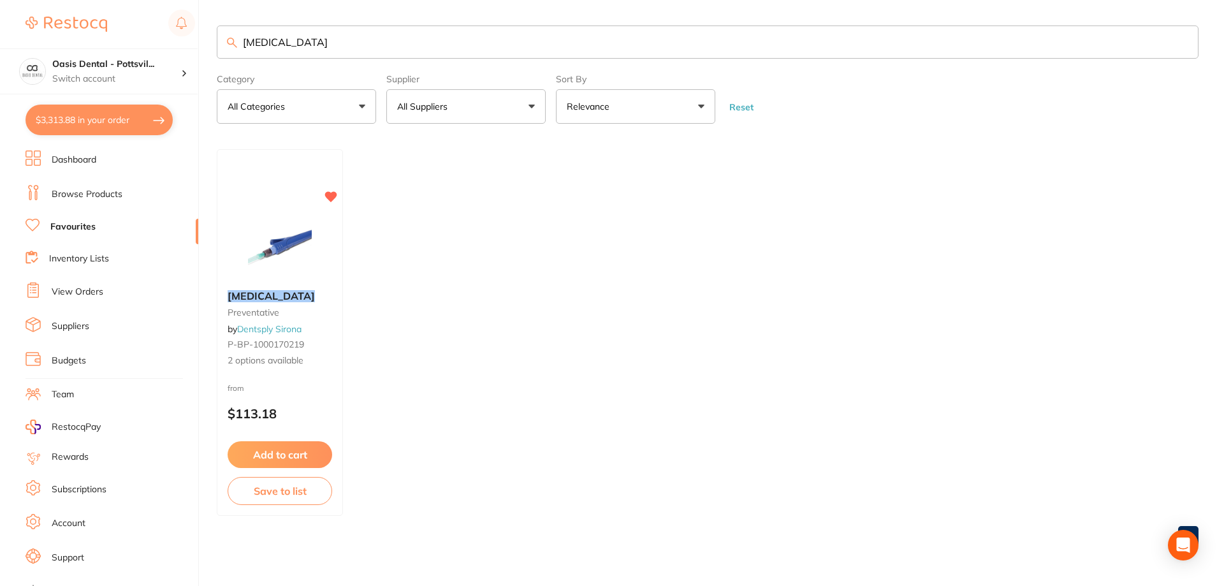
checkbox input "true"
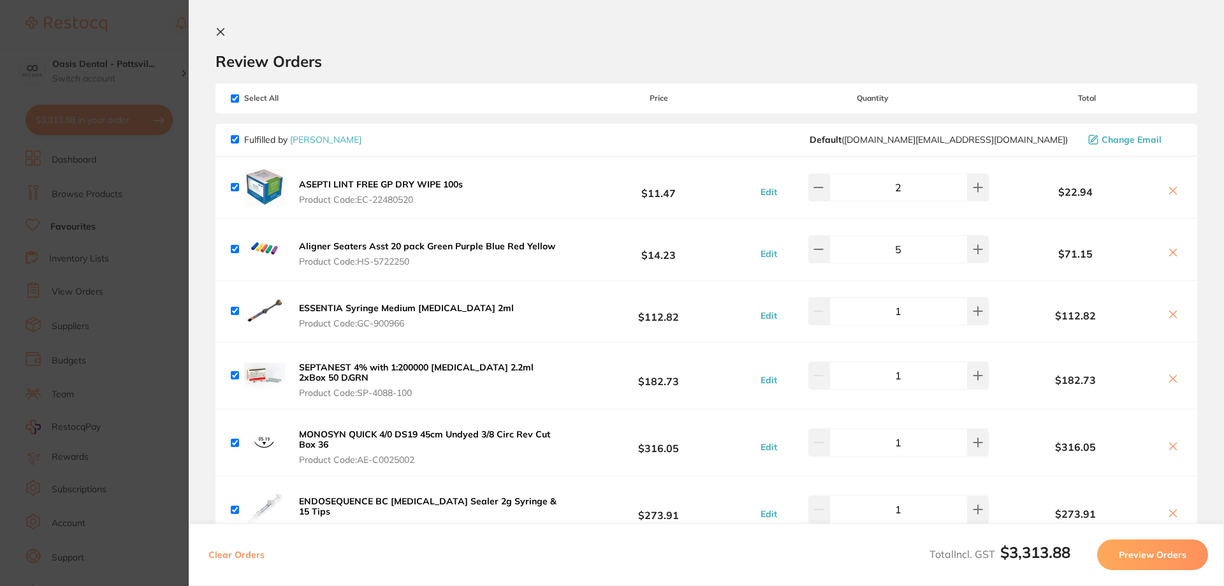
click at [221, 30] on icon at bounding box center [220, 32] width 10 height 10
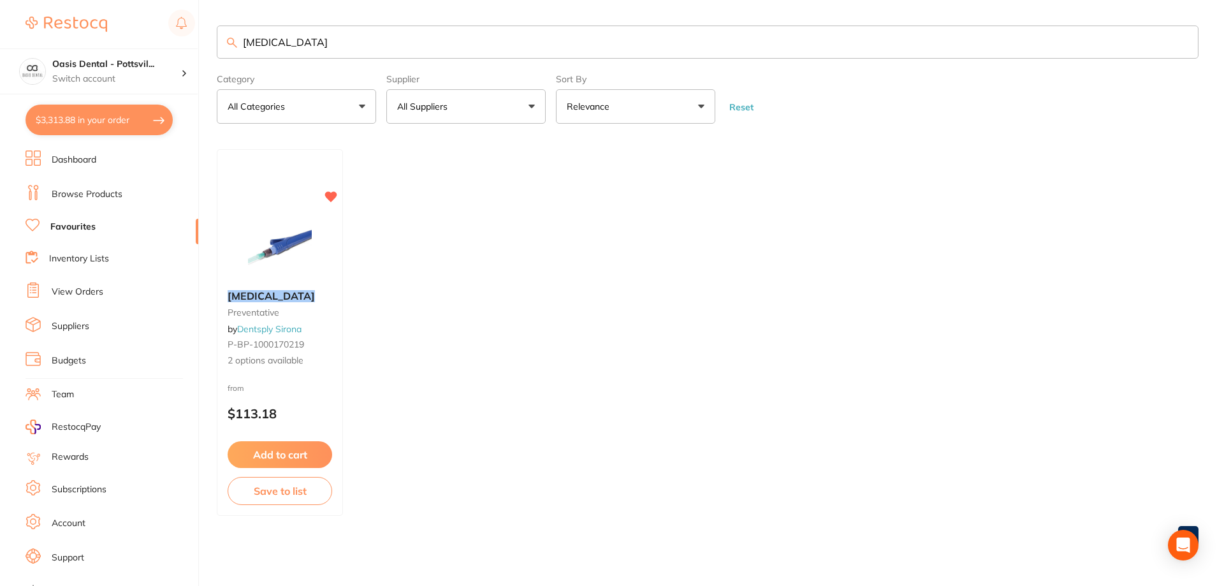
click at [85, 228] on link "Favourites" at bounding box center [72, 227] width 45 height 13
drag, startPoint x: 243, startPoint y: 40, endPoint x: 471, endPoint y: 54, distance: 228.6
click at [471, 54] on input "oraqix" at bounding box center [708, 41] width 982 height 33
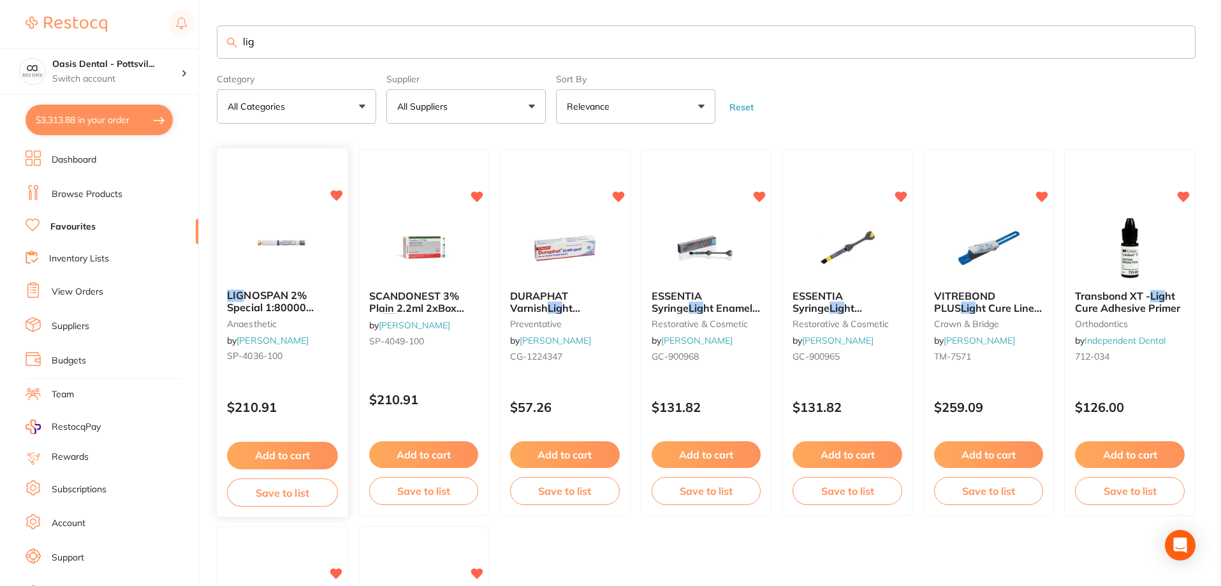
type input "lig"
click at [288, 455] on button "Add to cart" at bounding box center [282, 455] width 110 height 27
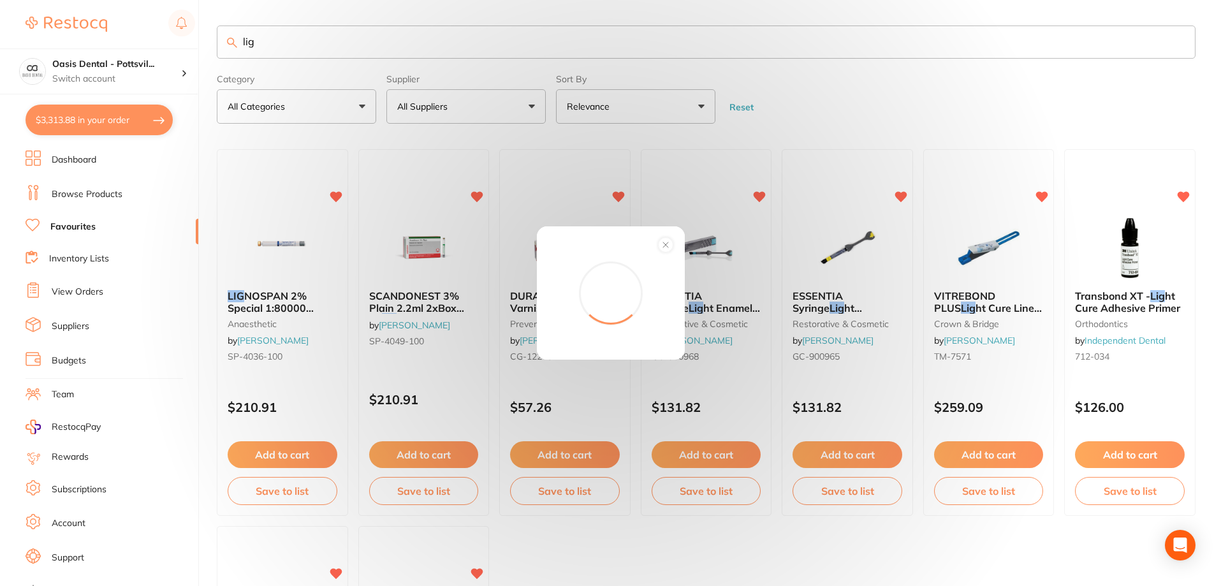
scroll to position [0, 0]
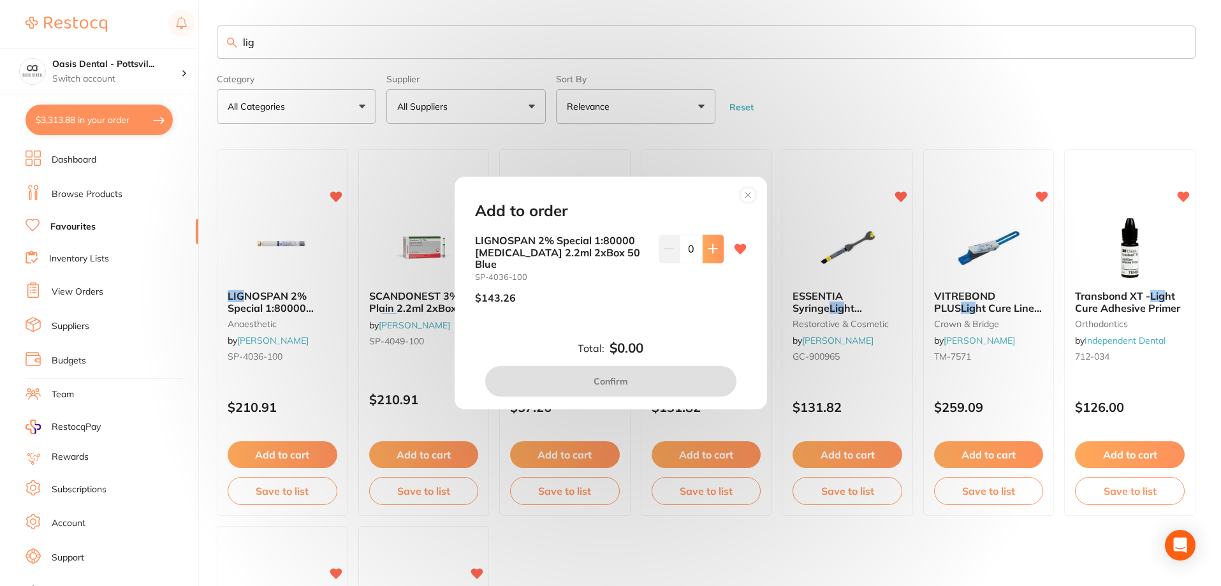
click at [710, 253] on icon at bounding box center [712, 249] width 8 height 8
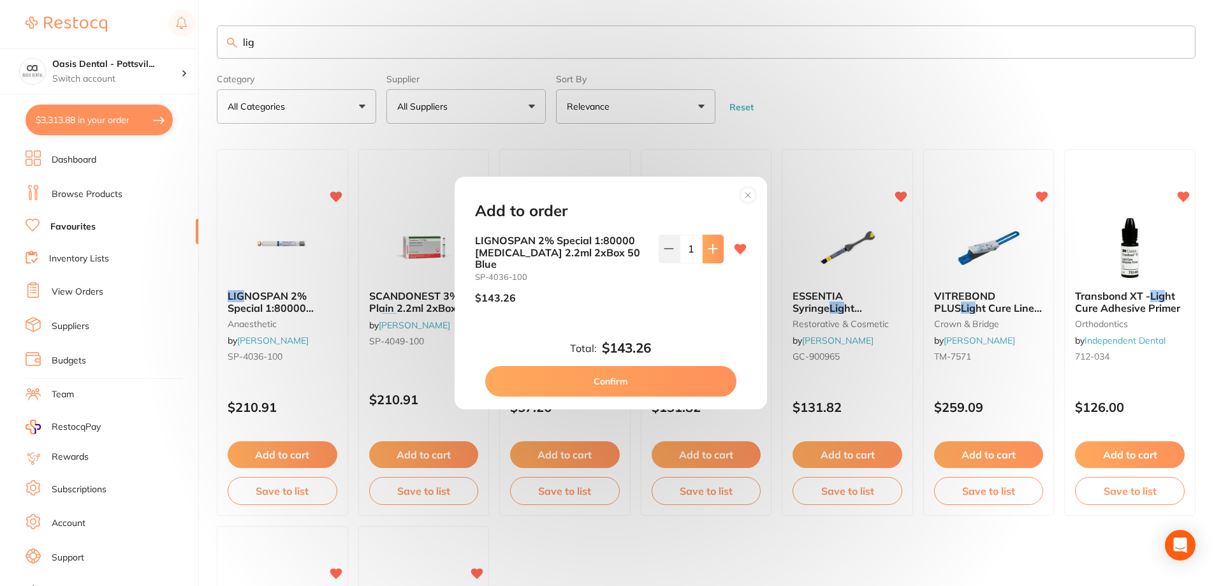
type input "1"
click at [597, 374] on button "Confirm" at bounding box center [610, 381] width 251 height 31
checkbox input "false"
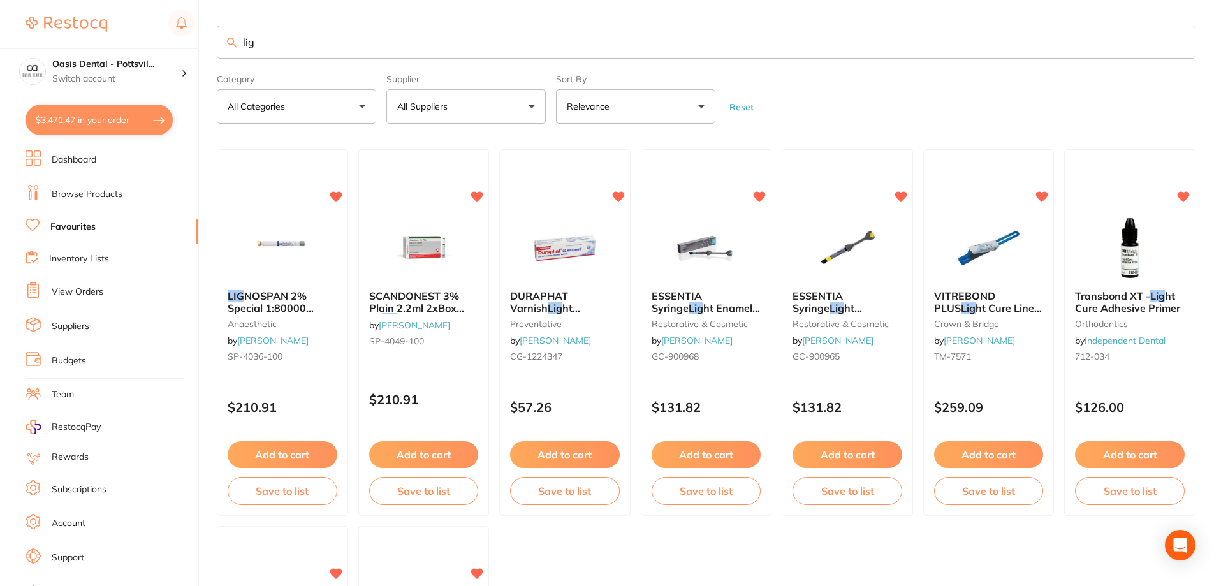
drag, startPoint x: 242, startPoint y: 41, endPoint x: 324, endPoint y: 42, distance: 81.6
click at [324, 42] on input "lig" at bounding box center [706, 41] width 979 height 33
type input "e"
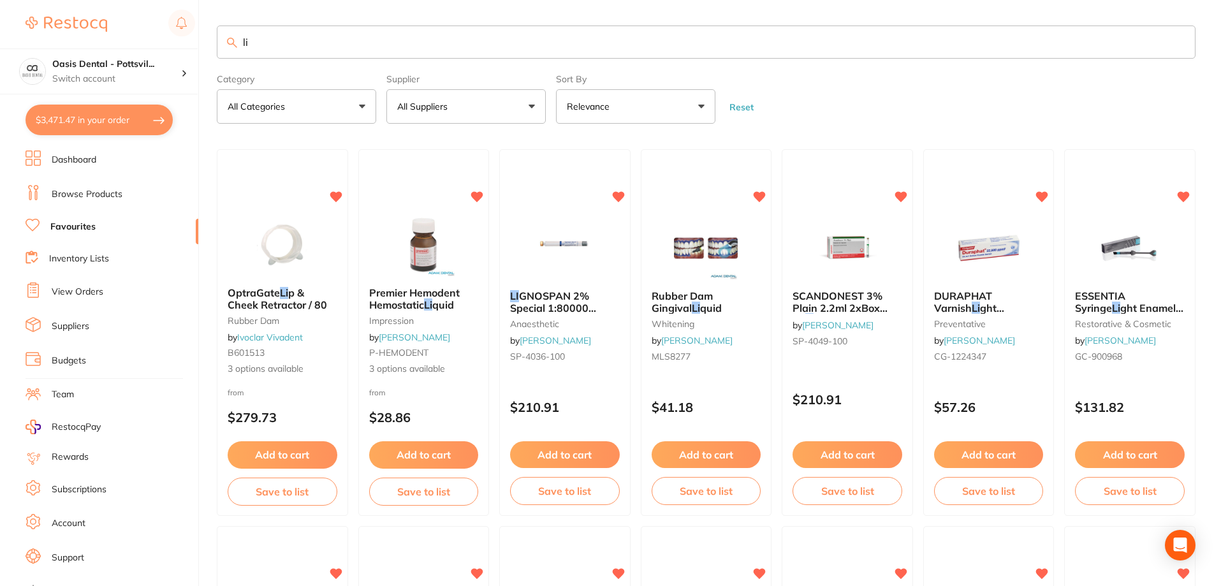
type input "l"
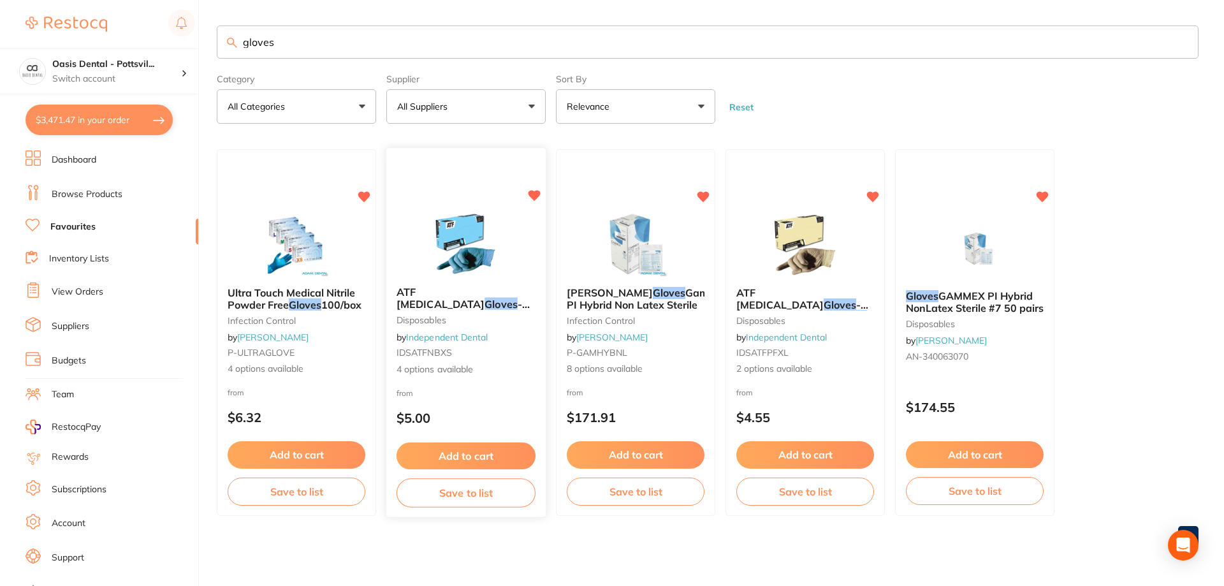
type input "gloves"
click at [502, 376] on div "ATF Dental Examination Gloves - Nitrile - BLUE disposables by Independent Denta…" at bounding box center [465, 331] width 159 height 110
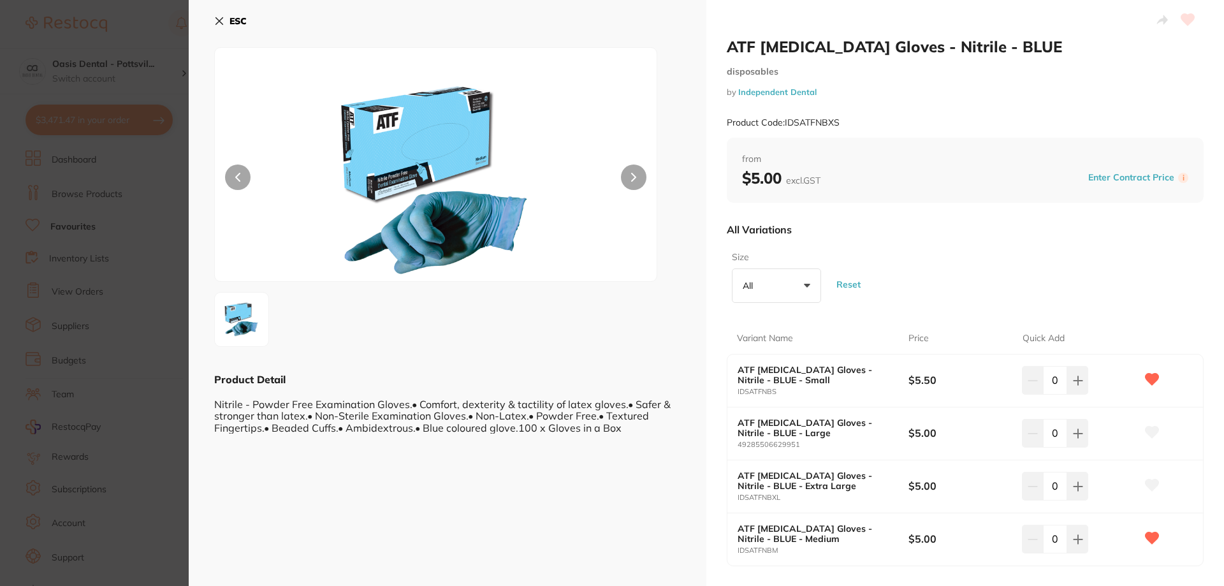
click at [1049, 539] on input "0" at bounding box center [1055, 539] width 24 height 28
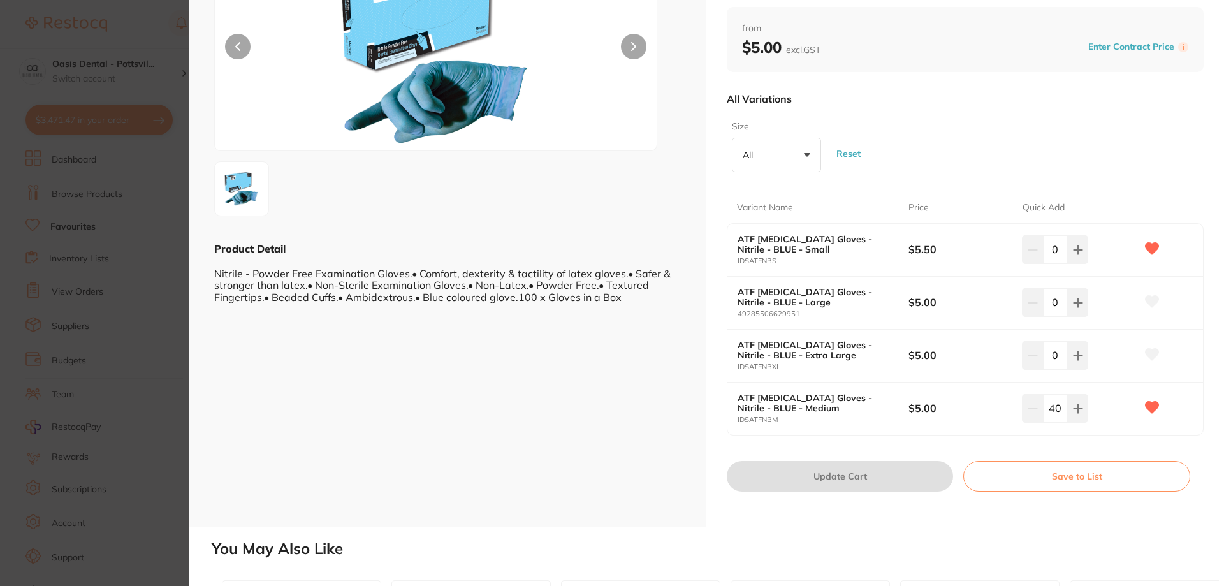
scroll to position [191, 0]
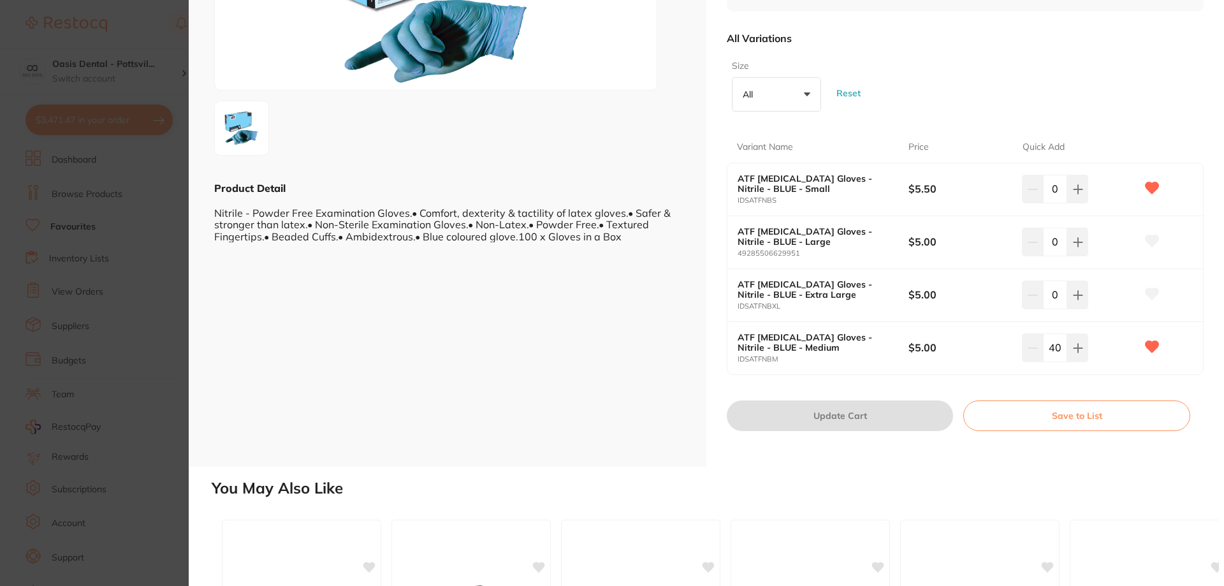
click at [1077, 343] on icon at bounding box center [1078, 348] width 10 height 10
click at [1034, 348] on icon at bounding box center [1032, 348] width 8 height 0
type input "40"
click at [838, 418] on button "Update Cart" at bounding box center [840, 415] width 226 height 31
checkbox input "false"
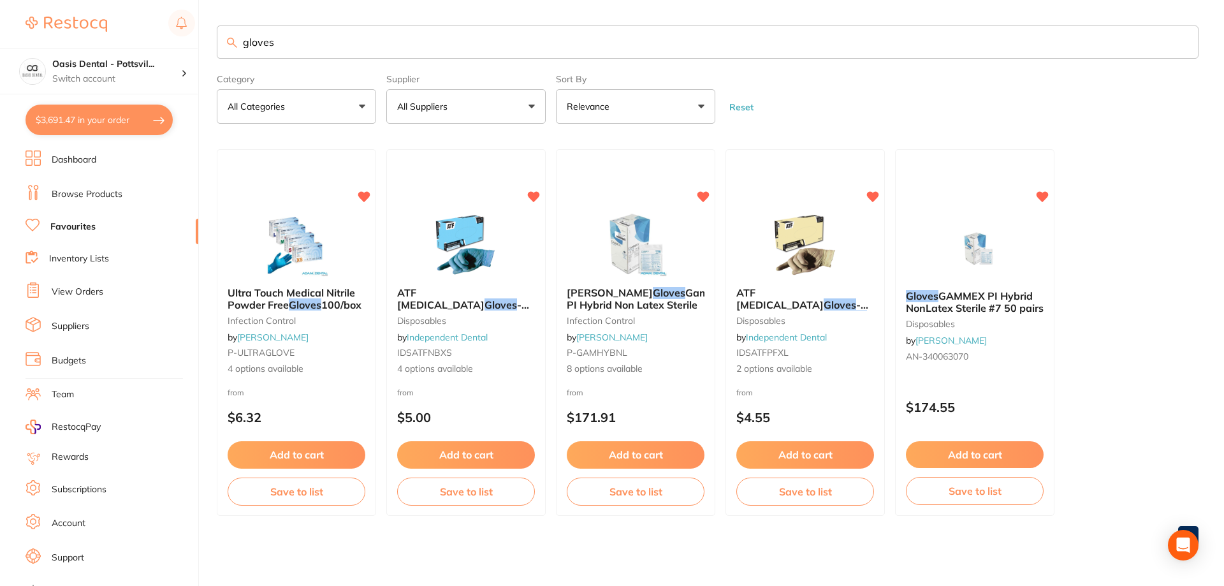
scroll to position [1, 0]
drag, startPoint x: 247, startPoint y: 41, endPoint x: 405, endPoint y: 54, distance: 159.2
click at [409, 55] on input "gloves" at bounding box center [708, 41] width 982 height 33
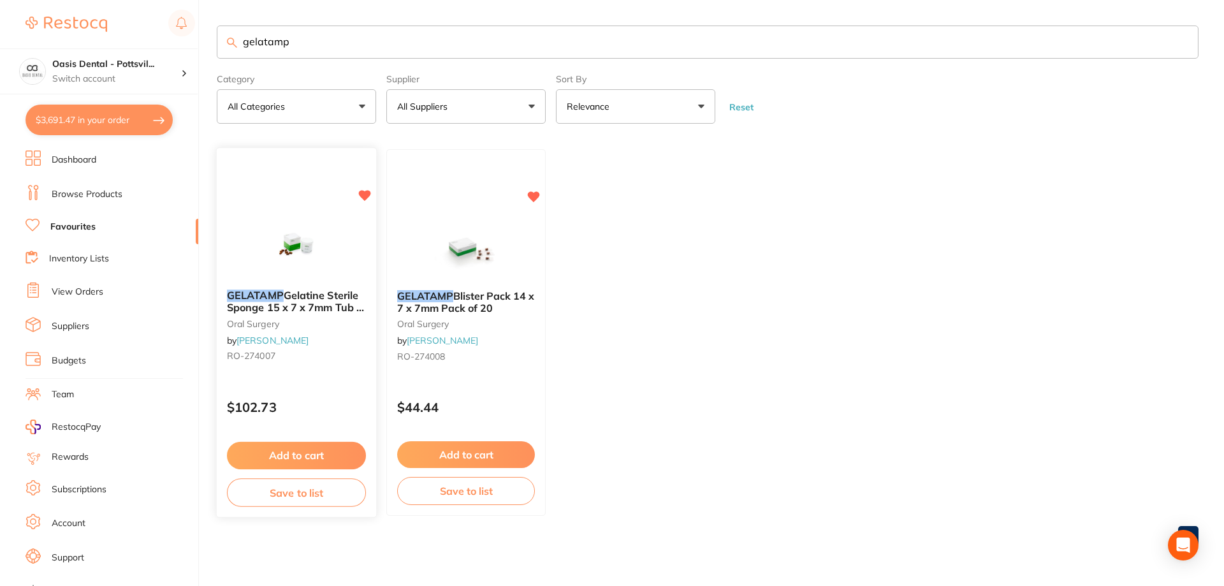
type input "gelatamp"
click at [350, 252] on div at bounding box center [296, 247] width 159 height 64
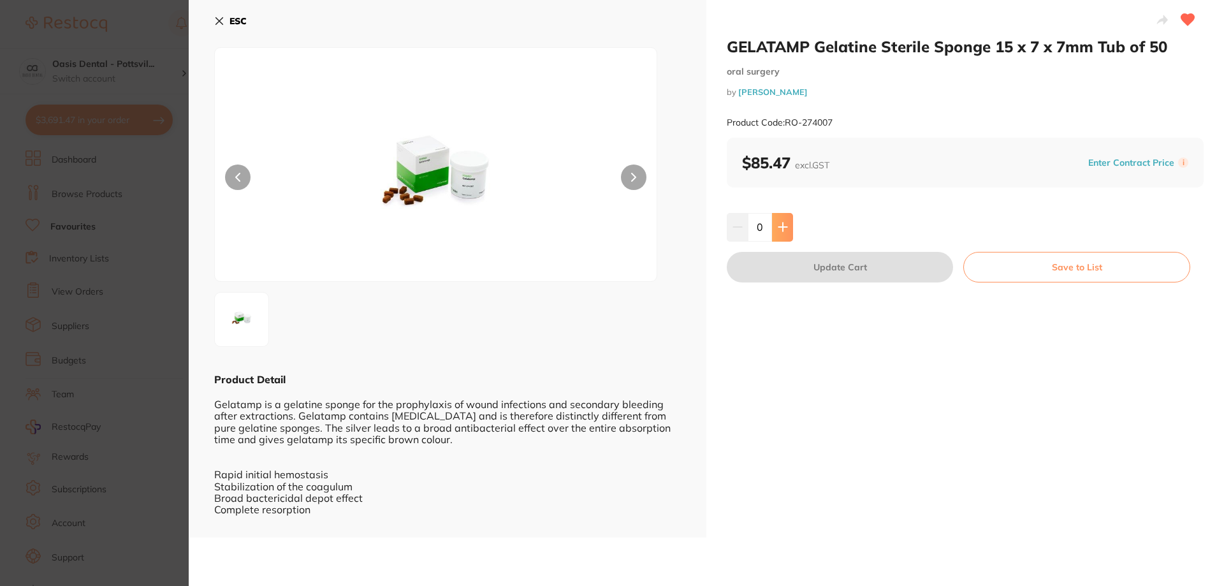
click at [789, 224] on button at bounding box center [782, 227] width 21 height 28
type input "1"
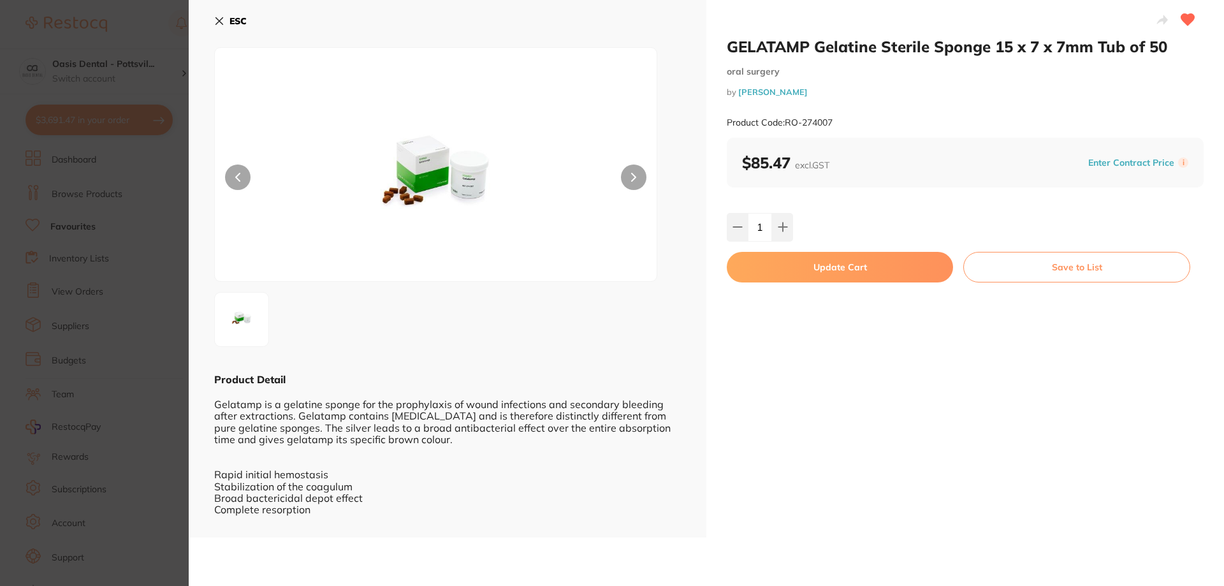
click at [840, 270] on button "Update Cart" at bounding box center [840, 267] width 226 height 31
